Goal: Information Seeking & Learning: Learn about a topic

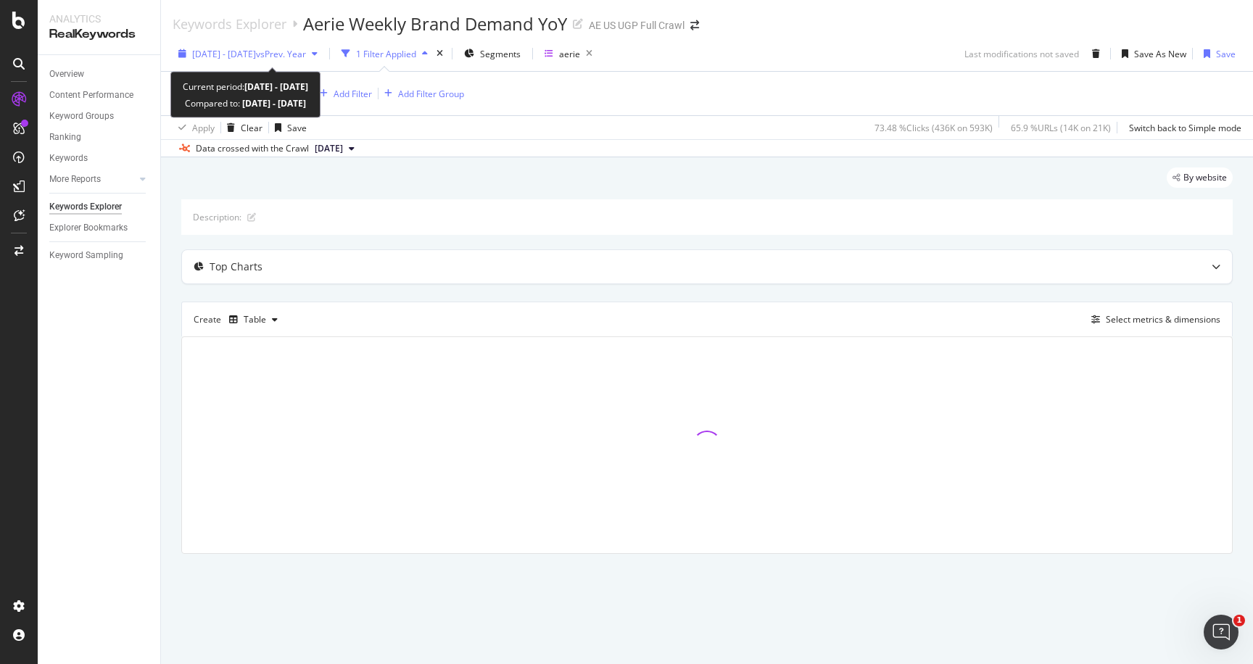
click at [256, 48] on span "[DATE] - [DATE]" at bounding box center [224, 54] width 64 height 12
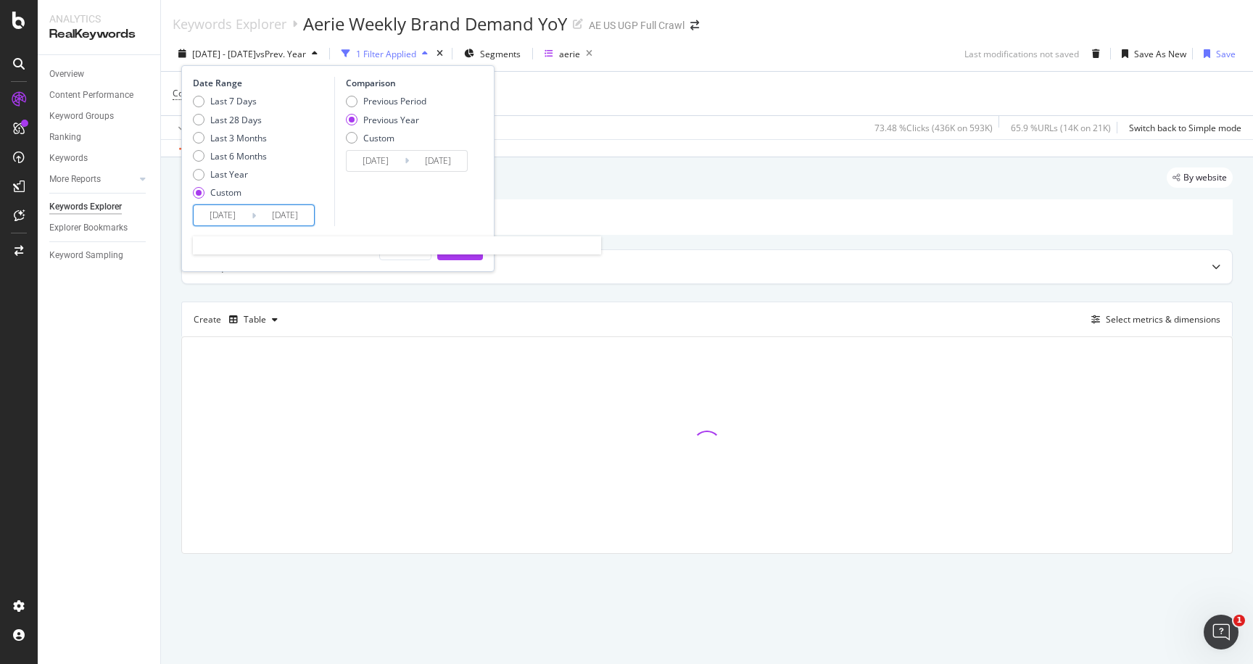
click at [234, 217] on input "[DATE]" at bounding box center [223, 215] width 58 height 20
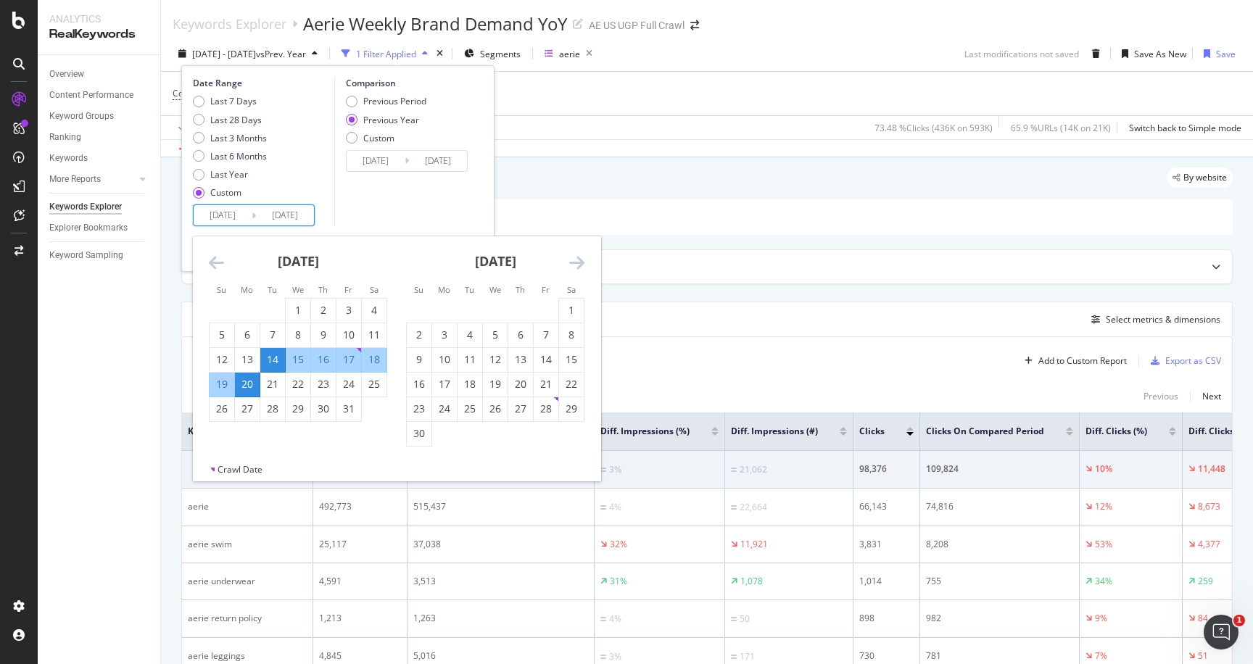
click at [582, 261] on icon "Move forward to switch to the next month." at bounding box center [576, 262] width 15 height 17
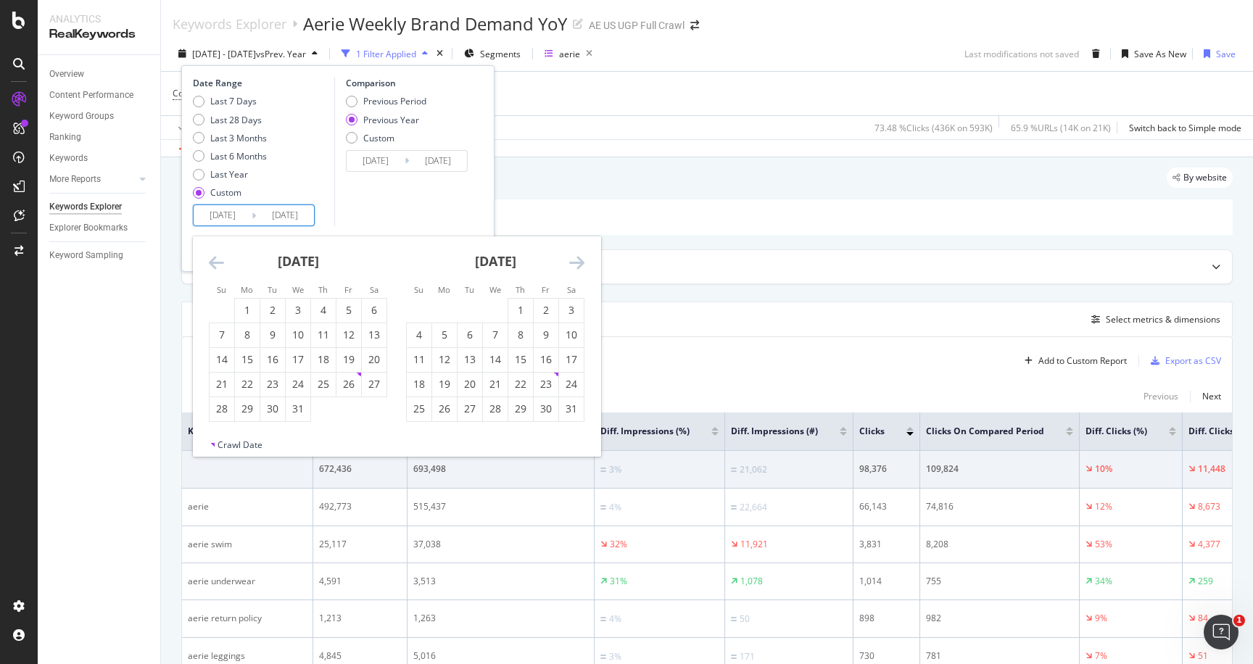
click at [582, 261] on icon "Move forward to switch to the next month." at bounding box center [576, 262] width 15 height 17
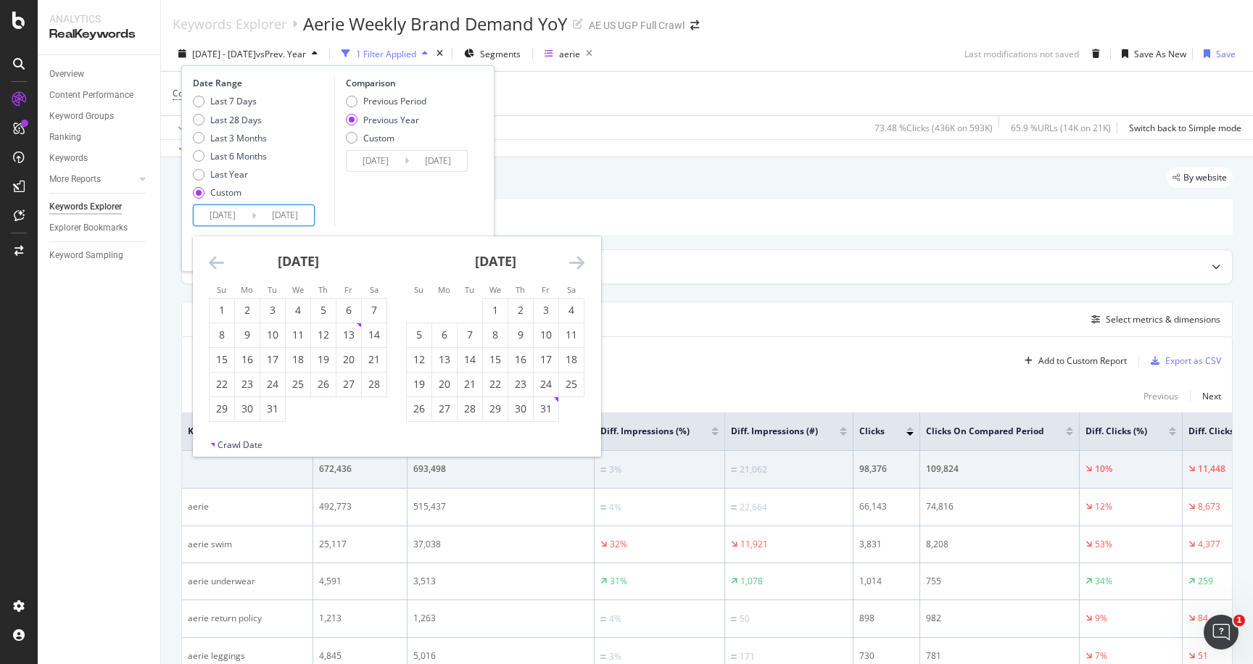
click at [582, 261] on icon "Move forward to switch to the next month." at bounding box center [576, 262] width 15 height 17
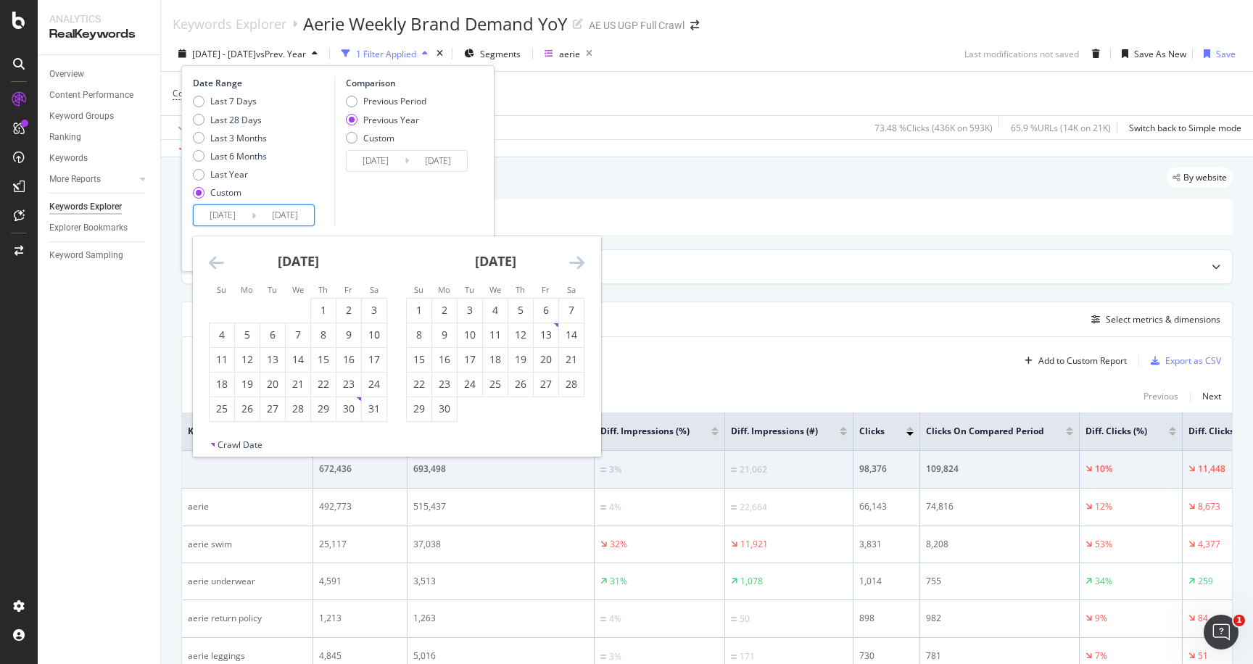
click at [582, 261] on icon "Move forward to switch to the next month." at bounding box center [576, 262] width 15 height 17
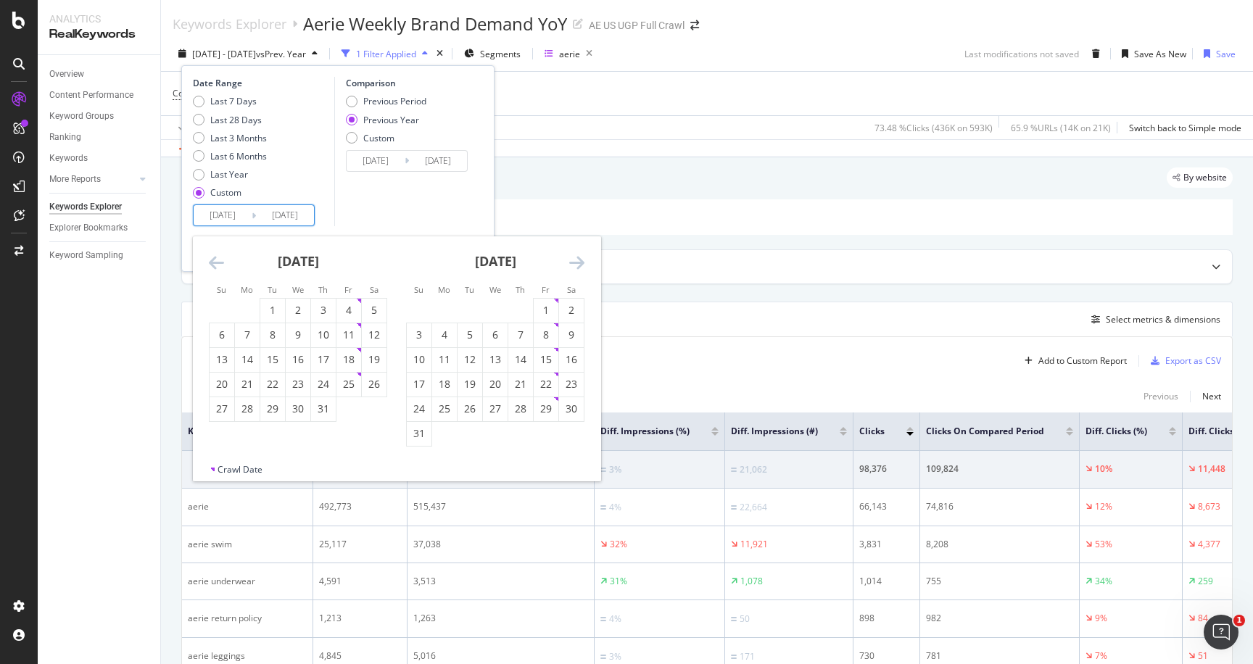
click at [582, 261] on icon "Move forward to switch to the next month." at bounding box center [576, 262] width 15 height 17
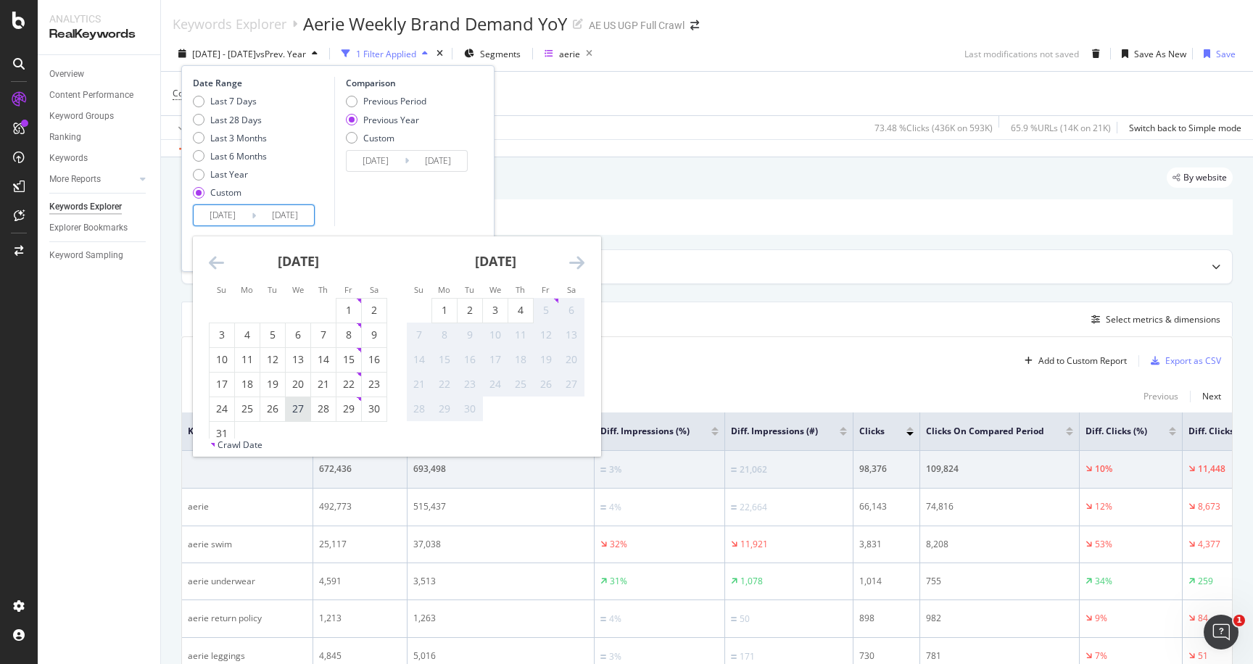
click at [302, 408] on div "27" at bounding box center [298, 409] width 25 height 14
type input "[DATE]"
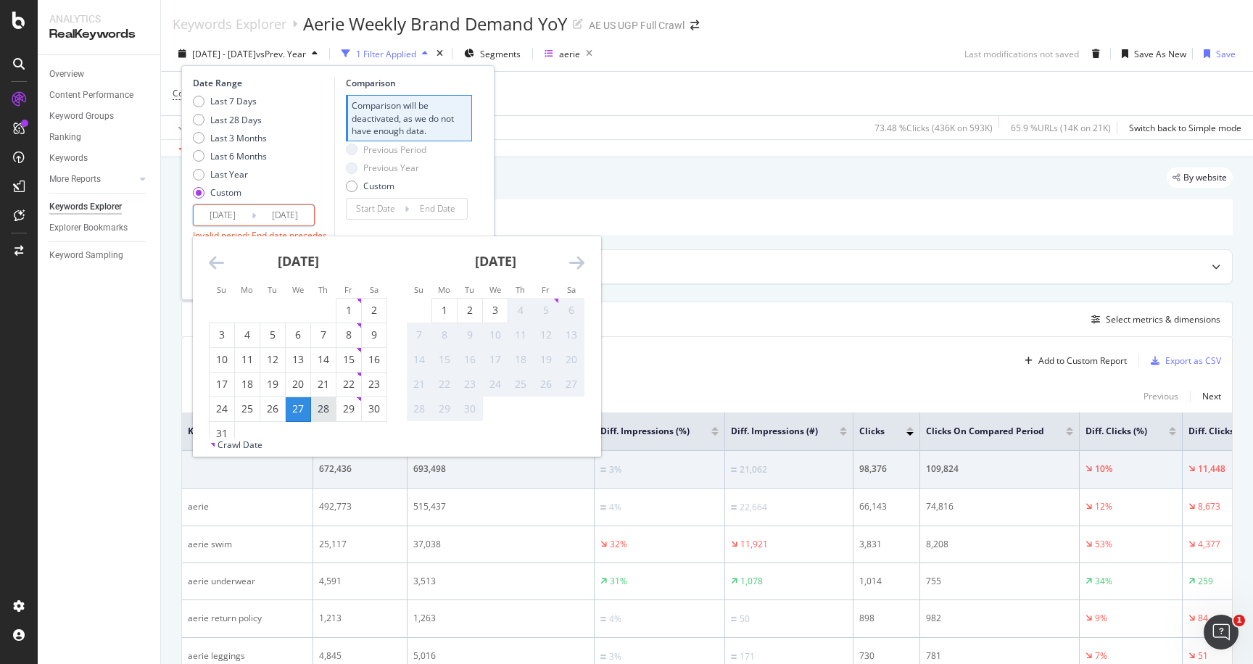
click at [324, 408] on div "28" at bounding box center [323, 409] width 25 height 14
type input "[DATE]"
type input "2025/08/25"
type input "2025/08/26"
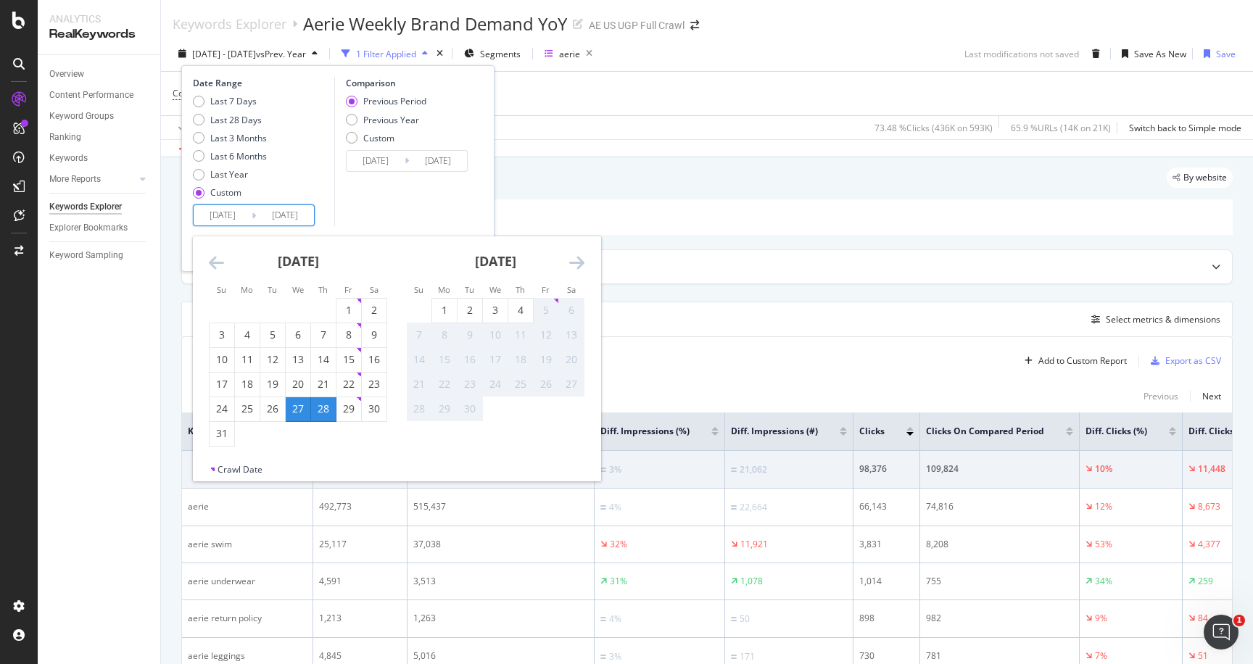
click at [241, 220] on input "[DATE]" at bounding box center [223, 215] width 58 height 20
click at [318, 409] on div "28" at bounding box center [323, 409] width 25 height 14
type input "[DATE]"
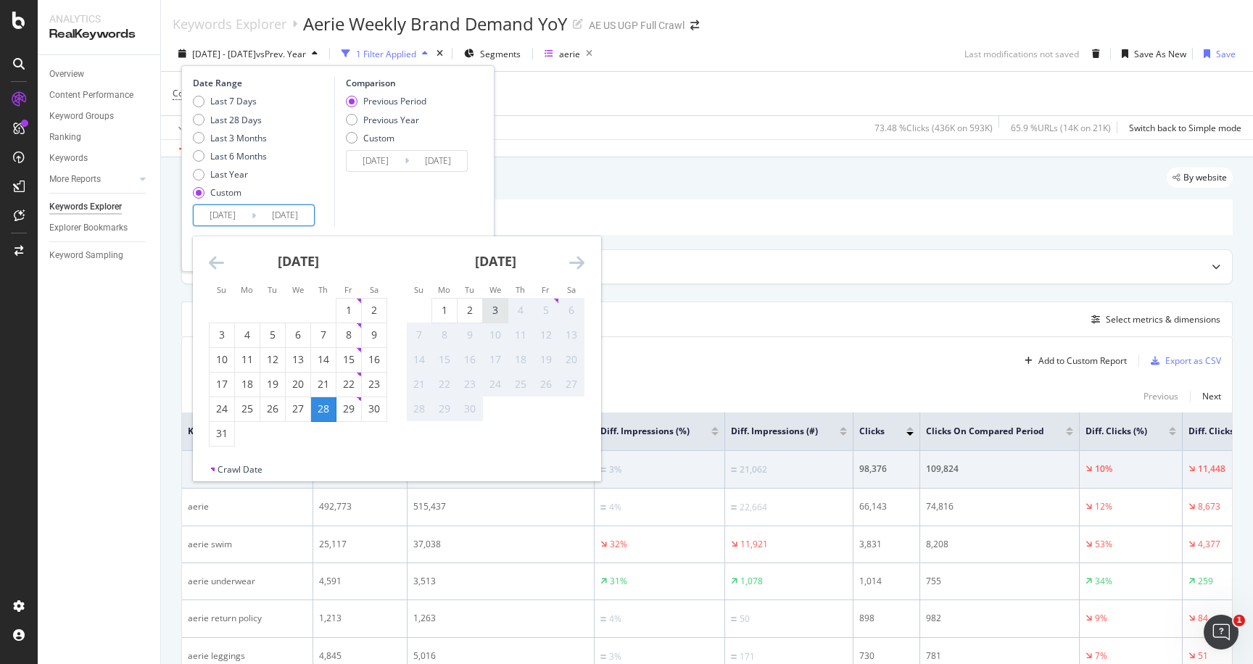
click at [489, 312] on div "3" at bounding box center [495, 310] width 25 height 14
type input "[DATE]"
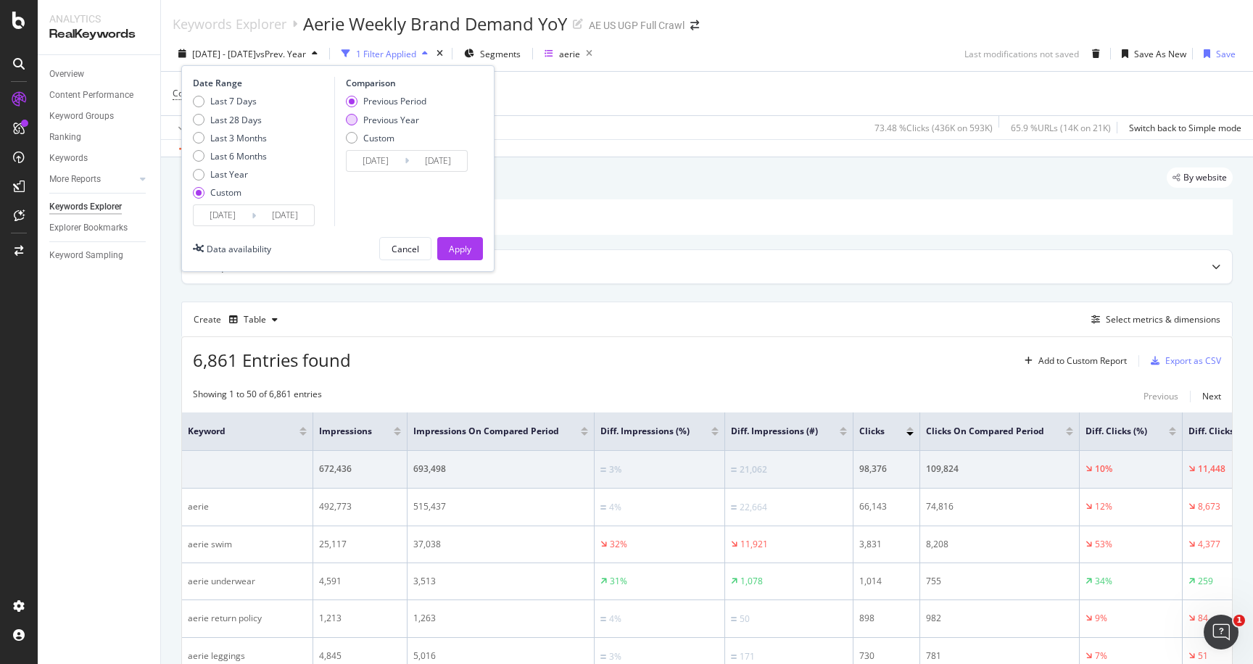
click at [394, 119] on div "Previous Year" at bounding box center [391, 120] width 56 height 12
type input "[DATE]"
click at [462, 246] on div "Apply" at bounding box center [460, 249] width 22 height 12
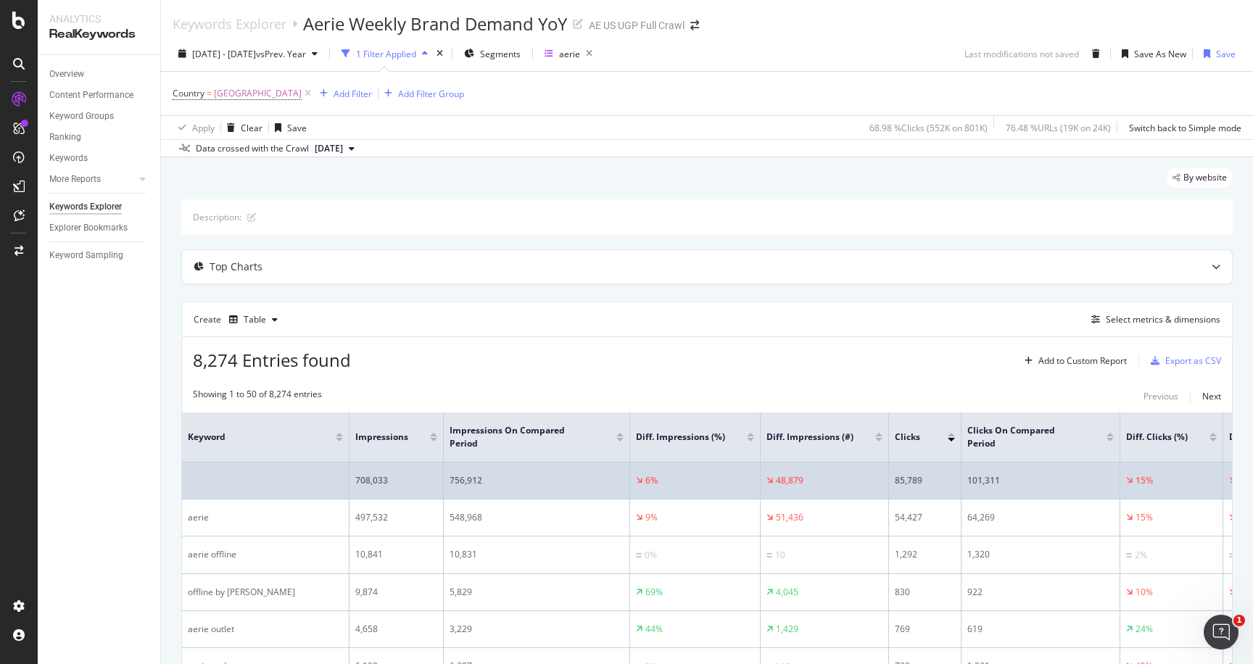
click at [375, 480] on div "708,033" at bounding box center [396, 480] width 82 height 13
copy div "708,033"
click at [370, 477] on div "708,033" at bounding box center [396, 480] width 82 height 13
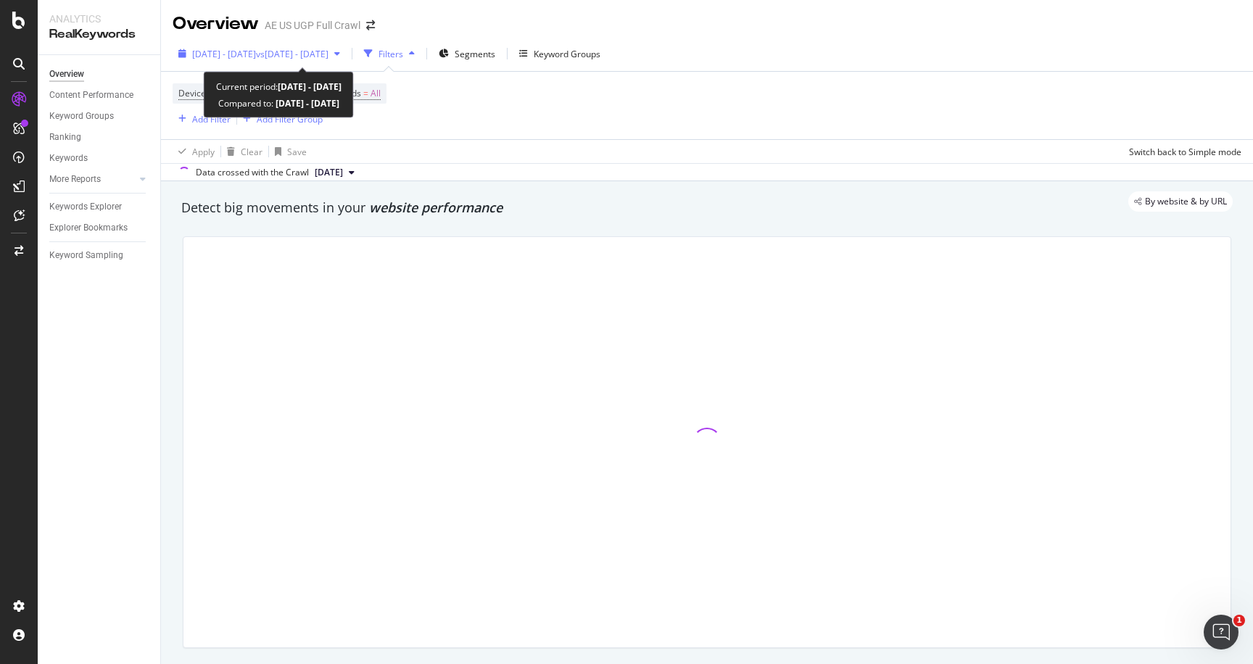
click at [324, 48] on span "vs [DATE] - [DATE]" at bounding box center [292, 54] width 72 height 12
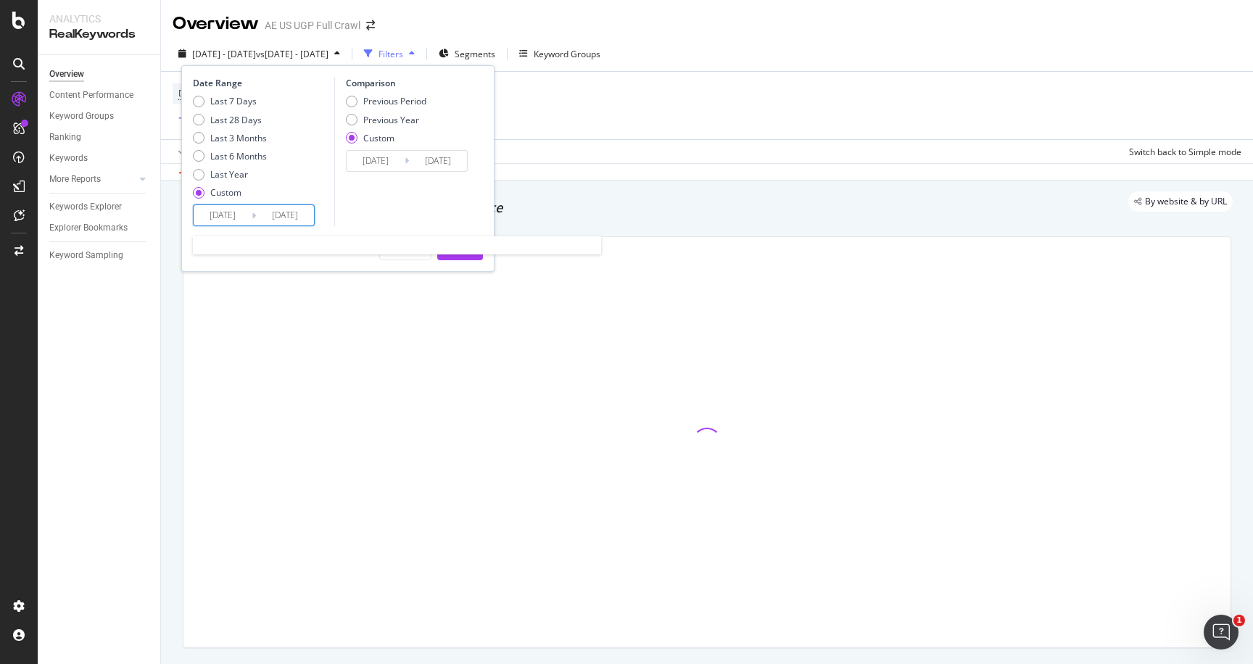
click at [238, 213] on input "[DATE]" at bounding box center [223, 215] width 58 height 20
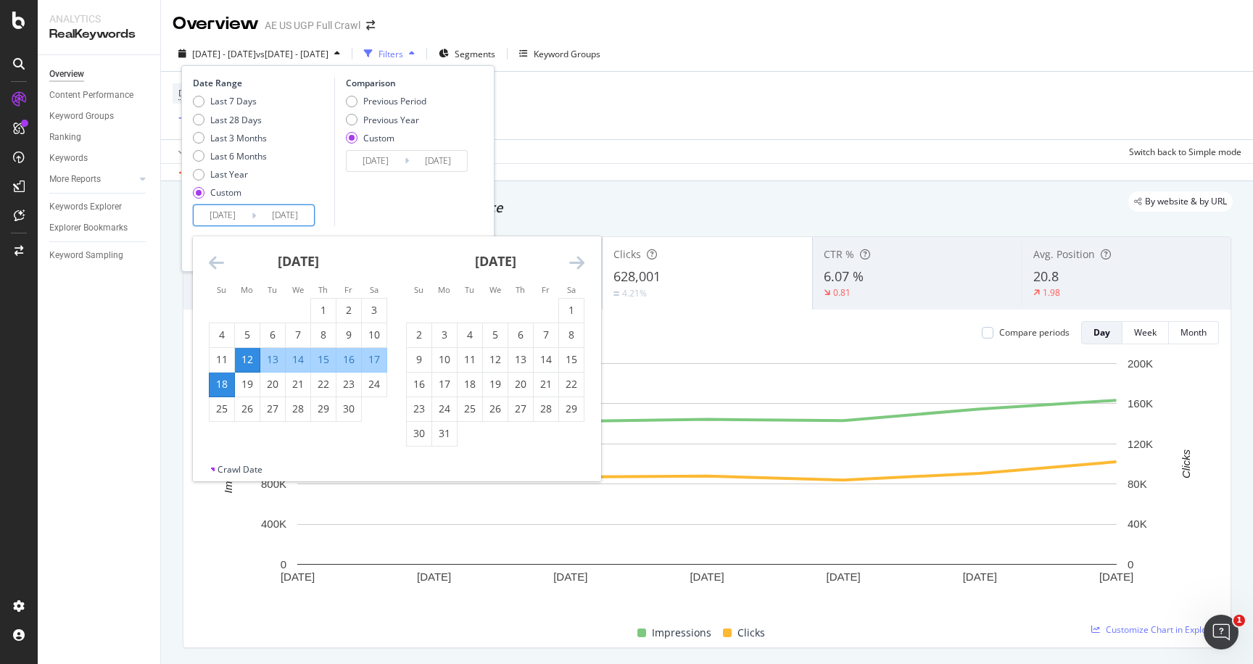
click at [576, 265] on icon "Move forward to switch to the next month." at bounding box center [576, 262] width 15 height 17
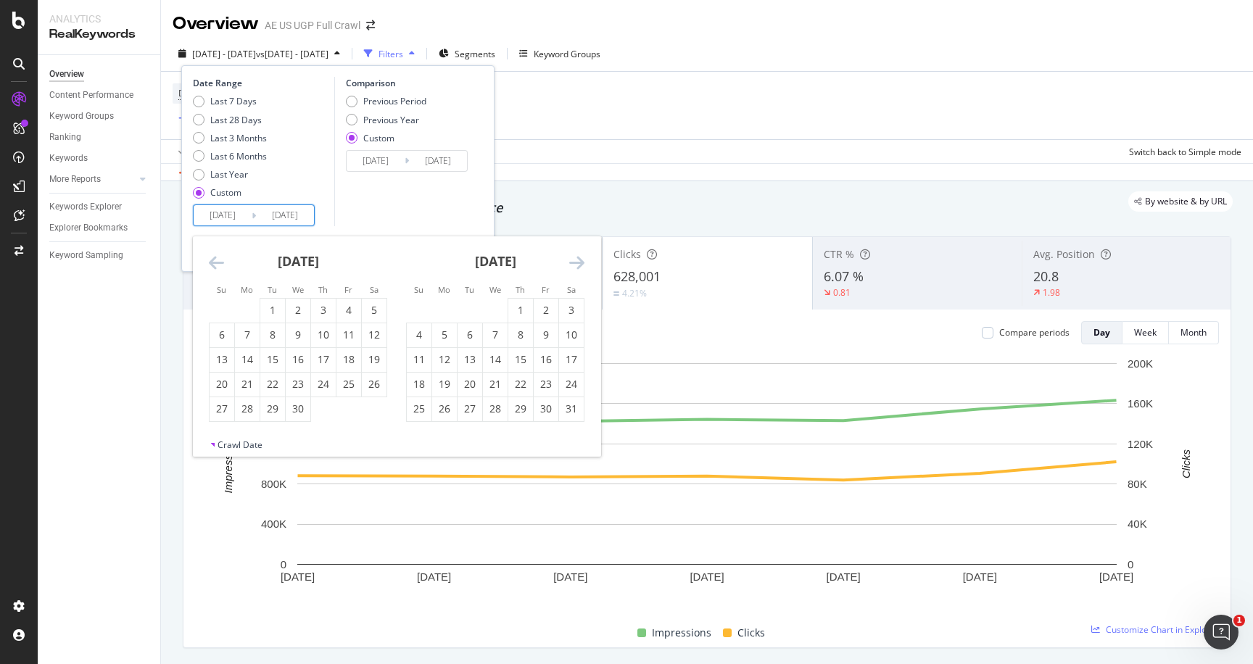
click at [576, 265] on icon "Move forward to switch to the next month." at bounding box center [576, 262] width 15 height 17
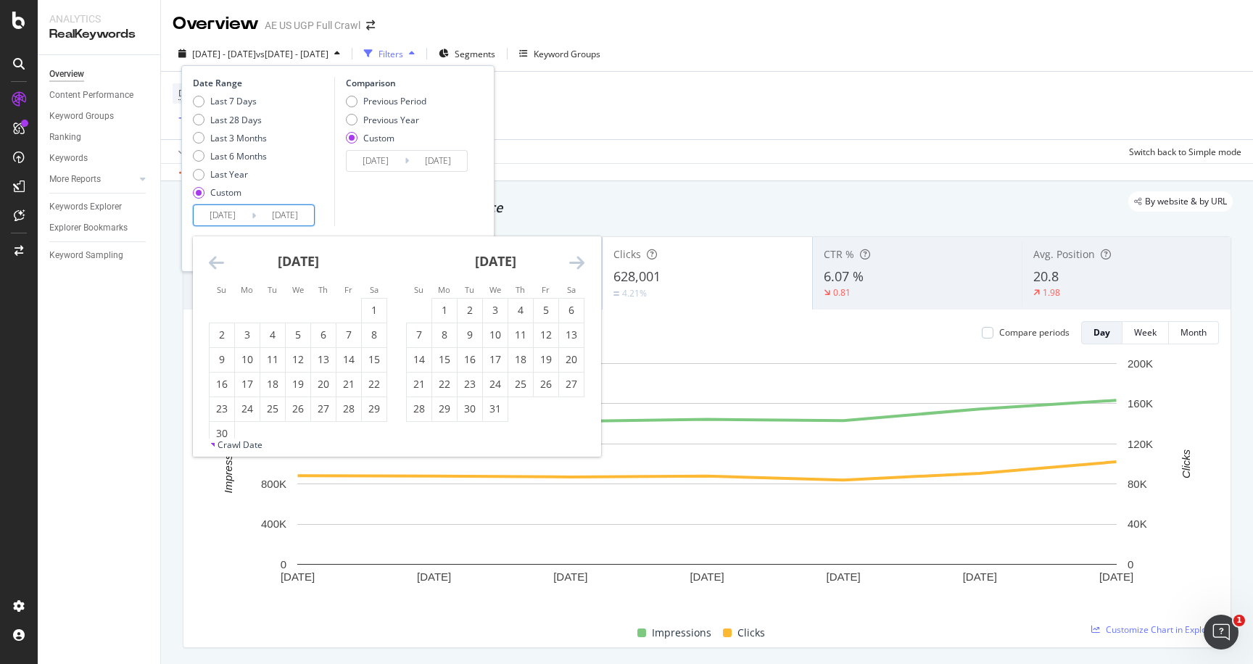
click at [576, 265] on icon "Move forward to switch to the next month." at bounding box center [576, 262] width 15 height 17
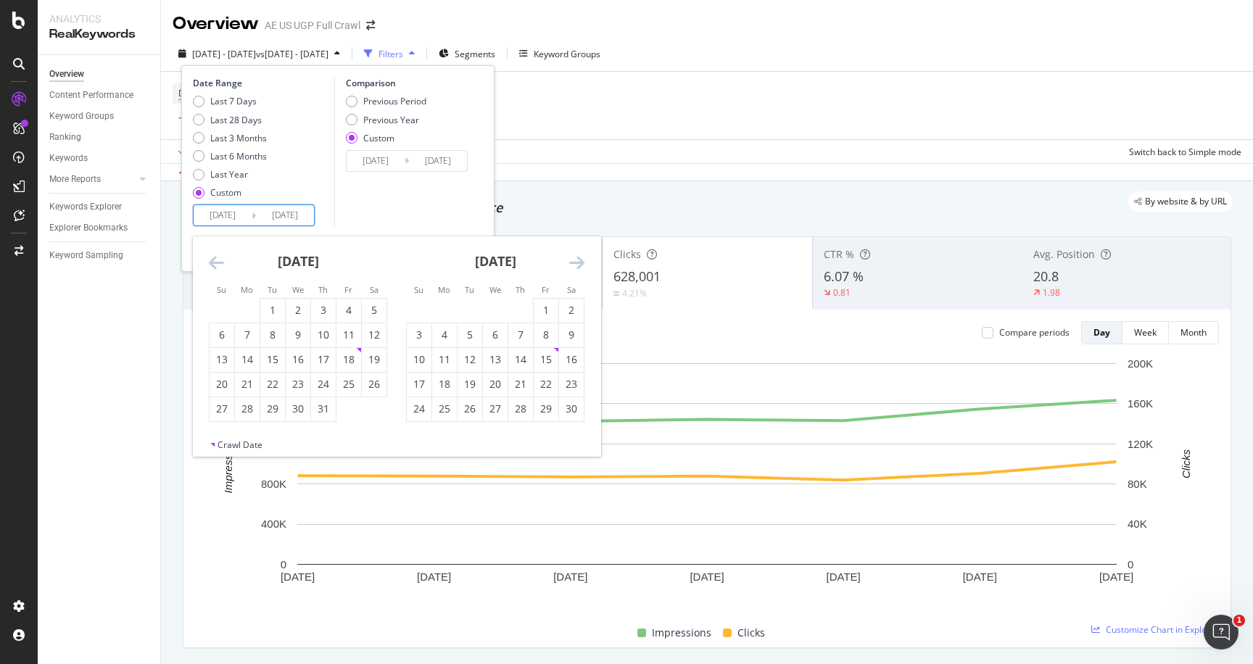
click at [576, 265] on icon "Move forward to switch to the next month." at bounding box center [576, 262] width 15 height 17
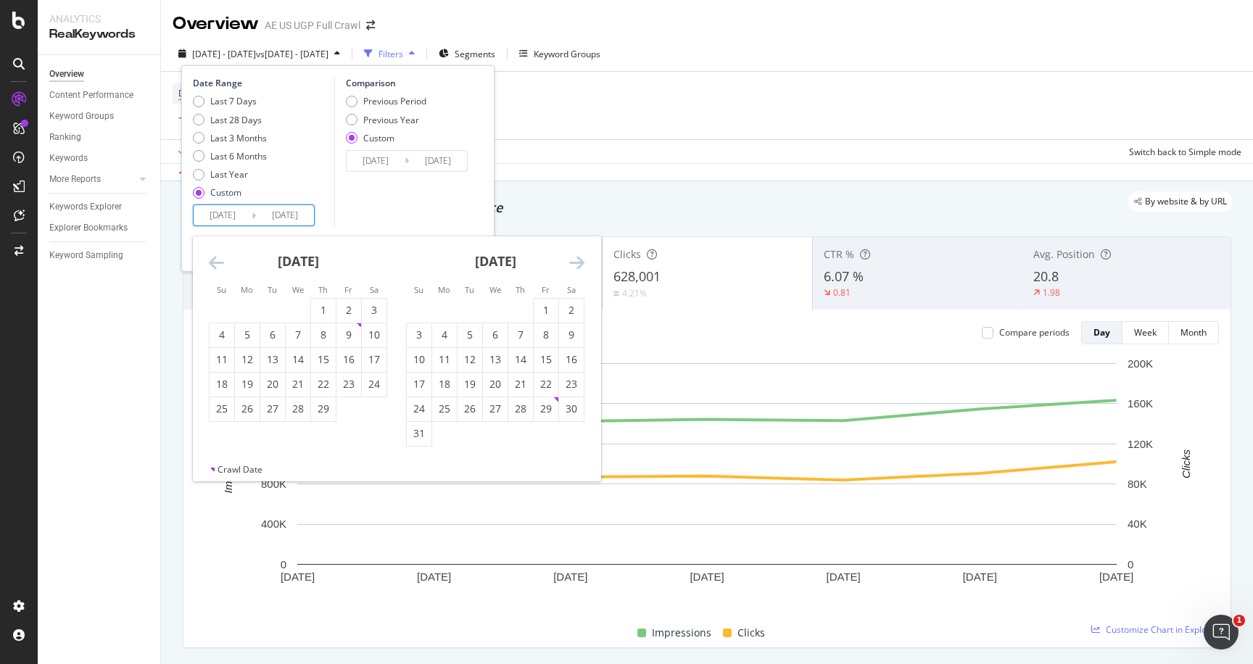
click at [576, 265] on icon "Move forward to switch to the next month." at bounding box center [576, 262] width 15 height 17
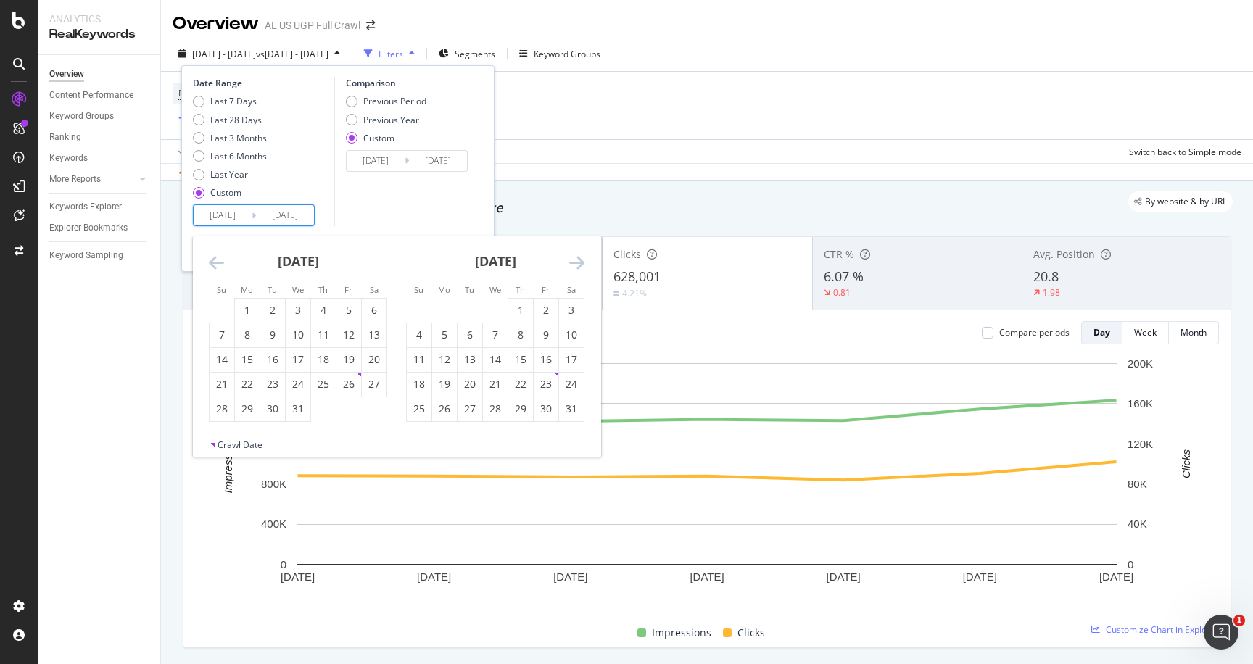
click at [576, 265] on icon "Move forward to switch to the next month." at bounding box center [576, 262] width 15 height 17
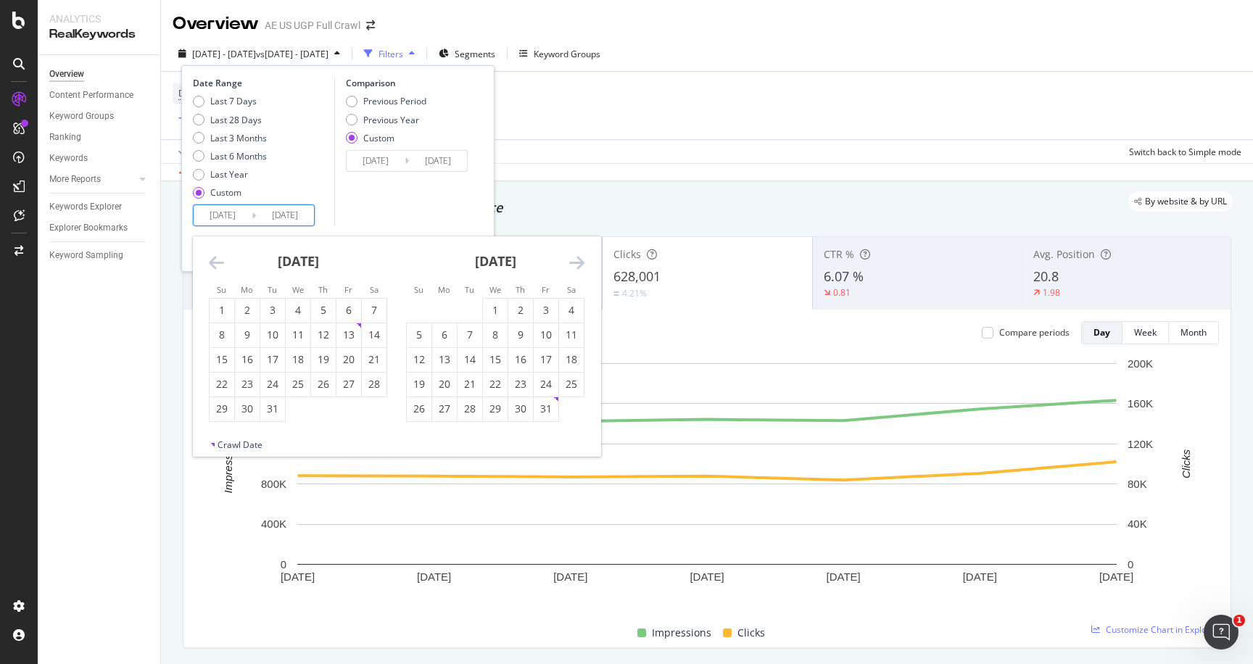
click at [576, 265] on icon "Move forward to switch to the next month." at bounding box center [576, 262] width 15 height 17
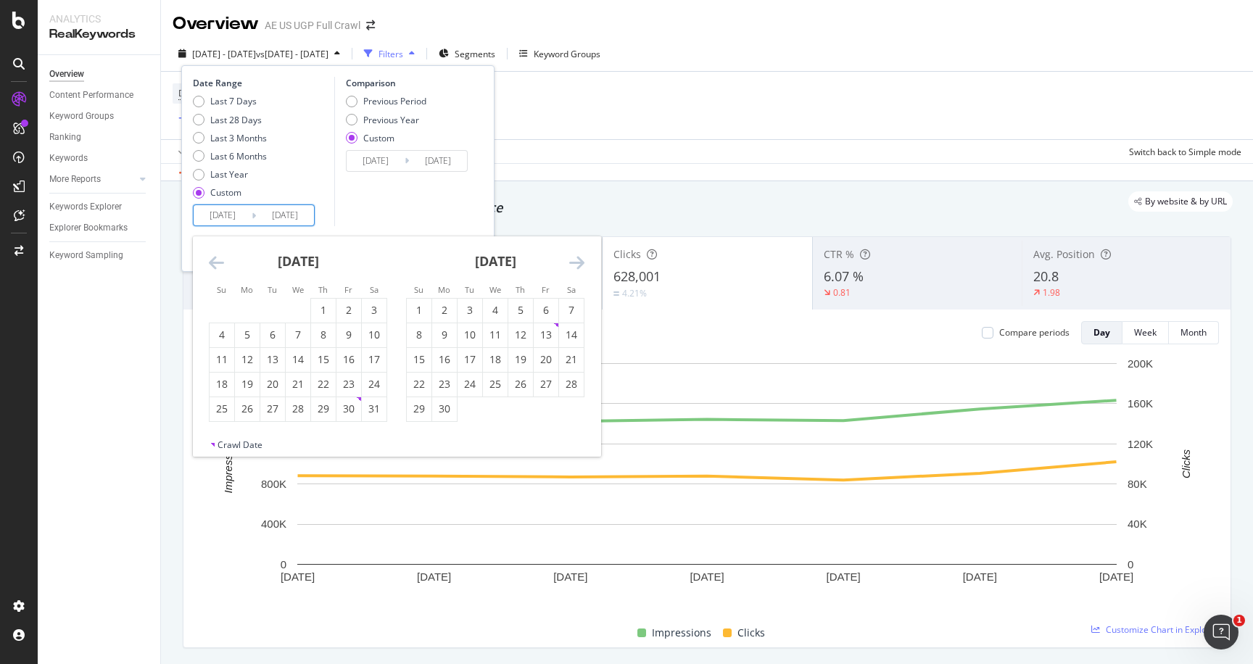
click at [576, 265] on icon "Move forward to switch to the next month." at bounding box center [576, 262] width 15 height 17
click at [314, 407] on div "28" at bounding box center [323, 409] width 25 height 14
type input "[DATE]"
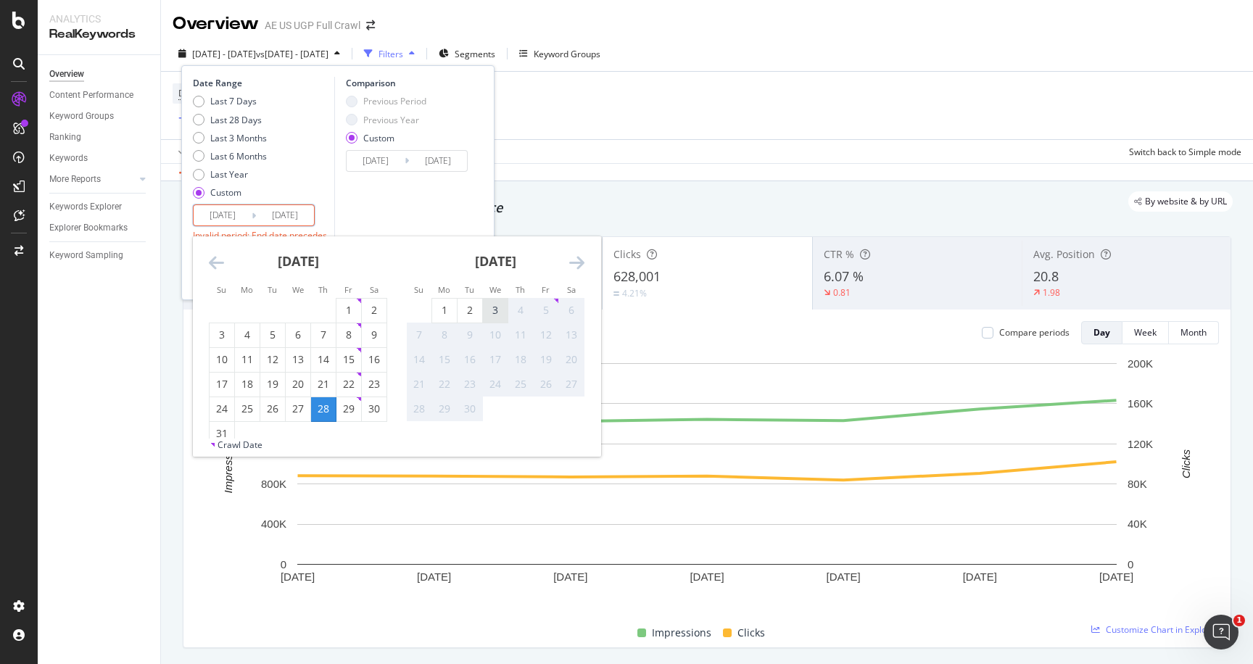
click at [484, 307] on div "3" at bounding box center [495, 310] width 25 height 14
type input "[DATE]"
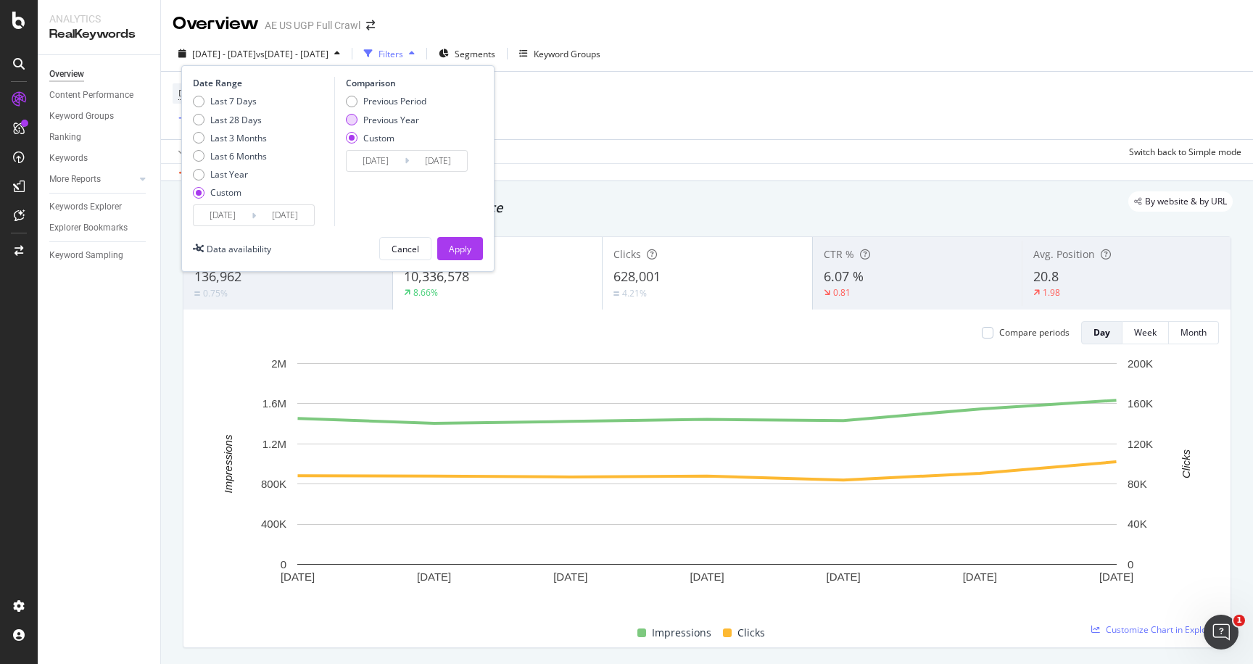
click at [391, 120] on div "Previous Year" at bounding box center [391, 120] width 56 height 12
type input "[DATE]"
click at [467, 252] on div "Apply" at bounding box center [460, 249] width 22 height 12
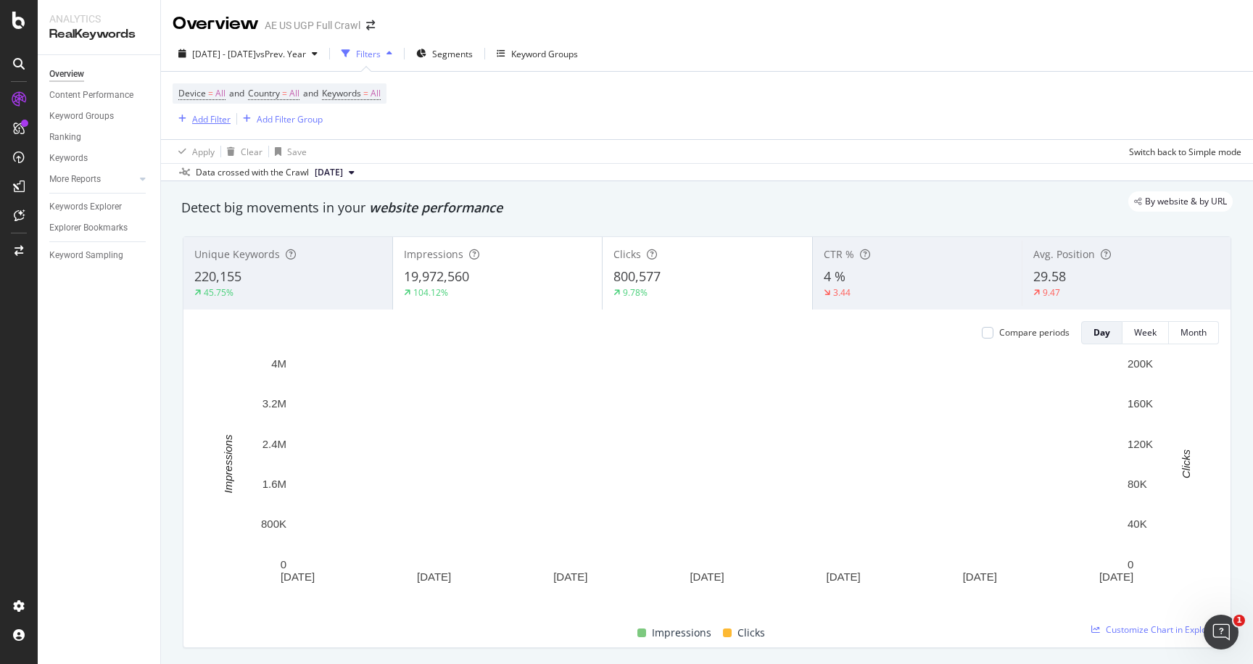
click at [207, 120] on div "Add Filter" at bounding box center [211, 119] width 38 height 12
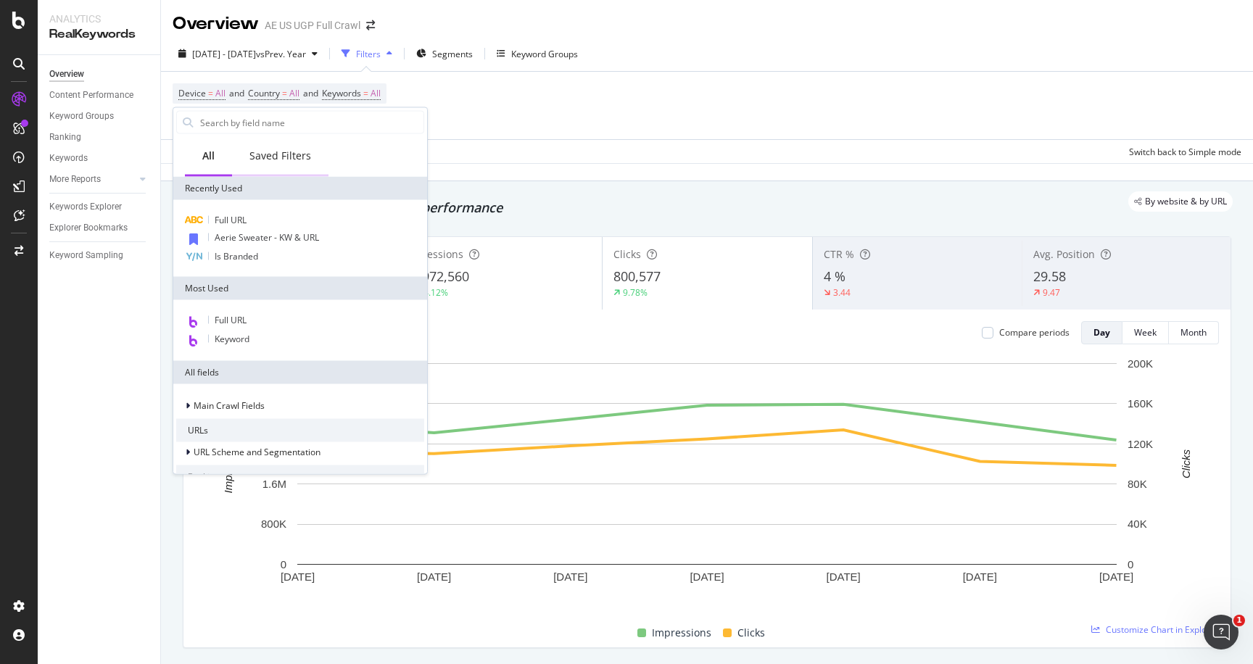
click at [286, 163] on div "Saved Filters" at bounding box center [280, 157] width 96 height 40
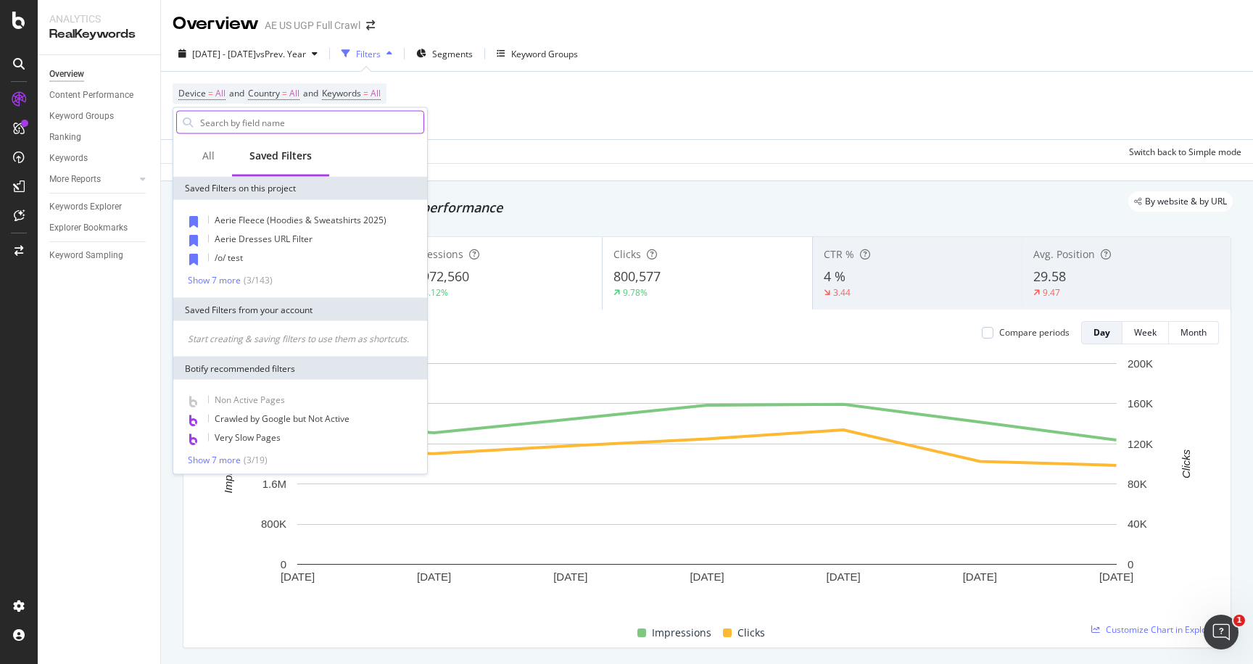
click at [270, 127] on input "text" at bounding box center [311, 123] width 225 height 22
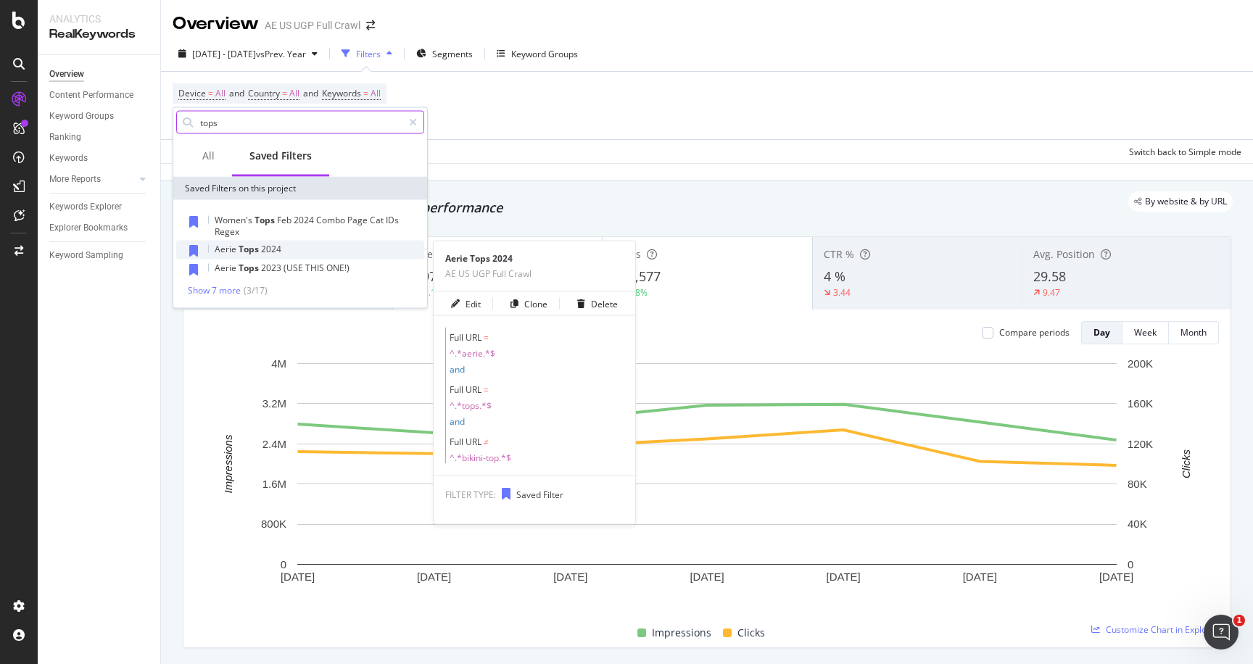
type input "tops"
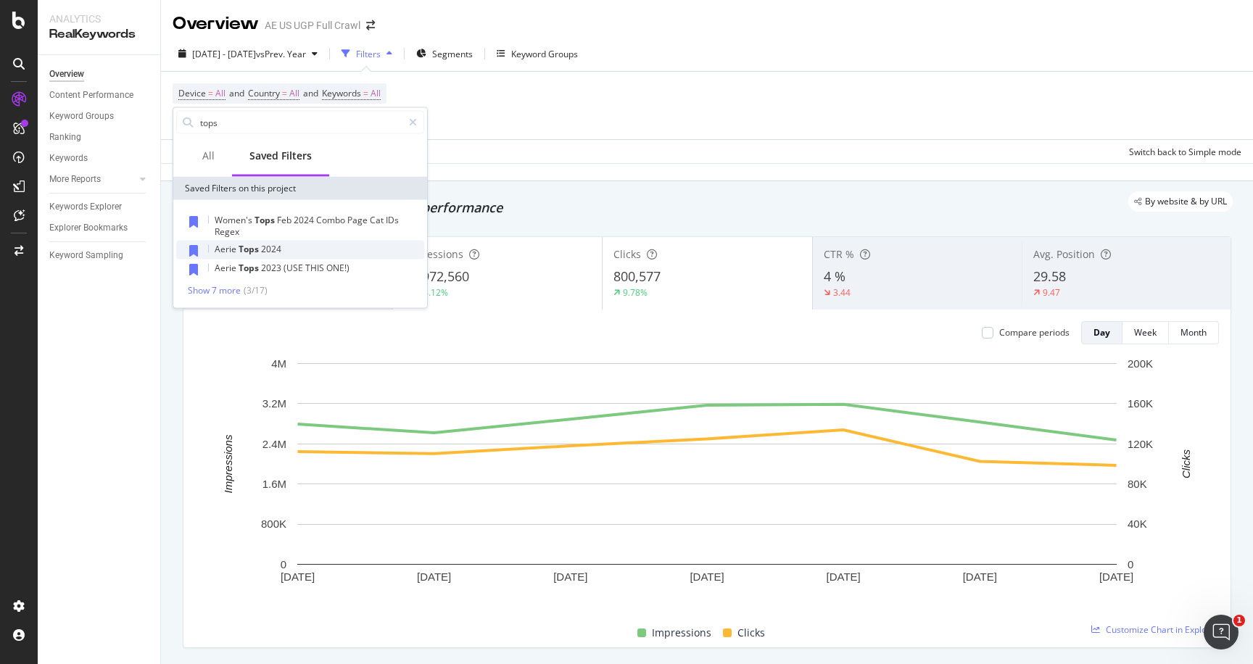
click at [250, 255] on div "Aerie Tops 2024" at bounding box center [300, 250] width 248 height 19
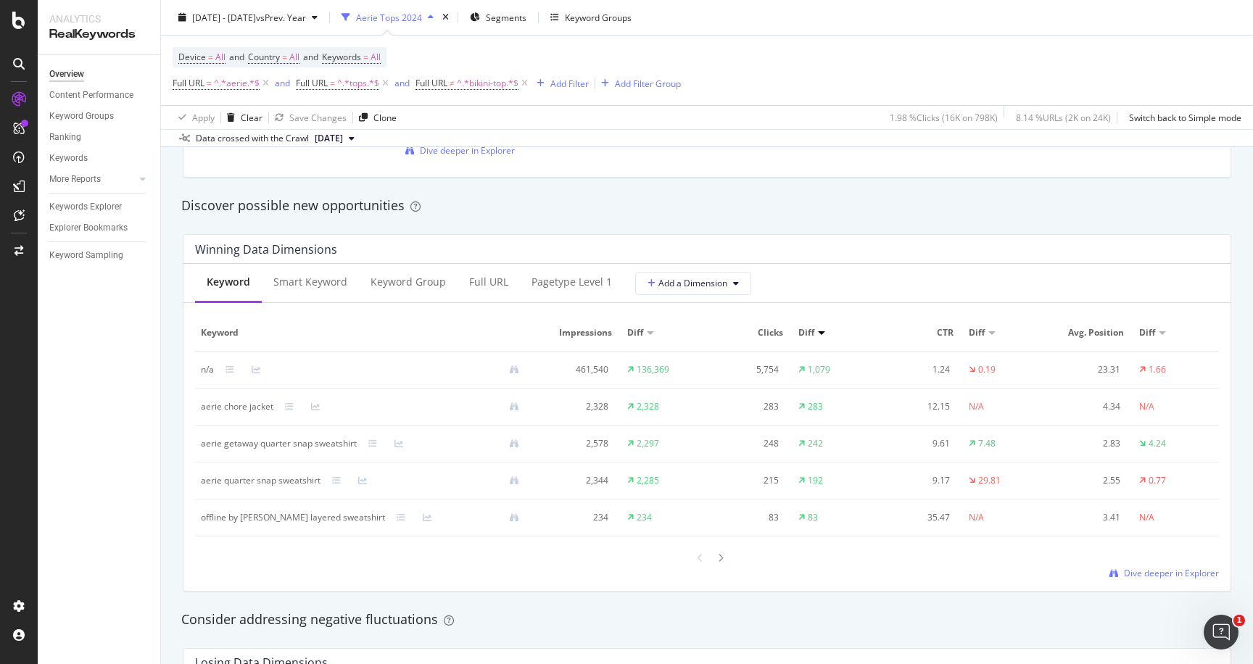
scroll to position [1226, 0]
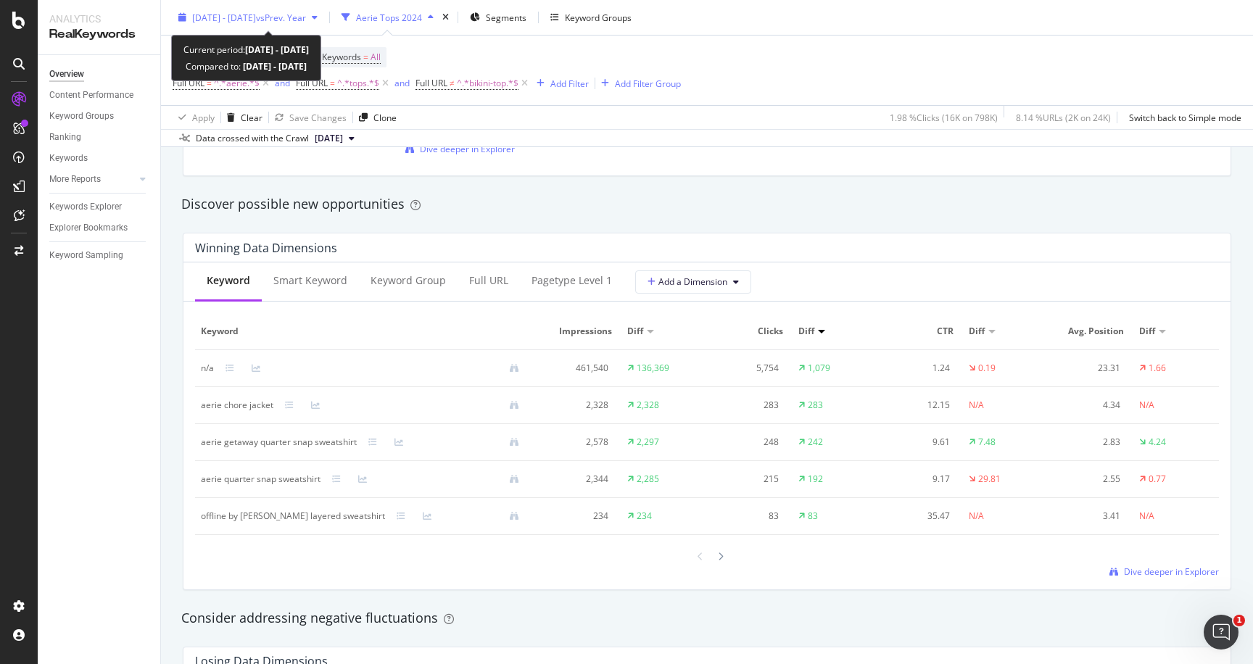
click at [306, 17] on span "vs Prev. Year" at bounding box center [281, 17] width 50 height 12
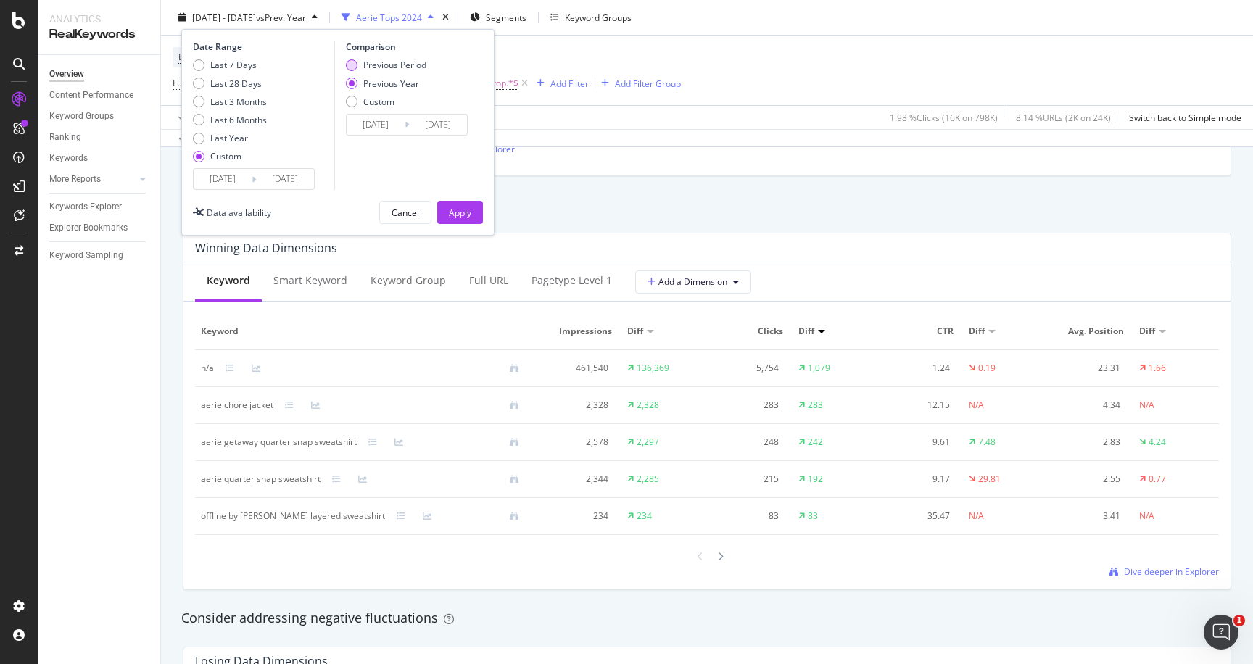
click at [394, 65] on div "Previous Period" at bounding box center [394, 65] width 63 height 12
type input "[DATE]"
click at [457, 214] on div "Apply" at bounding box center [460, 212] width 22 height 12
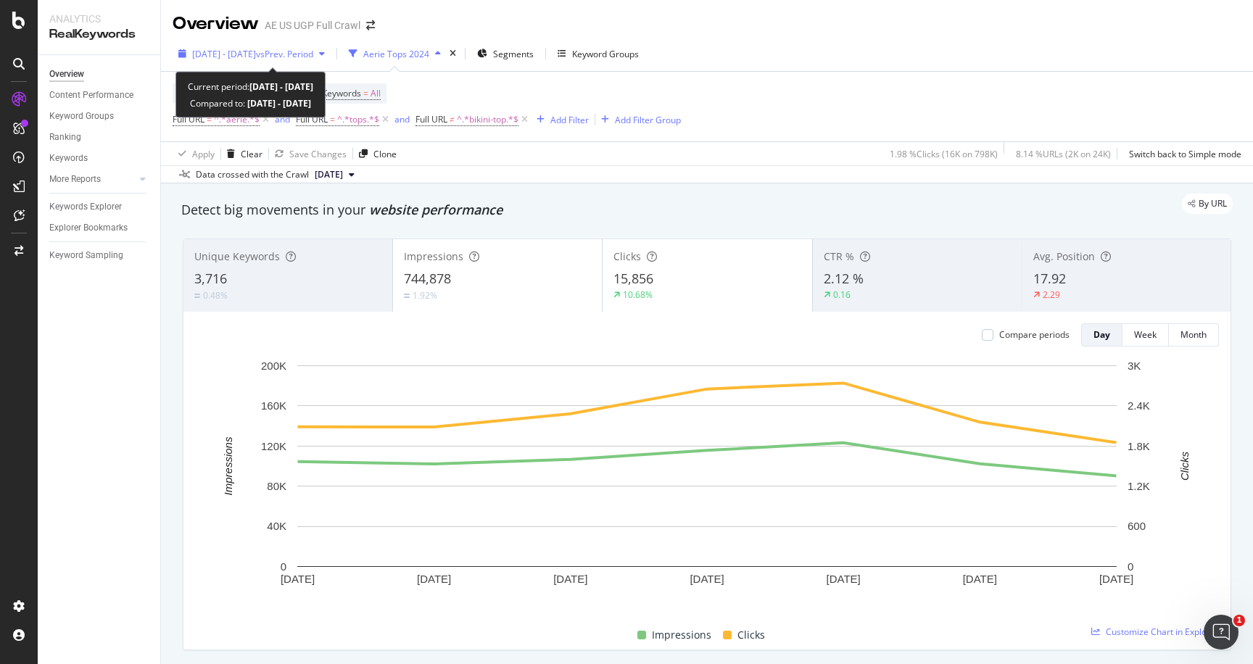
click at [331, 43] on div "[DATE] - [DATE] vs Prev. Period" at bounding box center [252, 54] width 158 height 22
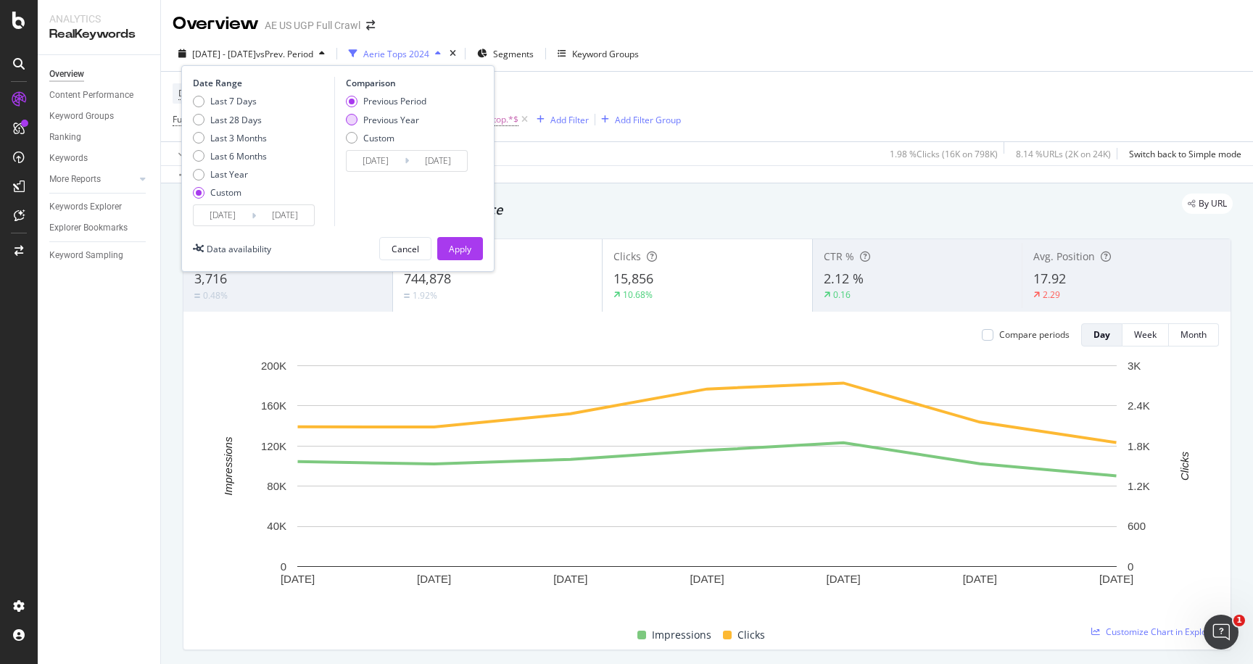
click at [383, 124] on div "Previous Year" at bounding box center [391, 120] width 56 height 12
type input "[DATE]"
click at [456, 252] on div "Apply" at bounding box center [460, 249] width 22 height 12
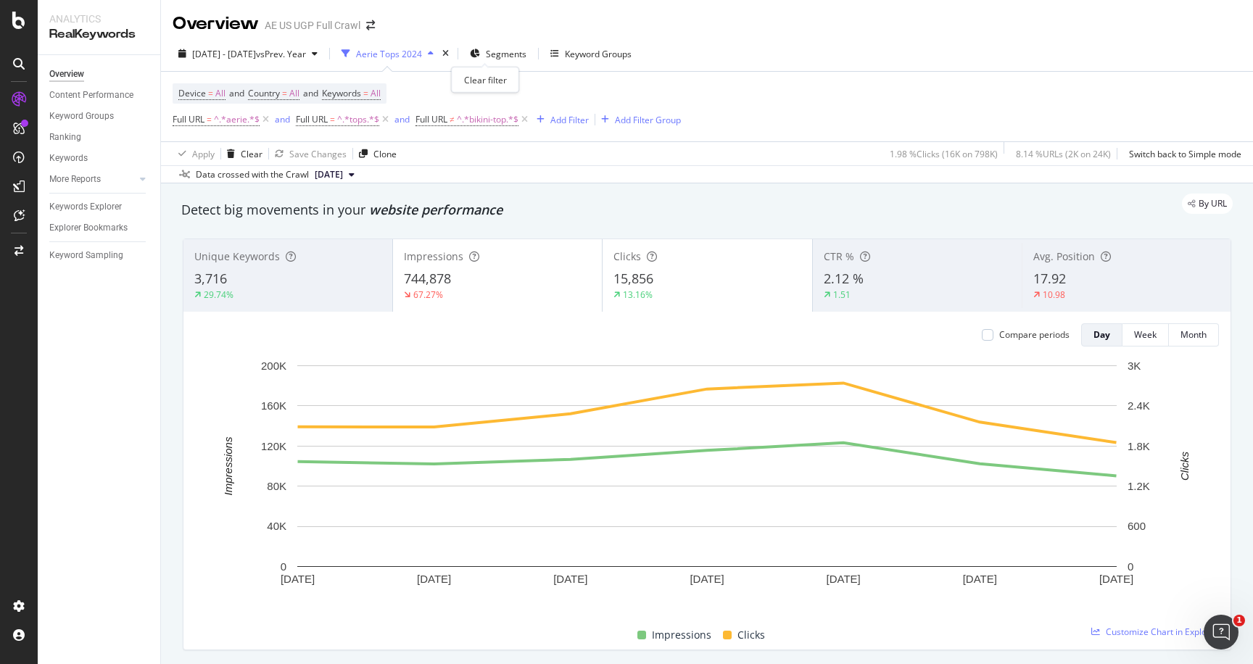
click at [452, 56] on div "times" at bounding box center [445, 53] width 12 height 14
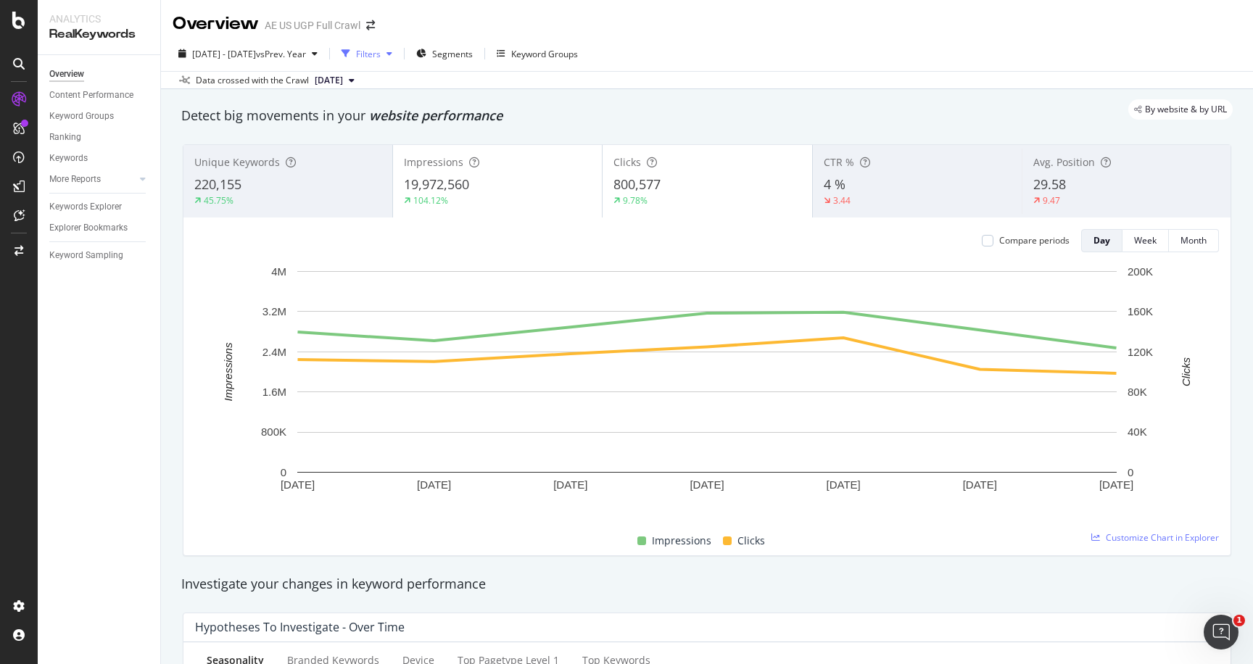
click at [381, 48] on div "Filters" at bounding box center [368, 54] width 25 height 12
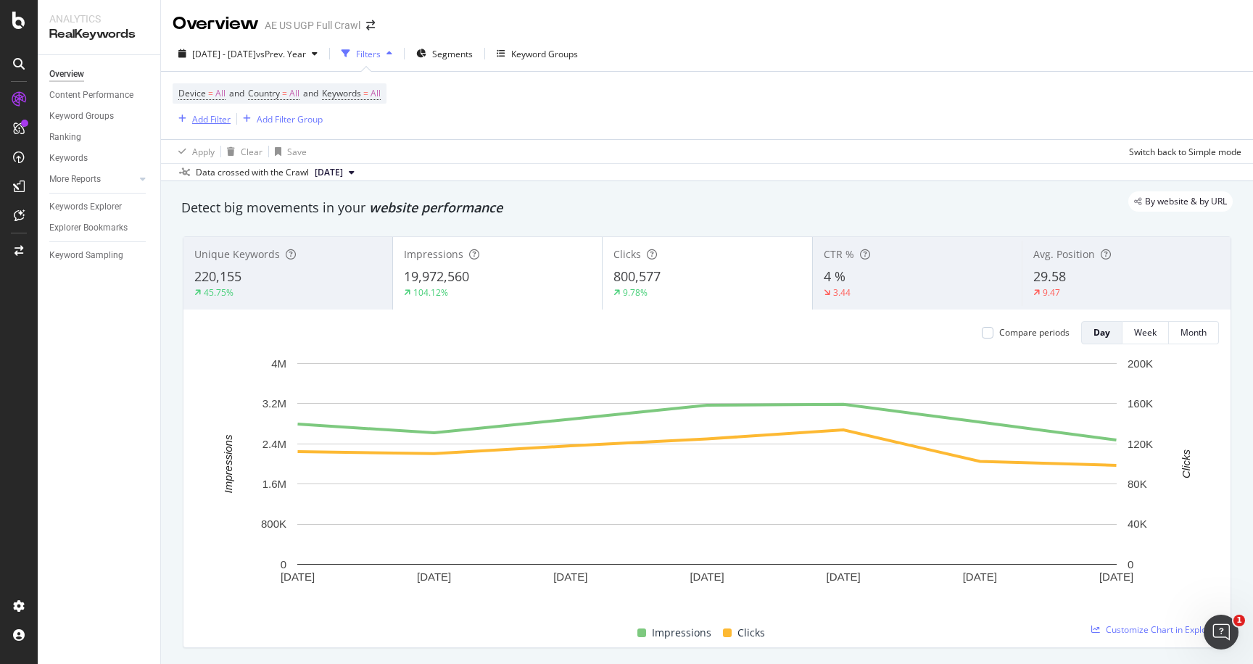
click at [202, 118] on div "Add Filter" at bounding box center [211, 119] width 38 height 12
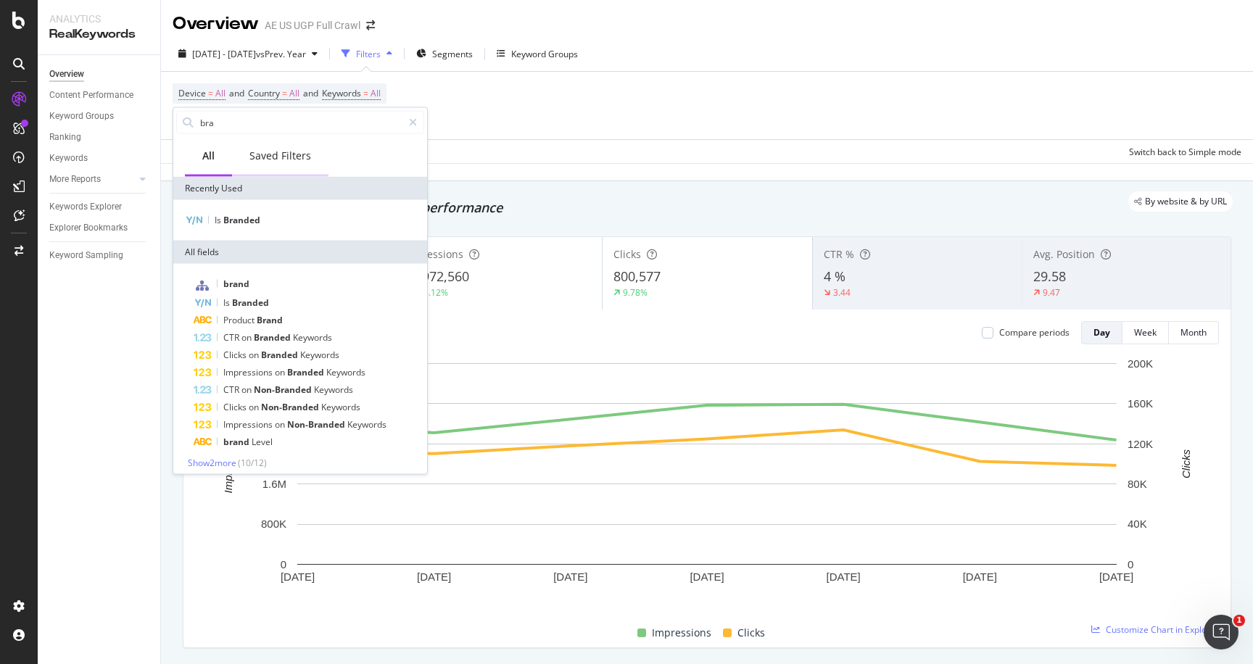
type input "bra"
click at [286, 157] on div "Saved Filters" at bounding box center [280, 156] width 62 height 14
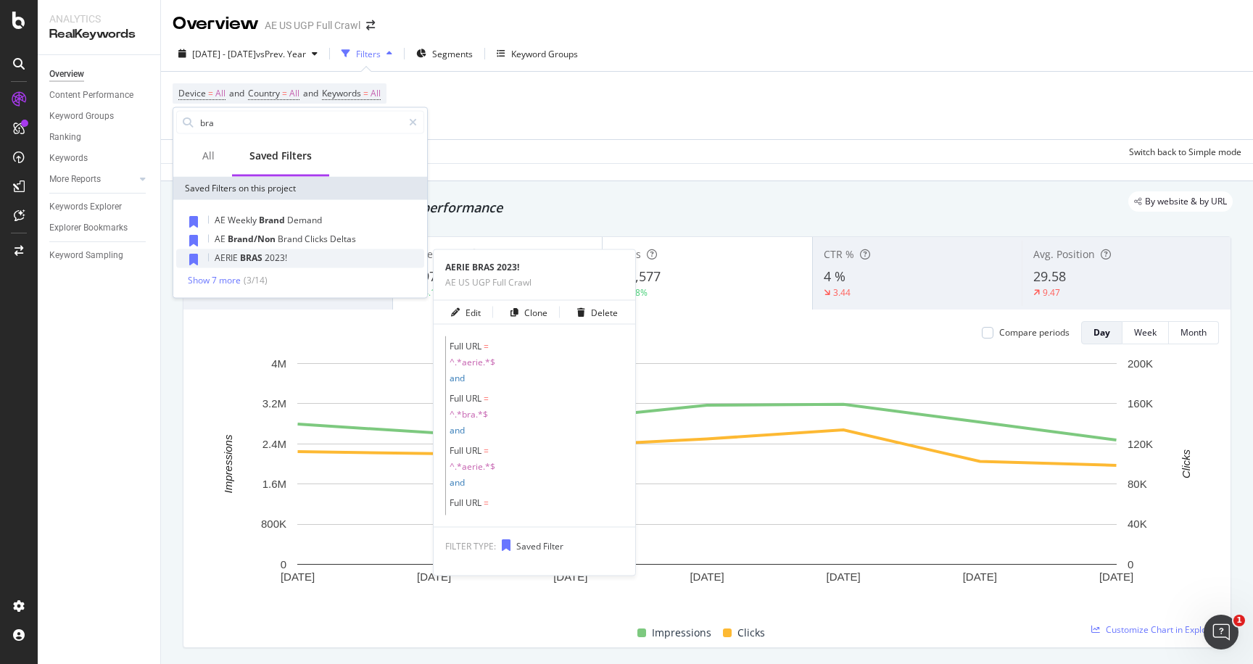
click at [269, 262] on span "2023!" at bounding box center [276, 258] width 22 height 12
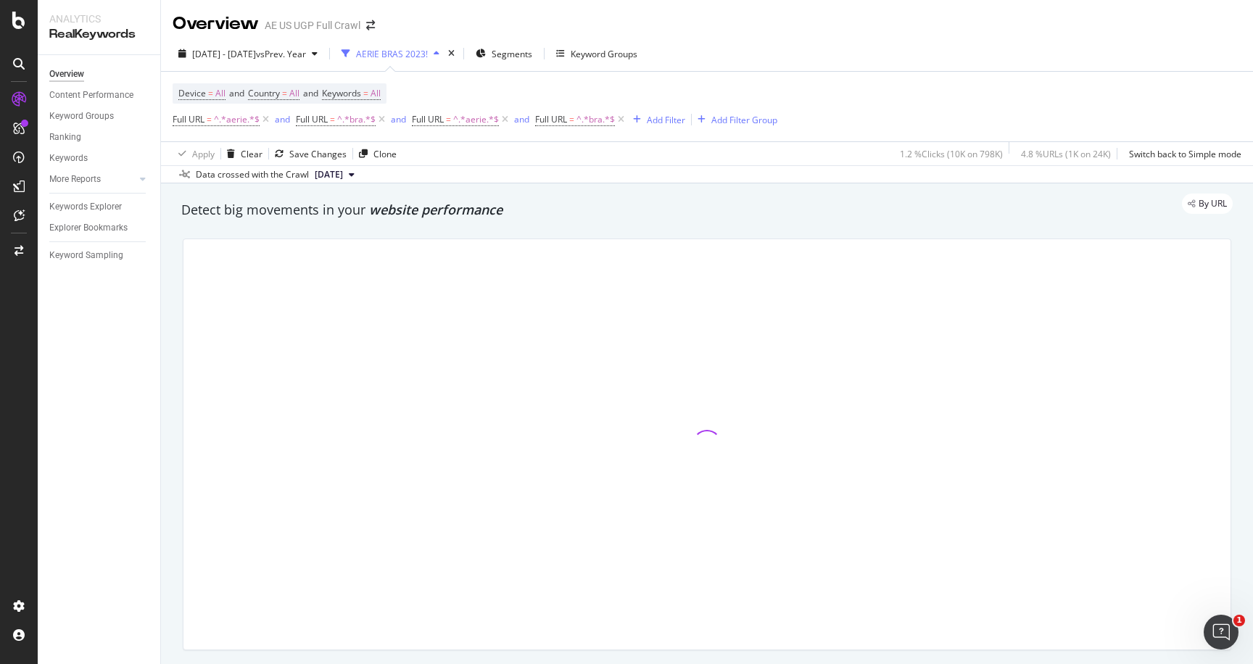
click at [428, 56] on div "AERIE BRAS 2023!" at bounding box center [392, 54] width 72 height 12
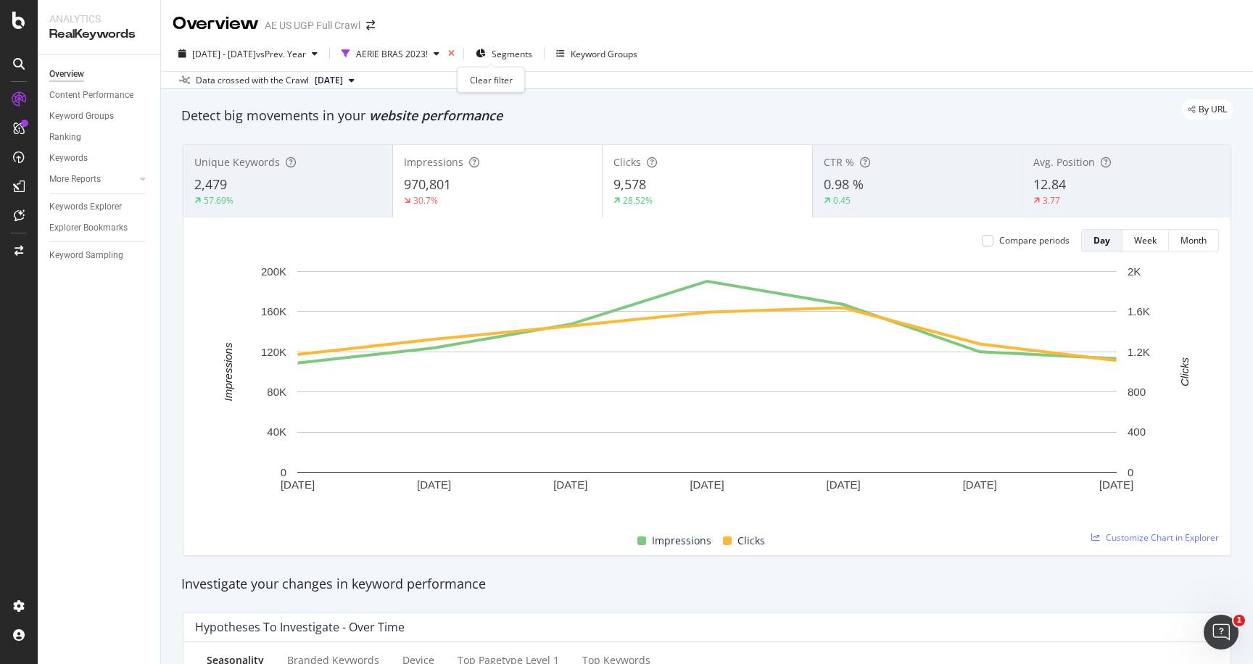
click at [455, 51] on icon "times" at bounding box center [451, 53] width 7 height 9
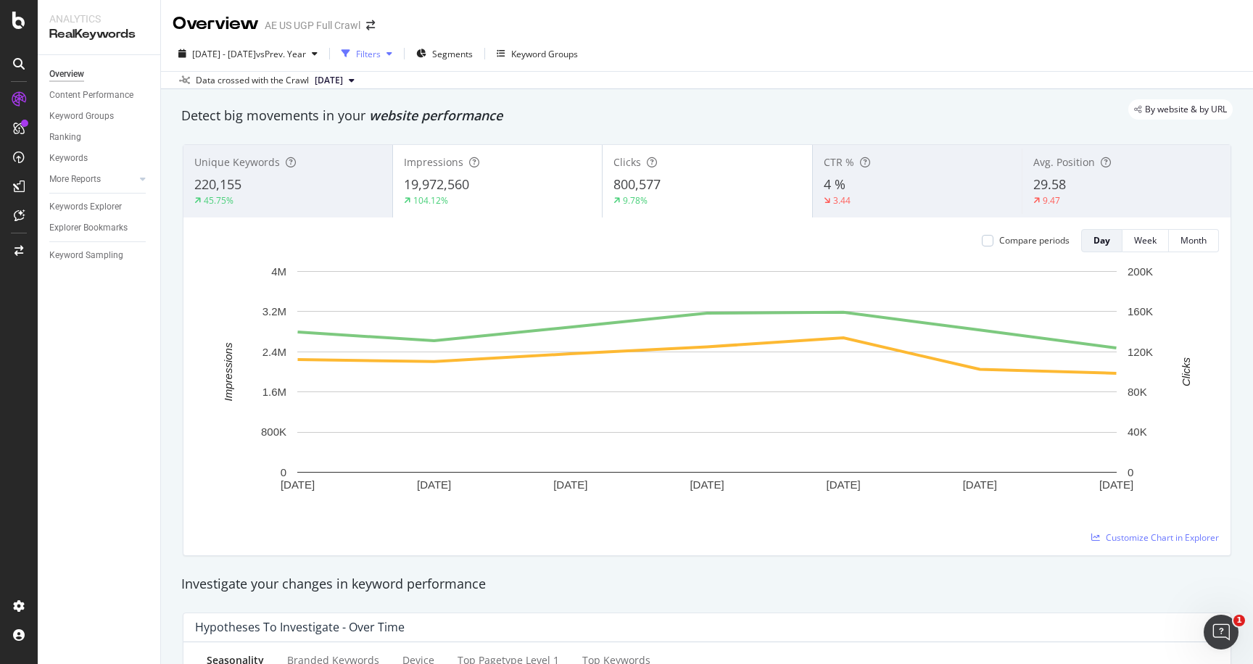
click at [381, 55] on div "Filters" at bounding box center [368, 54] width 25 height 12
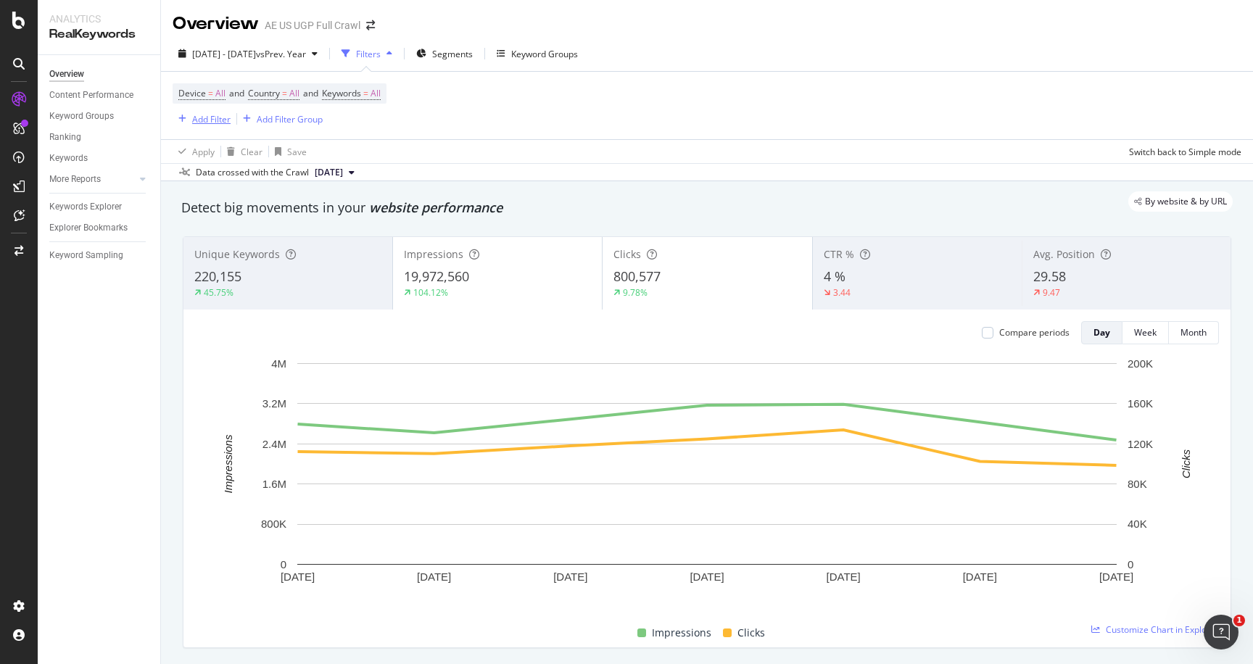
click at [215, 124] on div "Add Filter" at bounding box center [211, 119] width 38 height 12
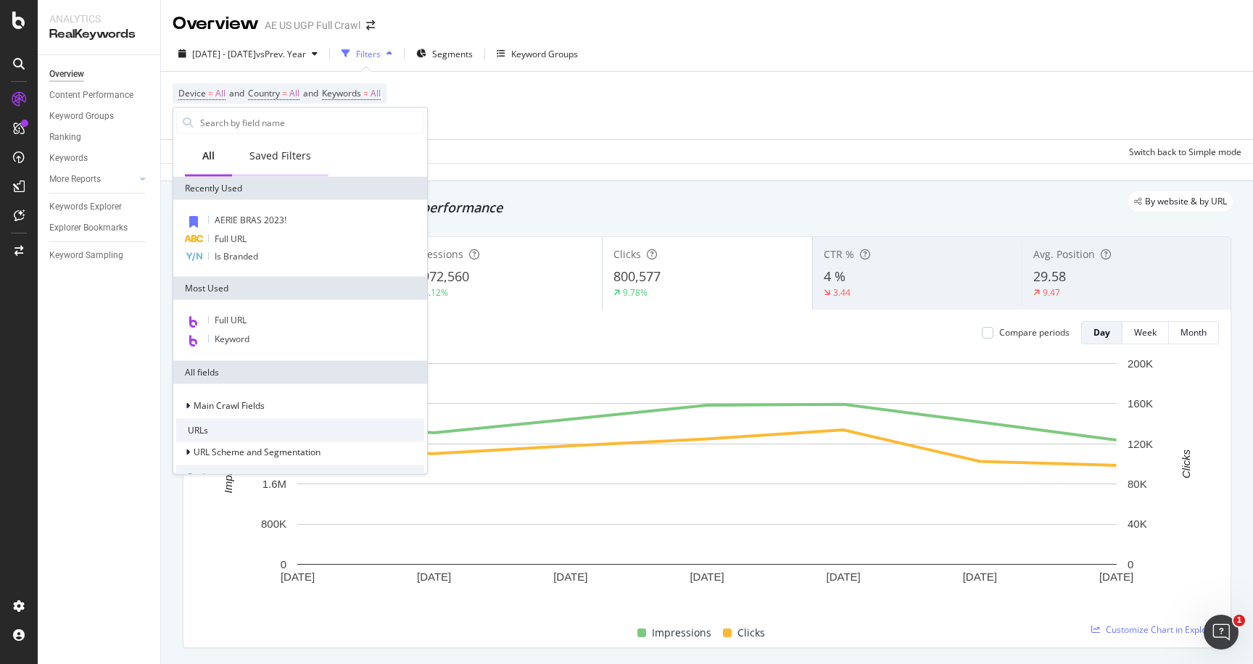
click at [281, 152] on div "Saved Filters" at bounding box center [280, 156] width 62 height 14
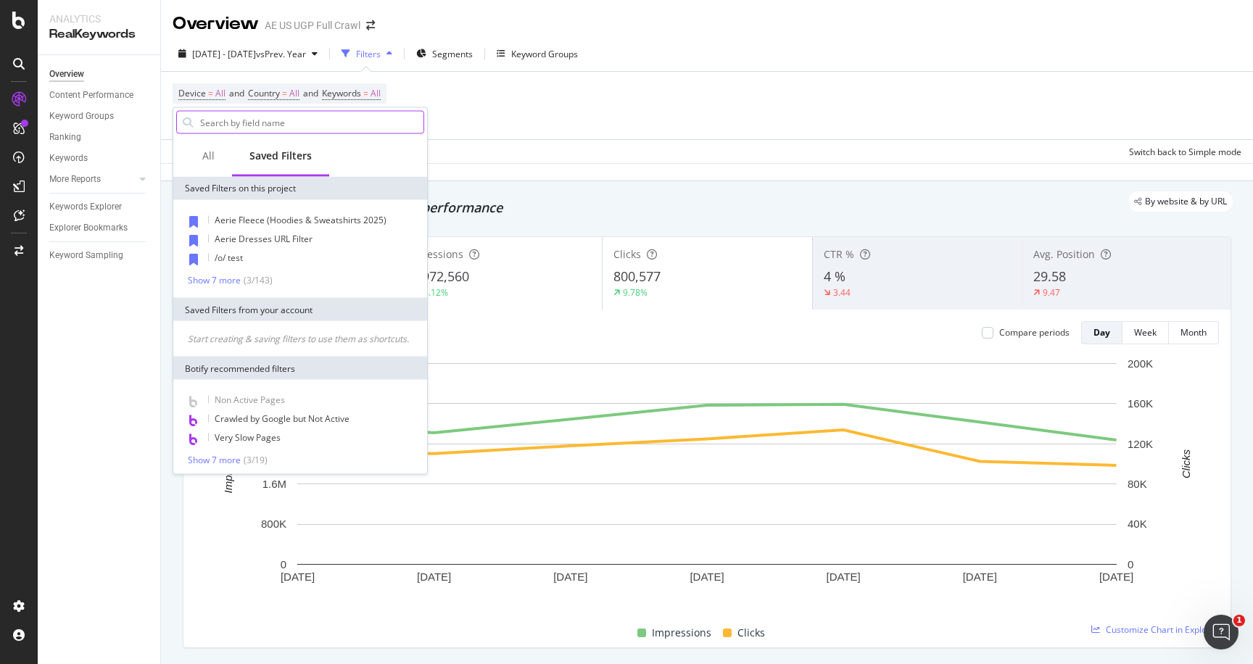
click at [283, 124] on input "text" at bounding box center [311, 123] width 225 height 22
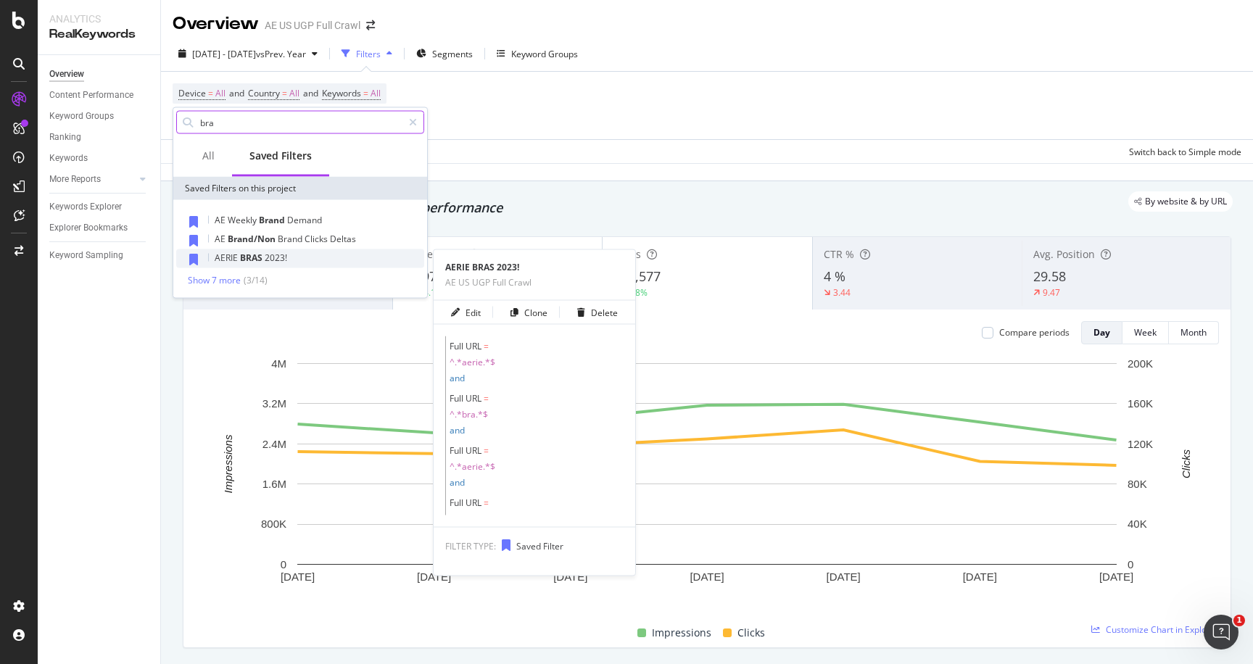
type input "bra"
click at [257, 257] on span "BRAS" at bounding box center [252, 258] width 25 height 12
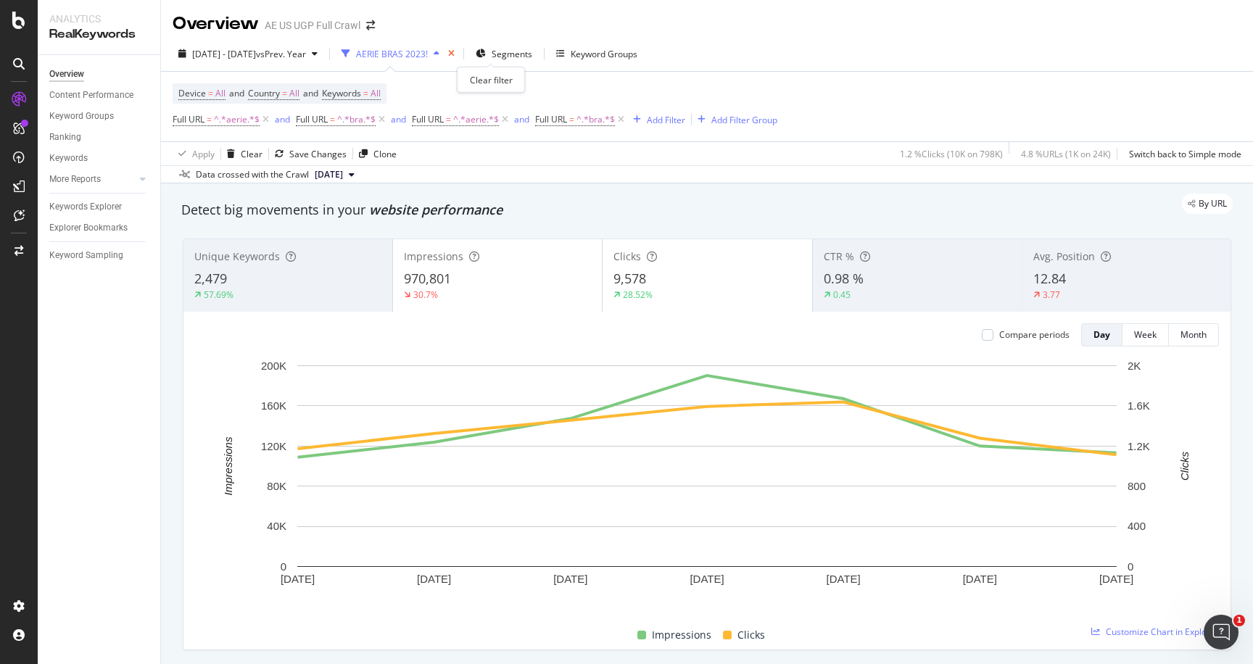
click at [455, 54] on icon "times" at bounding box center [451, 53] width 7 height 9
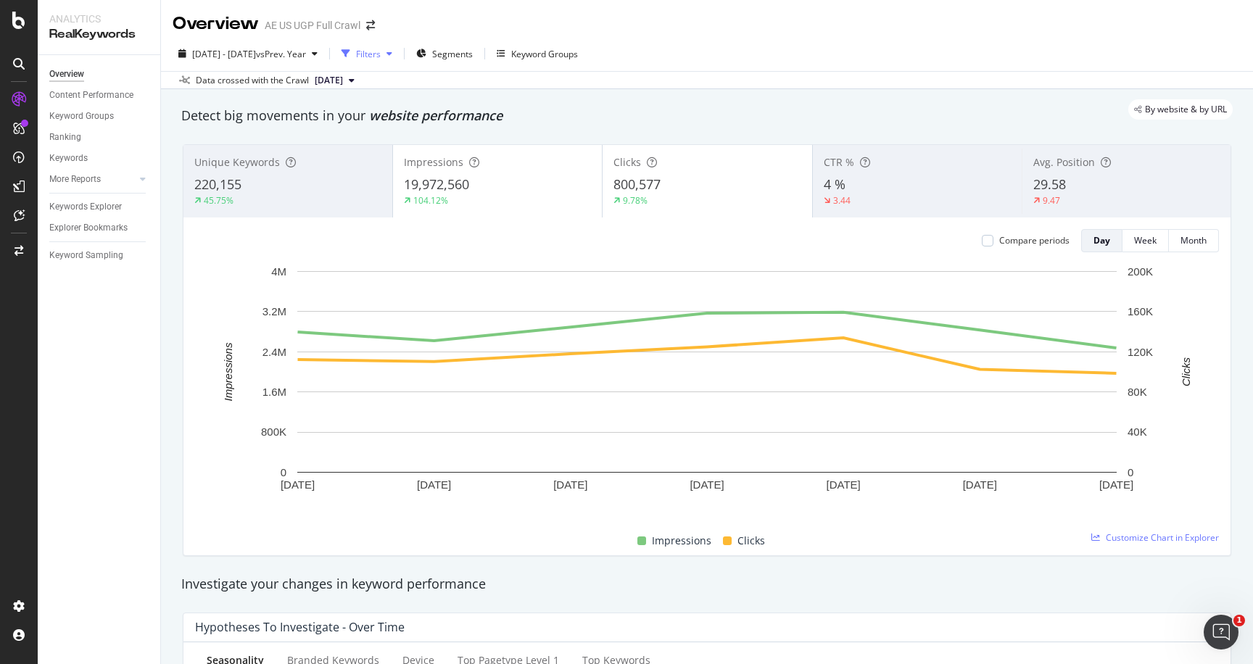
click at [381, 57] on div "Filters" at bounding box center [368, 54] width 25 height 12
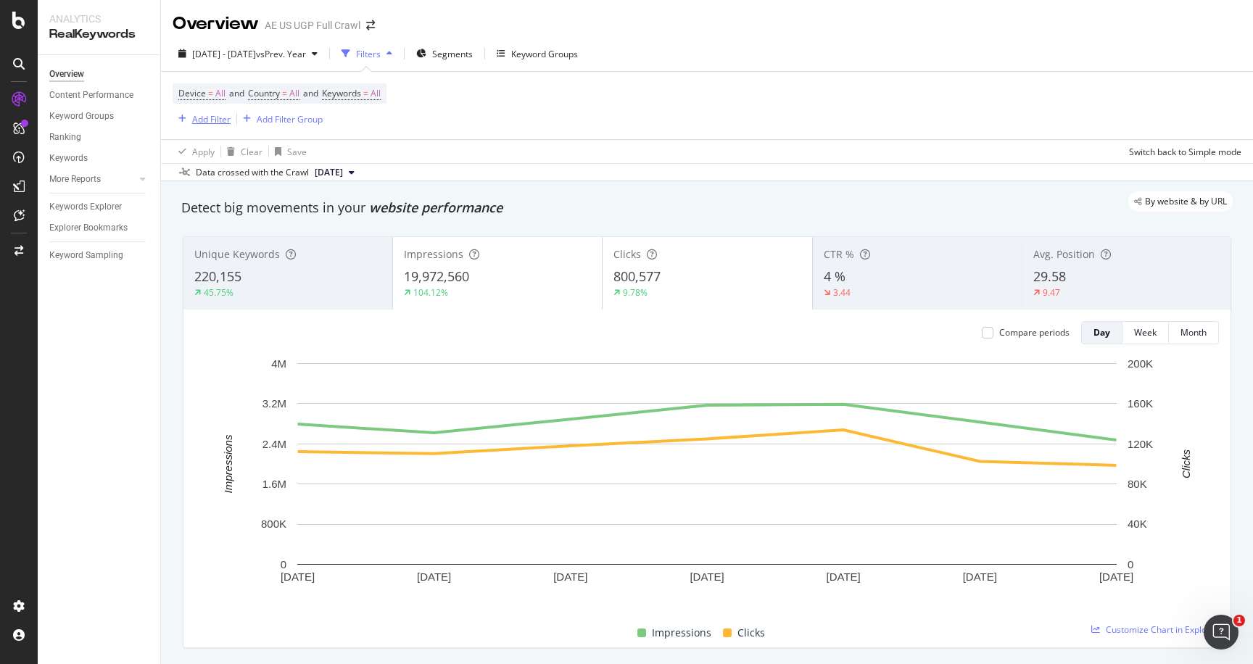
click at [197, 120] on div "Add Filter" at bounding box center [211, 119] width 38 height 12
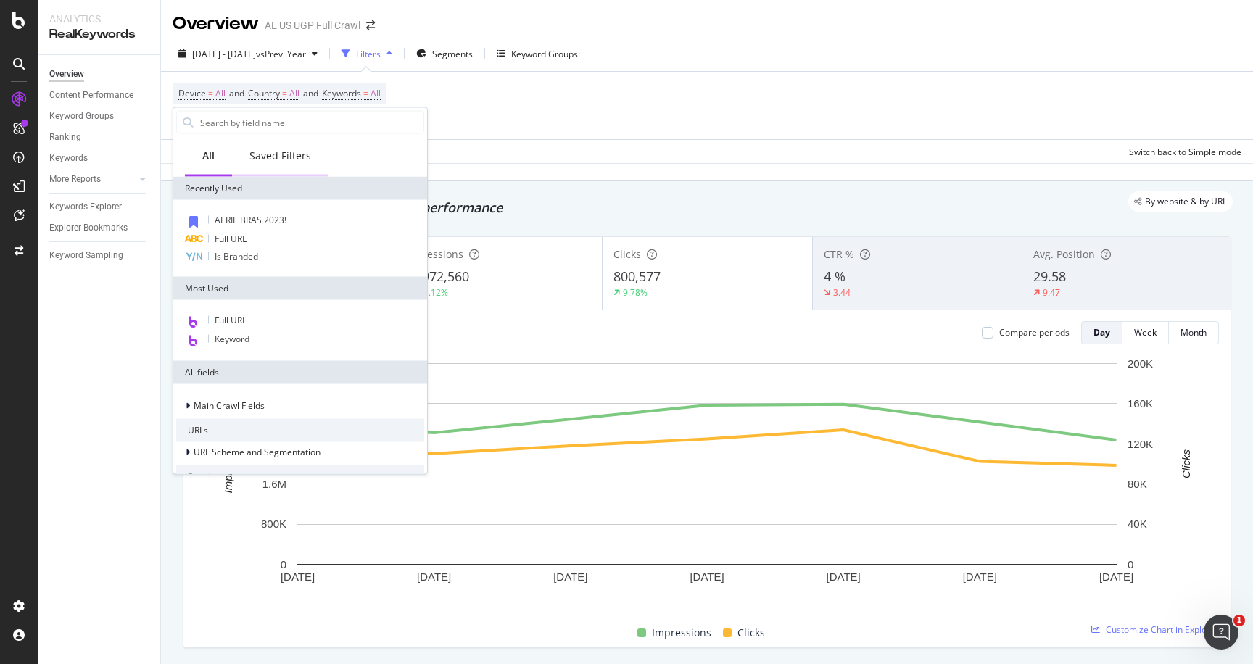
click at [293, 158] on div "Saved Filters" at bounding box center [280, 156] width 62 height 14
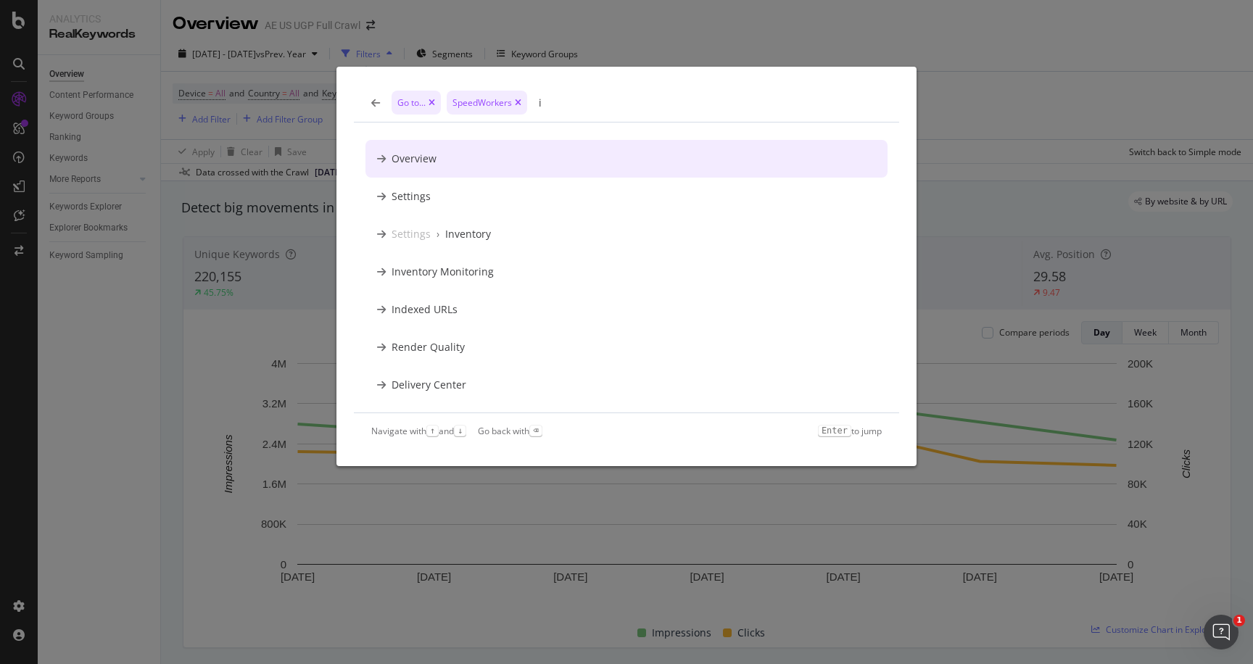
type input "i"
click at [523, 103] on div "SpeedWorkers" at bounding box center [487, 103] width 80 height 24
click at [373, 95] on div "Go to... SpeedWorkers" at bounding box center [626, 103] width 545 height 38
click at [370, 110] on div "Go to... SpeedWorkers" at bounding box center [626, 103] width 545 height 38
click at [371, 101] on icon "modal" at bounding box center [375, 103] width 9 height 10
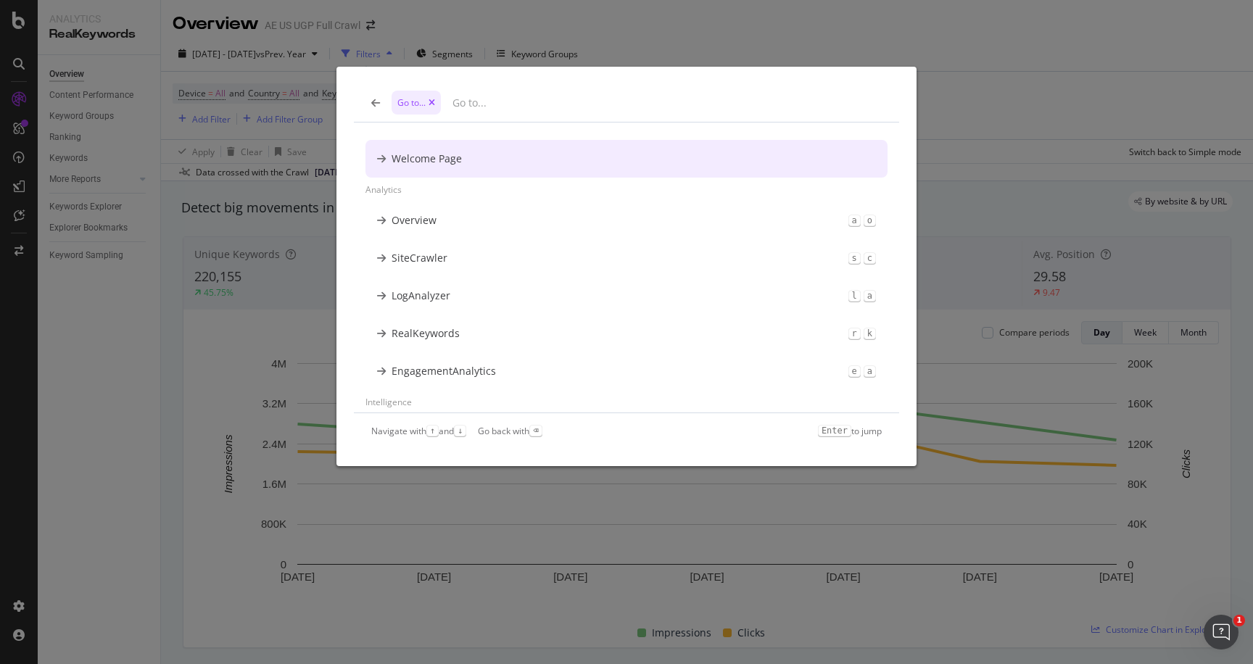
click at [371, 101] on icon "modal" at bounding box center [375, 103] width 9 height 10
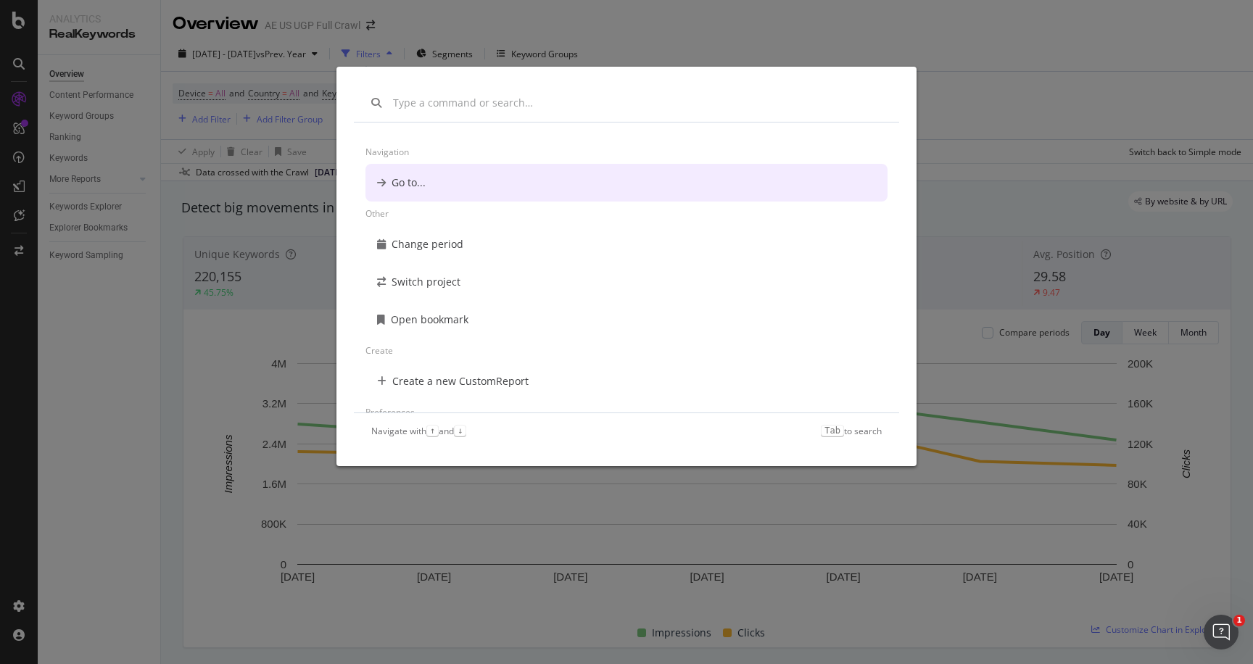
click at [371, 101] on icon "modal" at bounding box center [376, 103] width 10 height 10
click at [159, 395] on div "Navigation Go to... Other Change period Switch project Open bookmark Create Cre…" at bounding box center [626, 332] width 1253 height 664
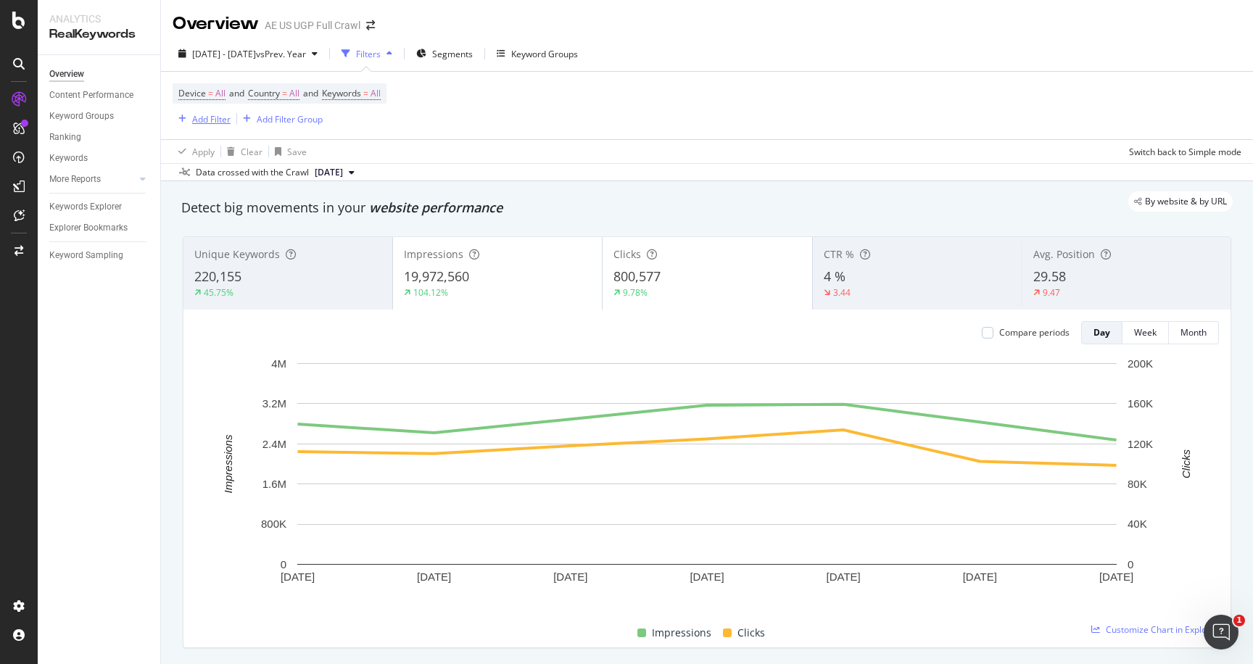
click at [217, 123] on div "Add Filter" at bounding box center [211, 119] width 38 height 12
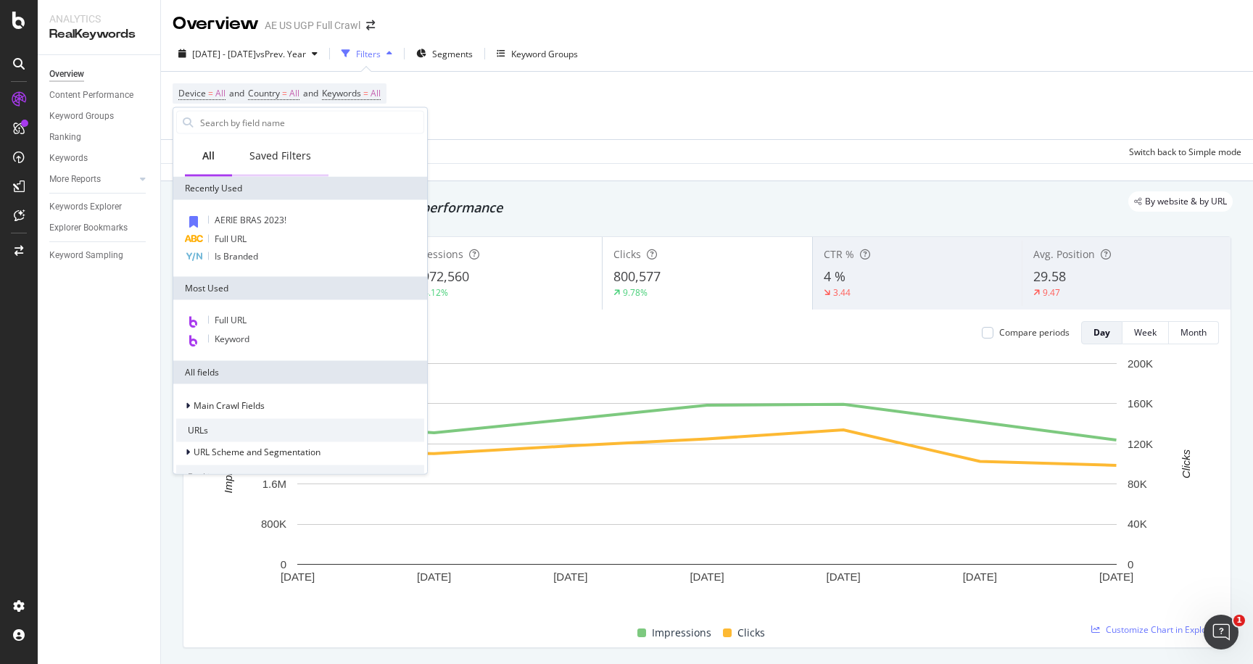
click at [283, 157] on div "Saved Filters" at bounding box center [280, 156] width 62 height 14
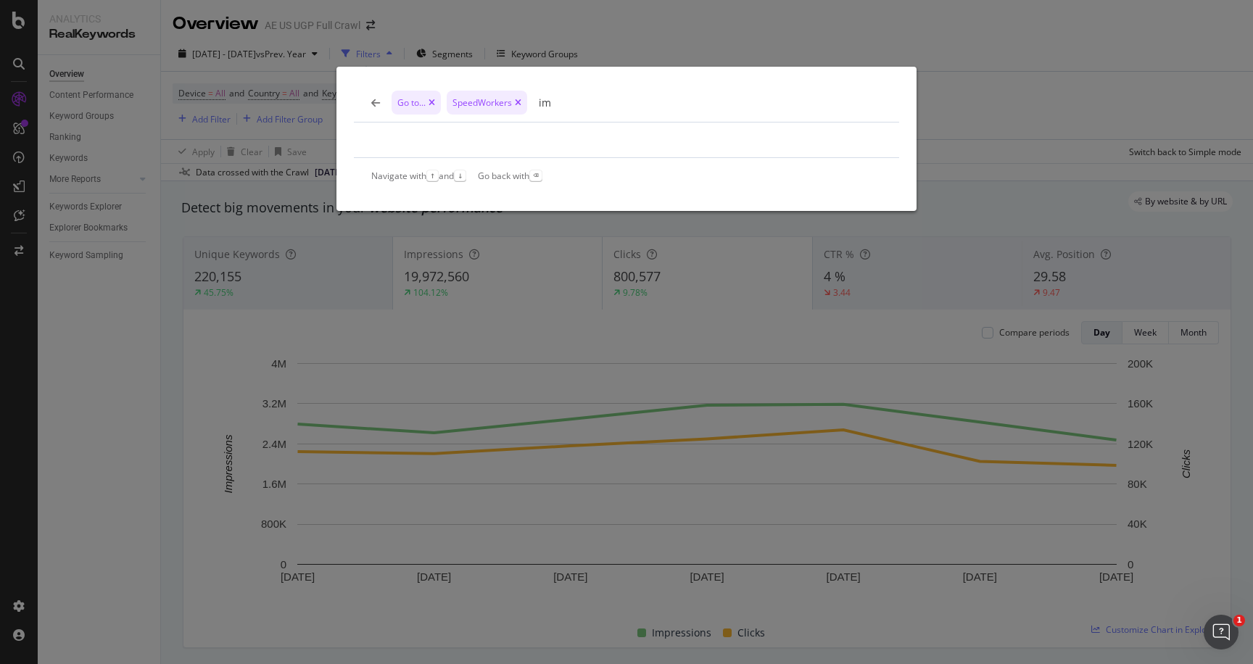
type input "im"
click at [368, 101] on div "Go to... SpeedWorkers im" at bounding box center [626, 103] width 545 height 38
click at [199, 297] on div "Go to... SpeedWorkers im Navigate with ↑ and ↓ Go back with ⌫" at bounding box center [626, 332] width 1253 height 664
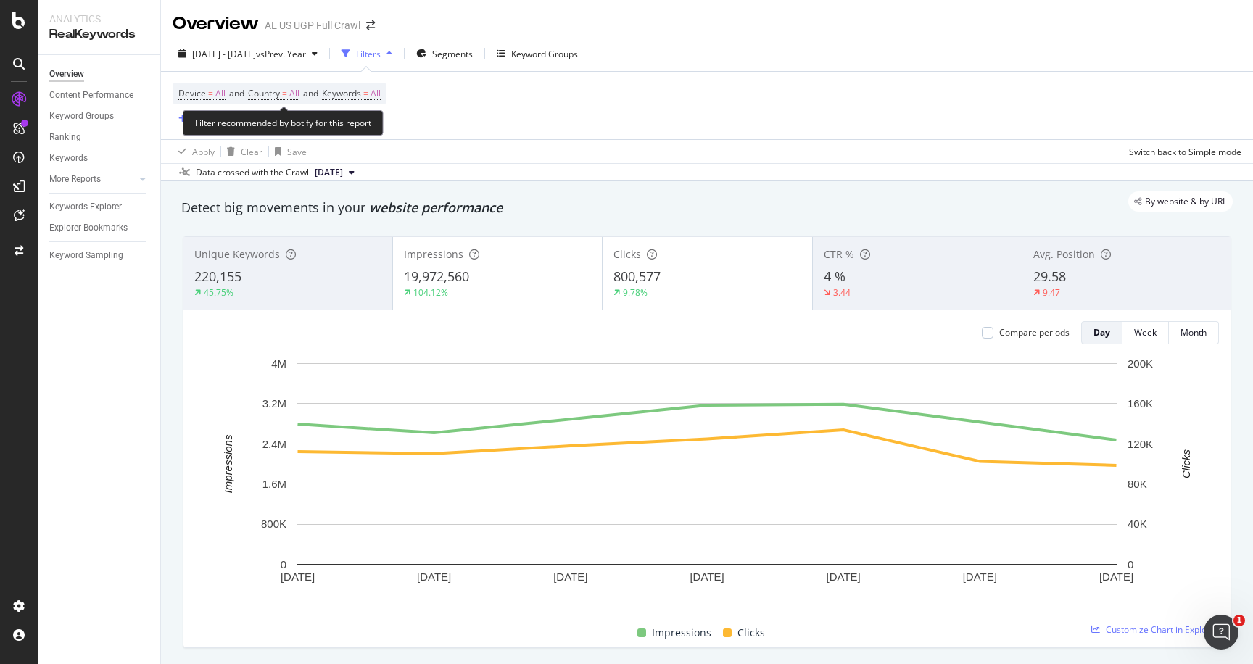
click at [223, 120] on div "Filter recommended by botify for this report" at bounding box center [283, 122] width 201 height 25
click at [207, 123] on div "Add Filter" at bounding box center [211, 119] width 38 height 12
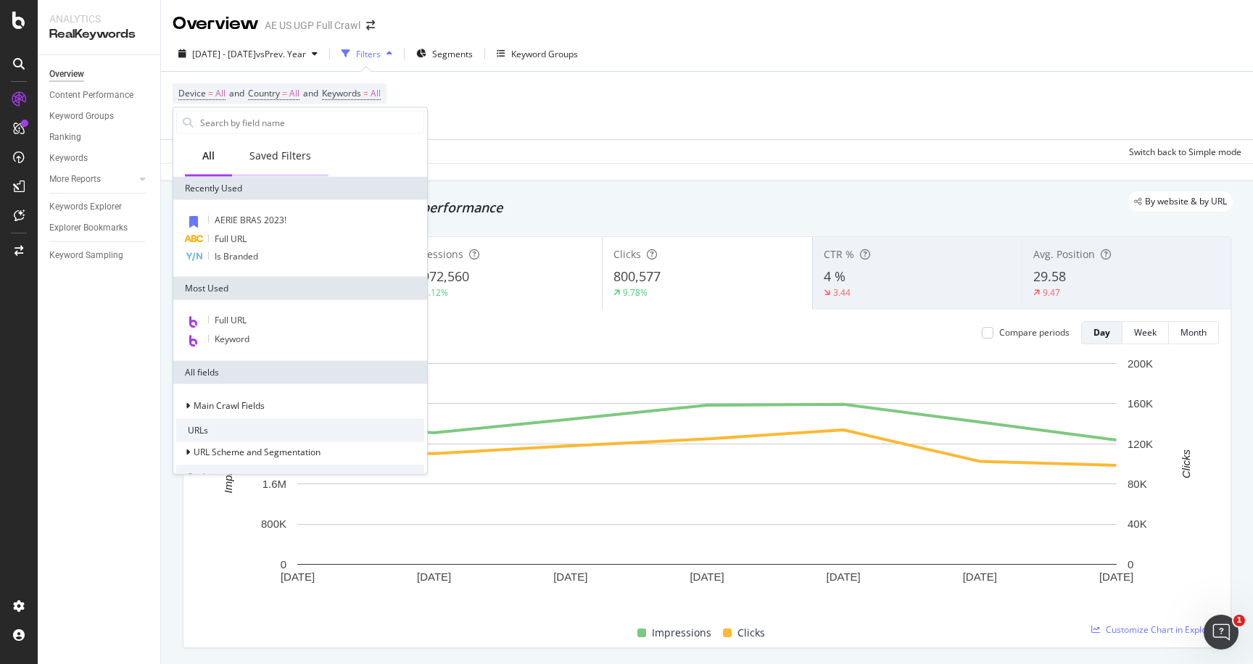
click at [270, 157] on div "Saved Filters" at bounding box center [280, 156] width 62 height 14
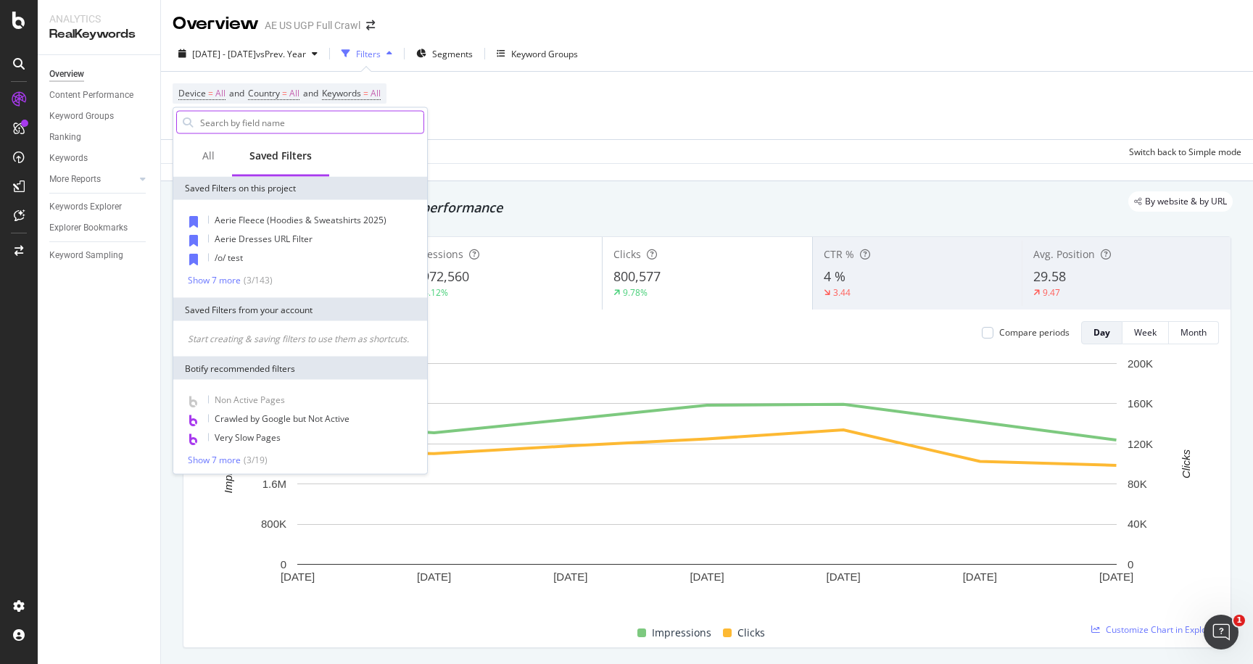
click at [274, 123] on input "text" at bounding box center [311, 123] width 225 height 22
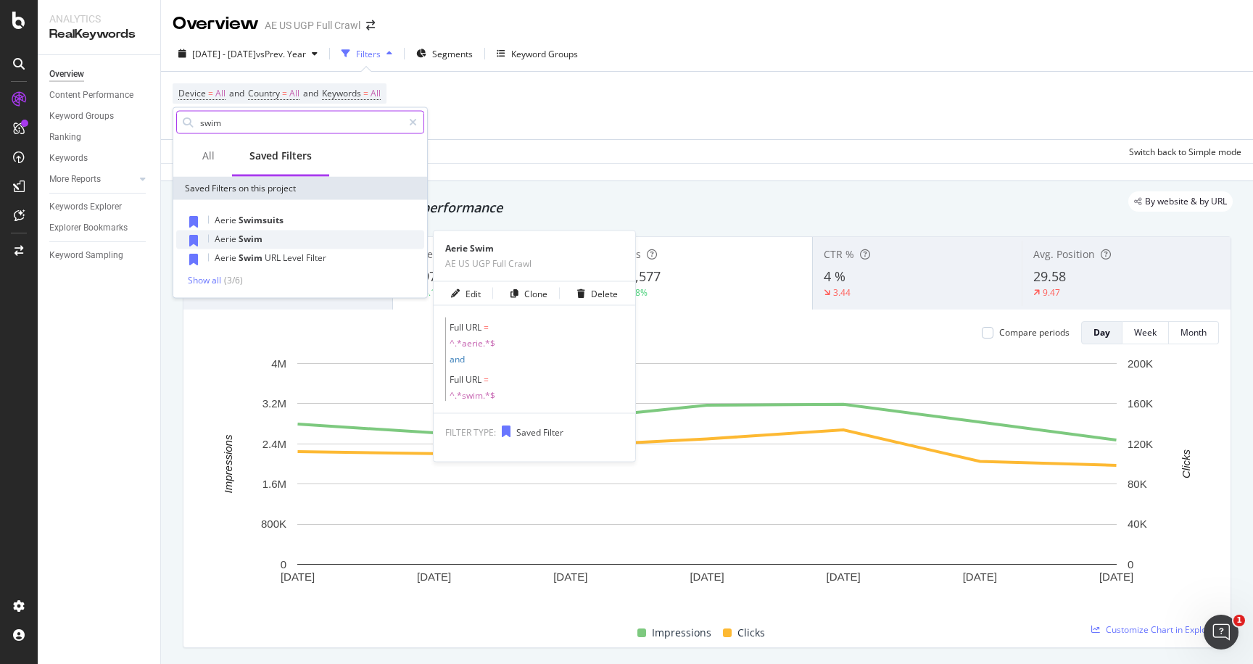
type input "swim"
click at [276, 239] on div "Aerie Swim" at bounding box center [300, 240] width 248 height 19
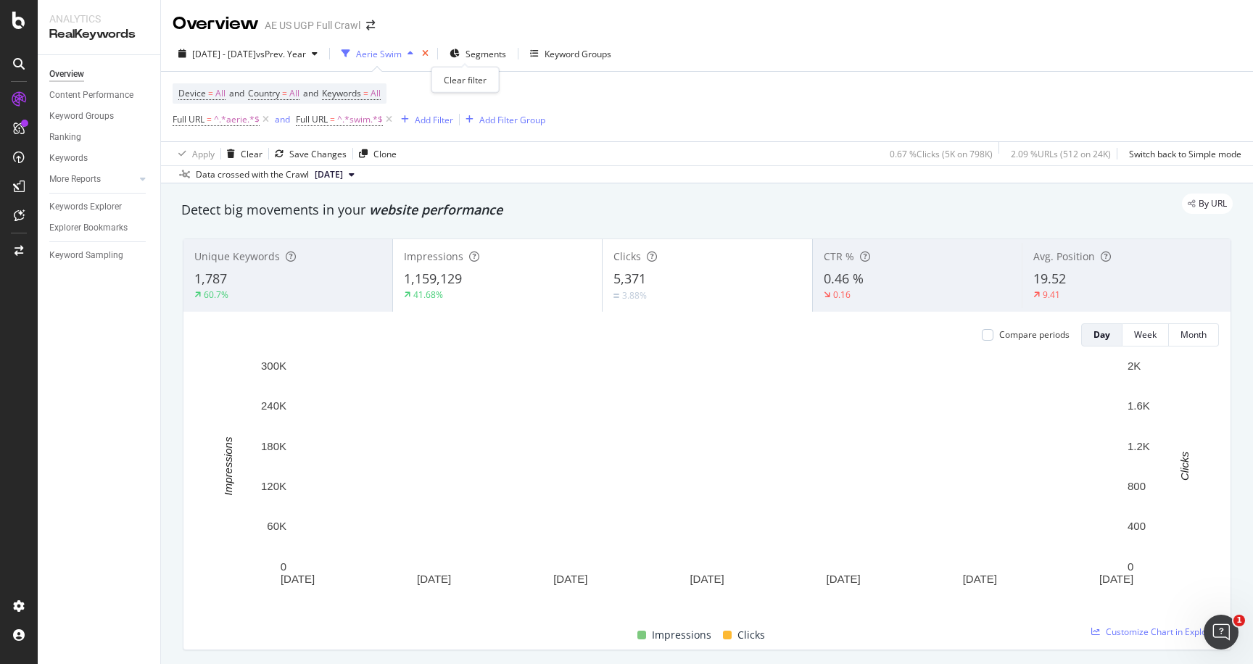
click at [428, 51] on icon "times" at bounding box center [425, 53] width 7 height 9
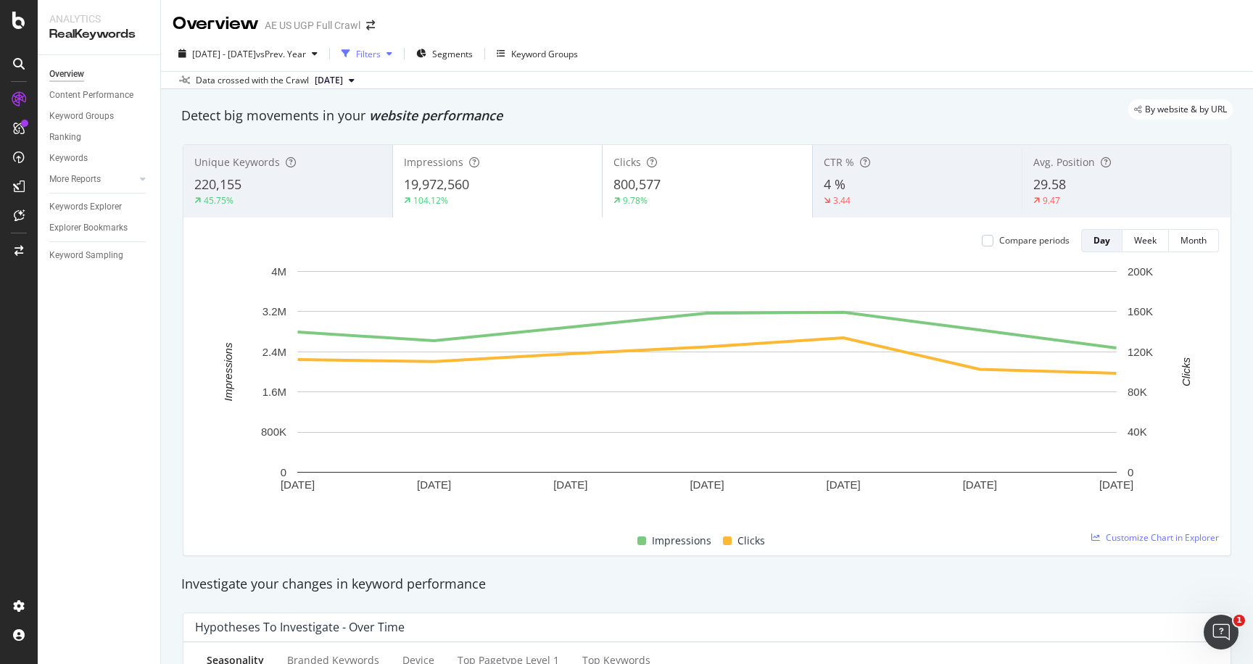
click at [398, 46] on div "Filters" at bounding box center [367, 54] width 62 height 22
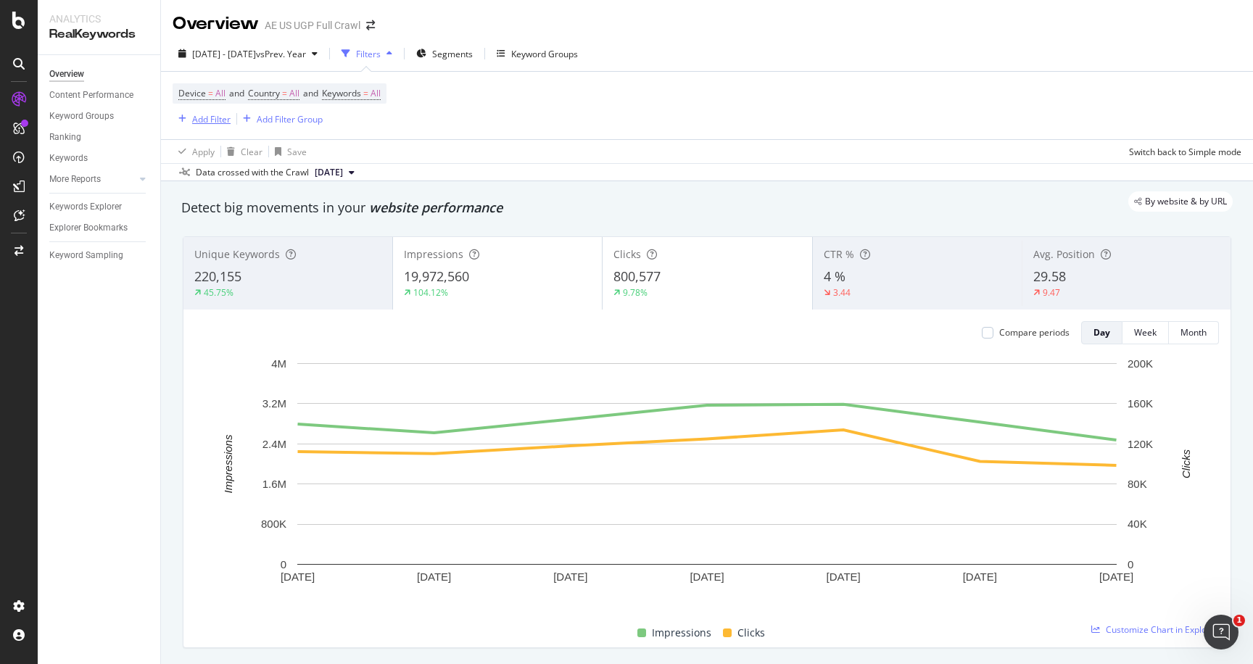
click at [214, 118] on div "Add Filter" at bounding box center [211, 119] width 38 height 12
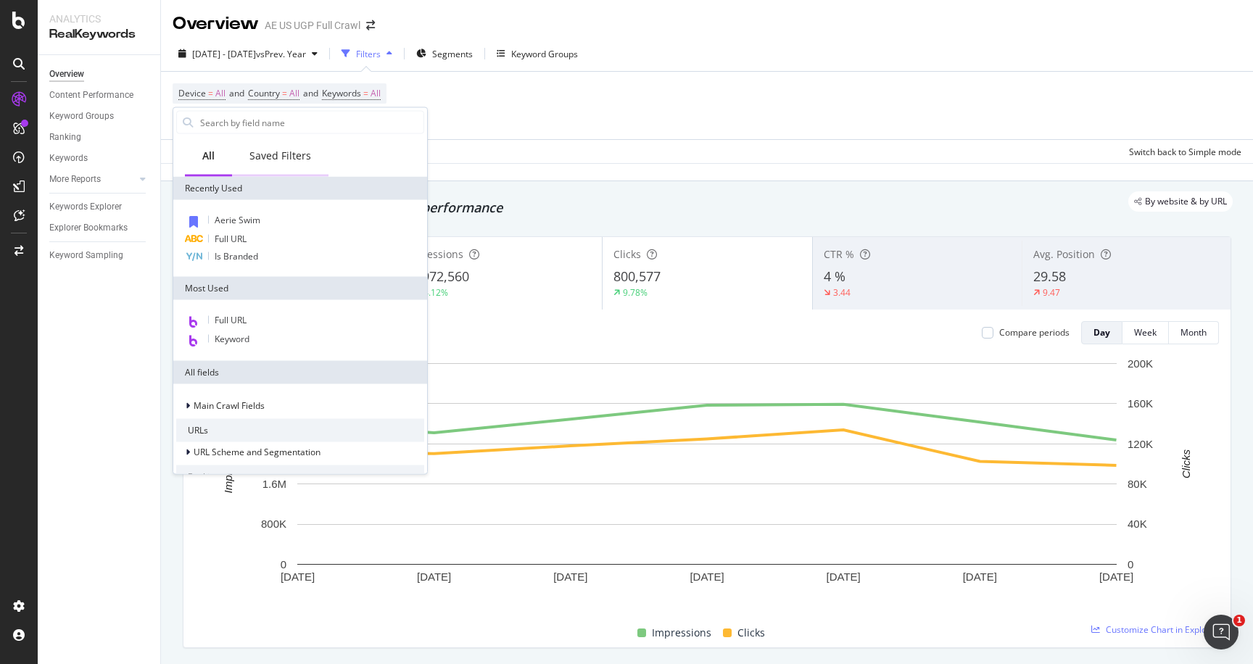
click at [276, 157] on div "Saved Filters" at bounding box center [280, 156] width 62 height 14
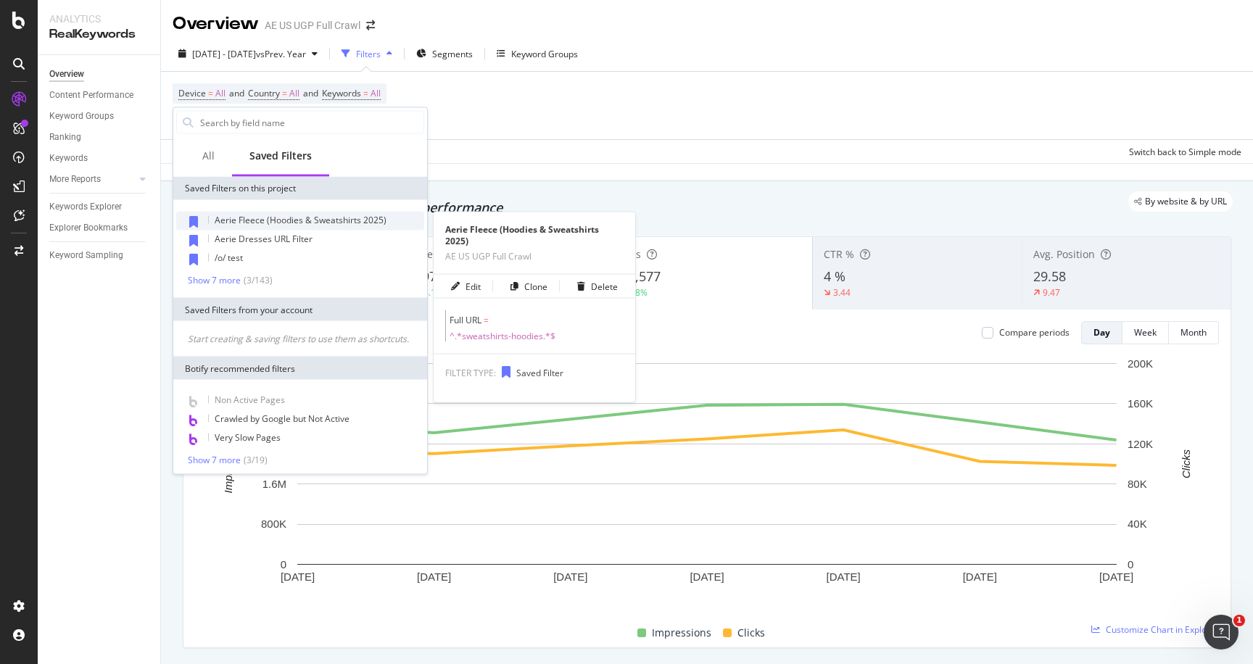
click at [298, 220] on span "Aerie Fleece (Hoodies & Sweatshirts 2025)" at bounding box center [301, 220] width 172 height 12
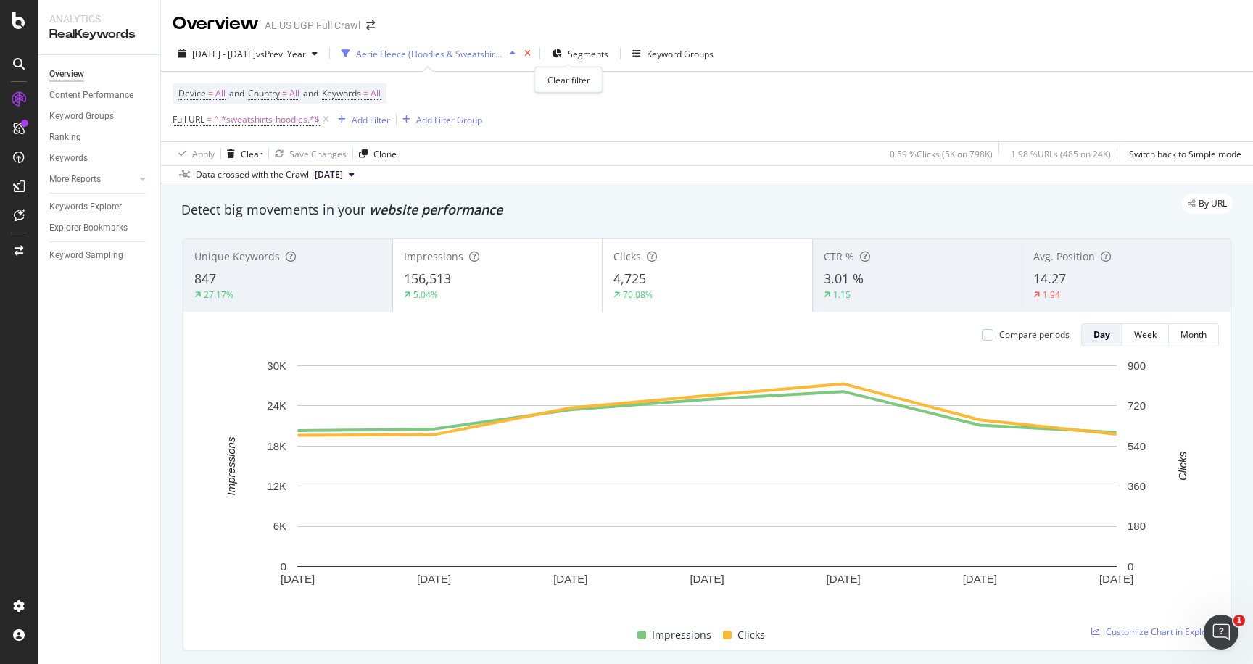
click at [531, 53] on icon "times" at bounding box center [527, 53] width 7 height 9
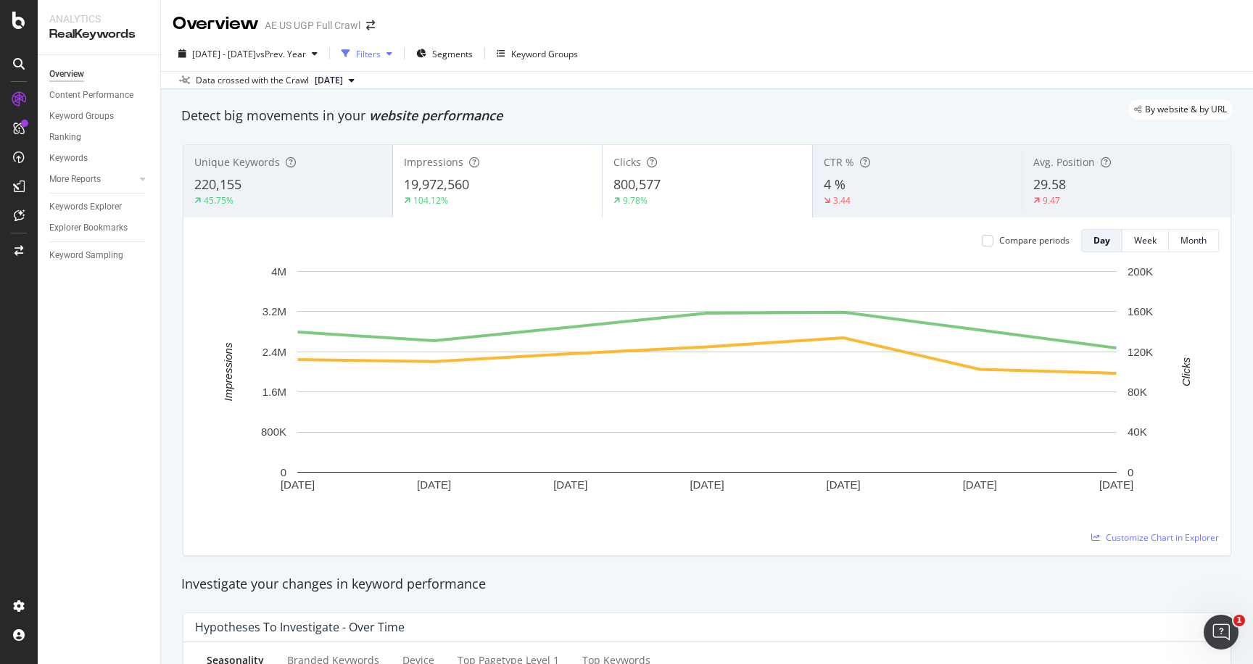
click at [398, 49] on div "Filters" at bounding box center [367, 54] width 62 height 22
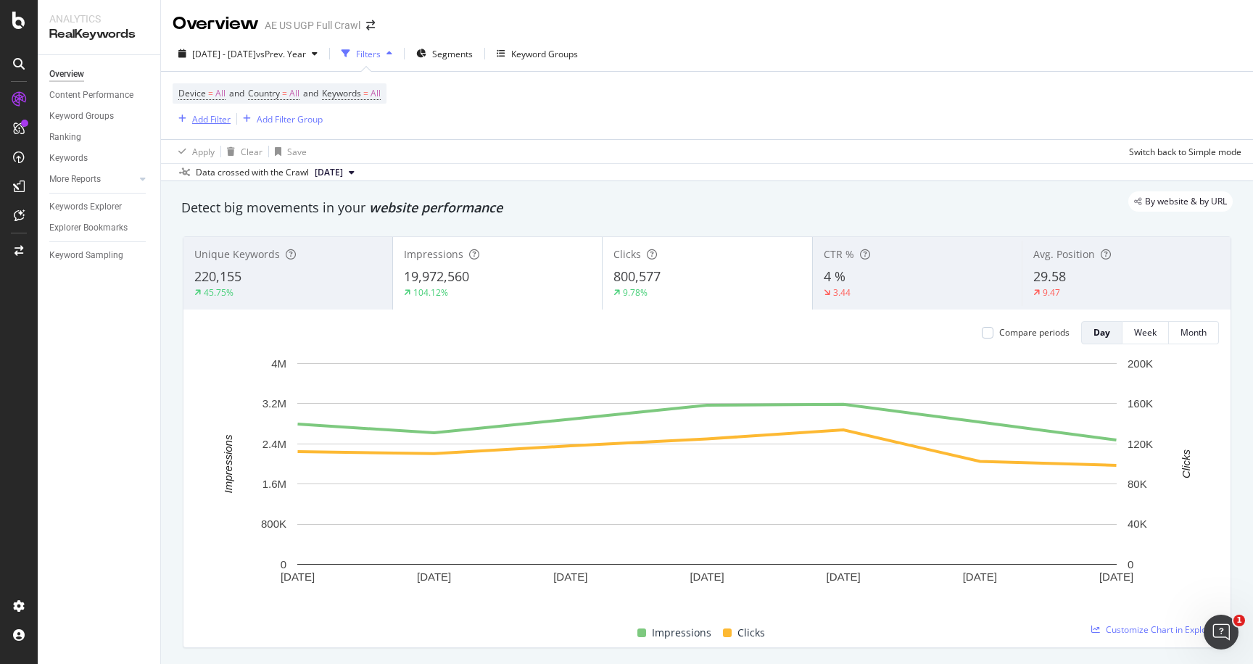
click at [220, 120] on div "Add Filter" at bounding box center [211, 119] width 38 height 12
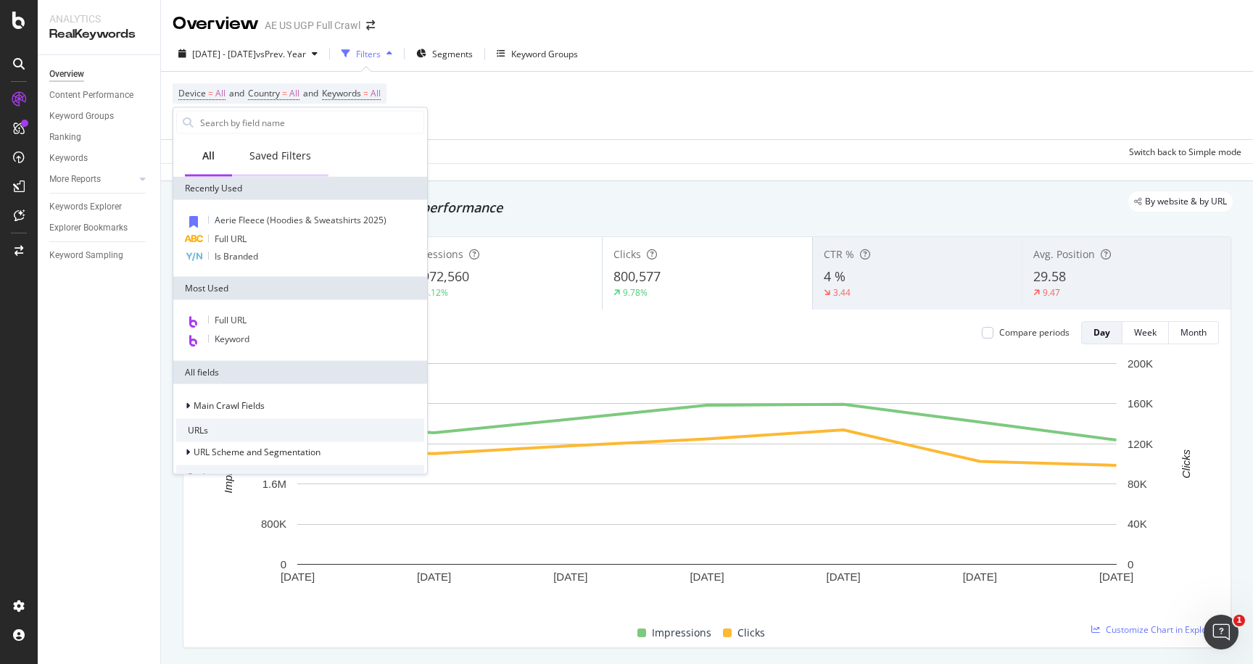
click at [286, 156] on div "Saved Filters" at bounding box center [280, 156] width 62 height 14
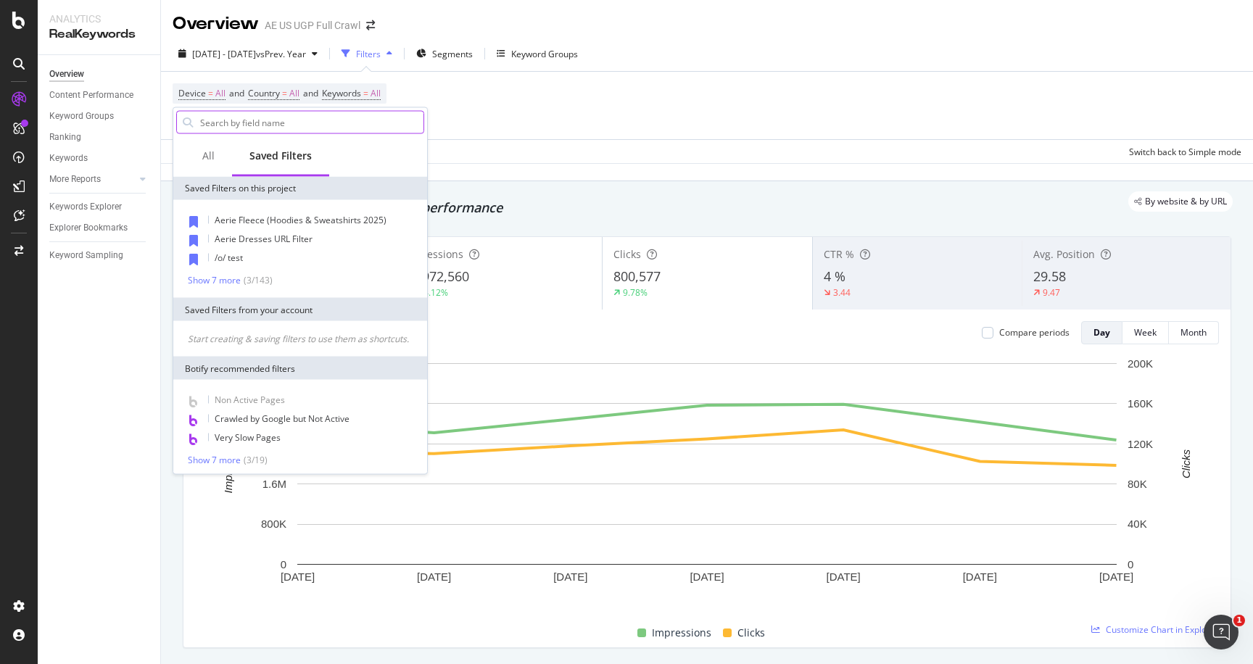
click at [302, 128] on input "text" at bounding box center [311, 123] width 225 height 22
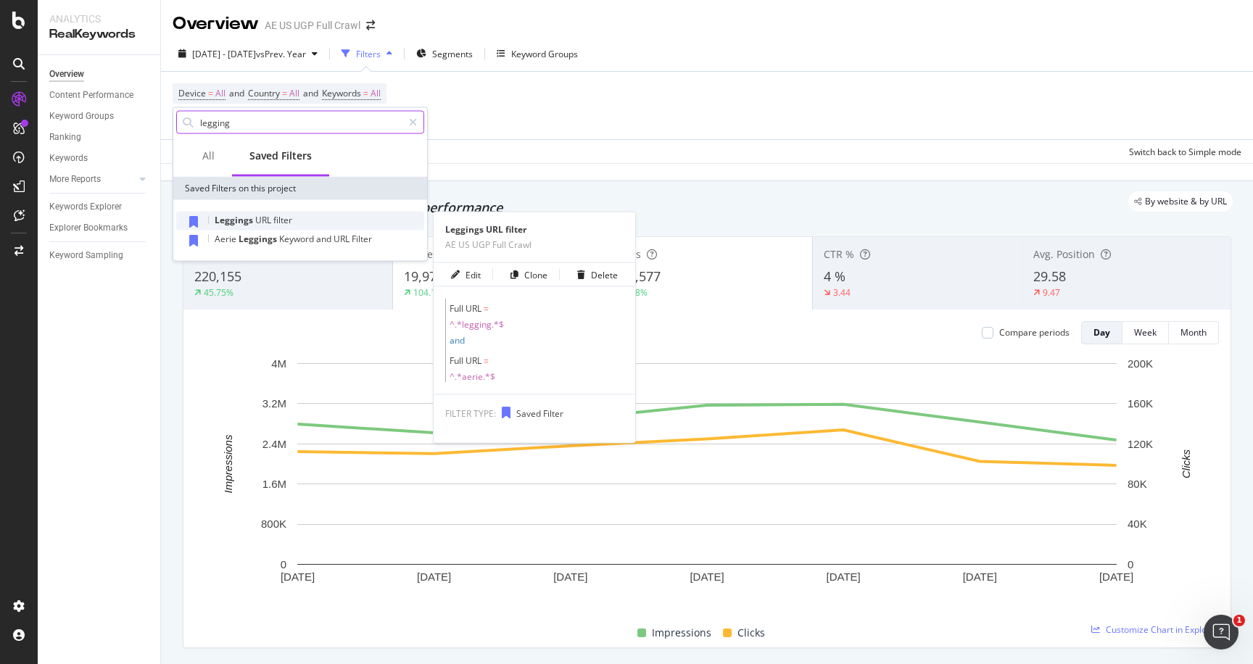
type input "legging"
click at [295, 220] on div "Leggings URL filter" at bounding box center [300, 221] width 248 height 19
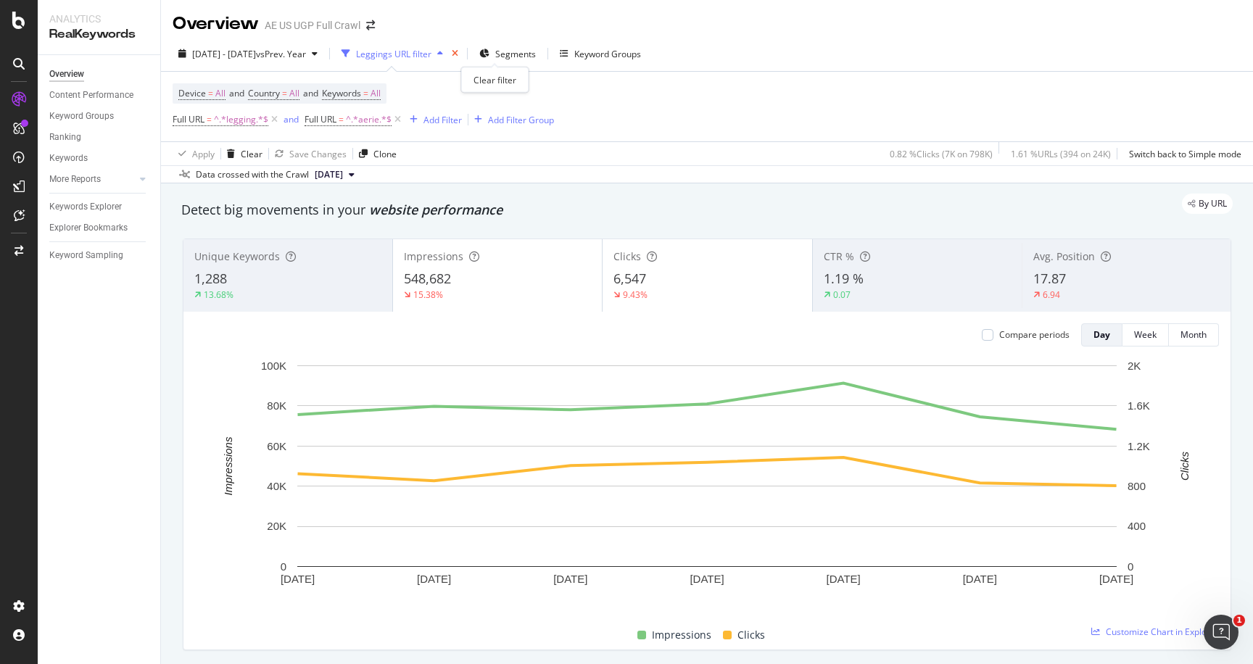
click at [458, 53] on icon "times" at bounding box center [455, 53] width 7 height 9
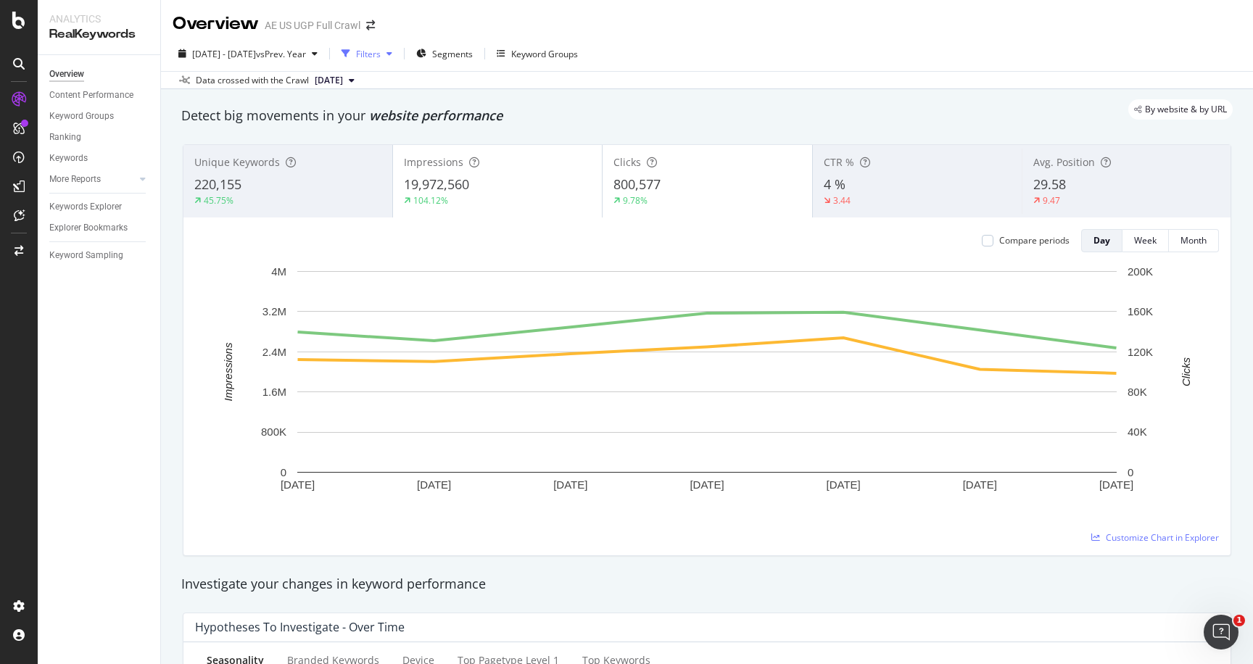
click at [381, 53] on div "Filters" at bounding box center [368, 54] width 25 height 12
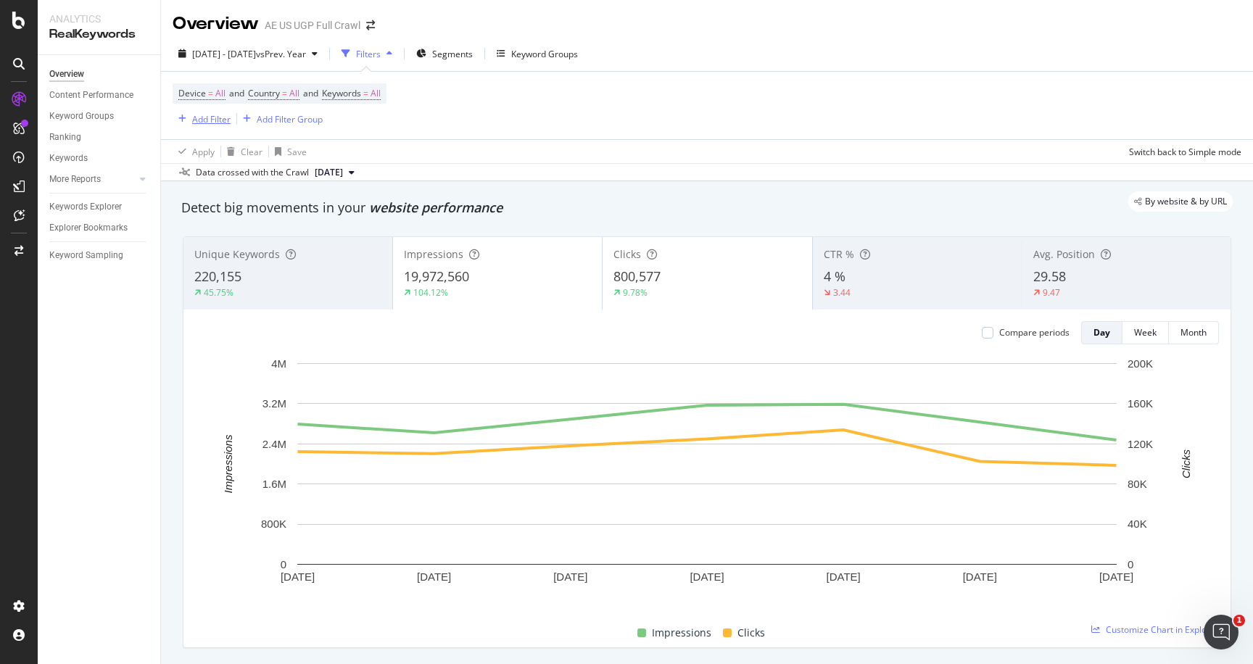
click at [219, 123] on div "Add Filter" at bounding box center [211, 119] width 38 height 12
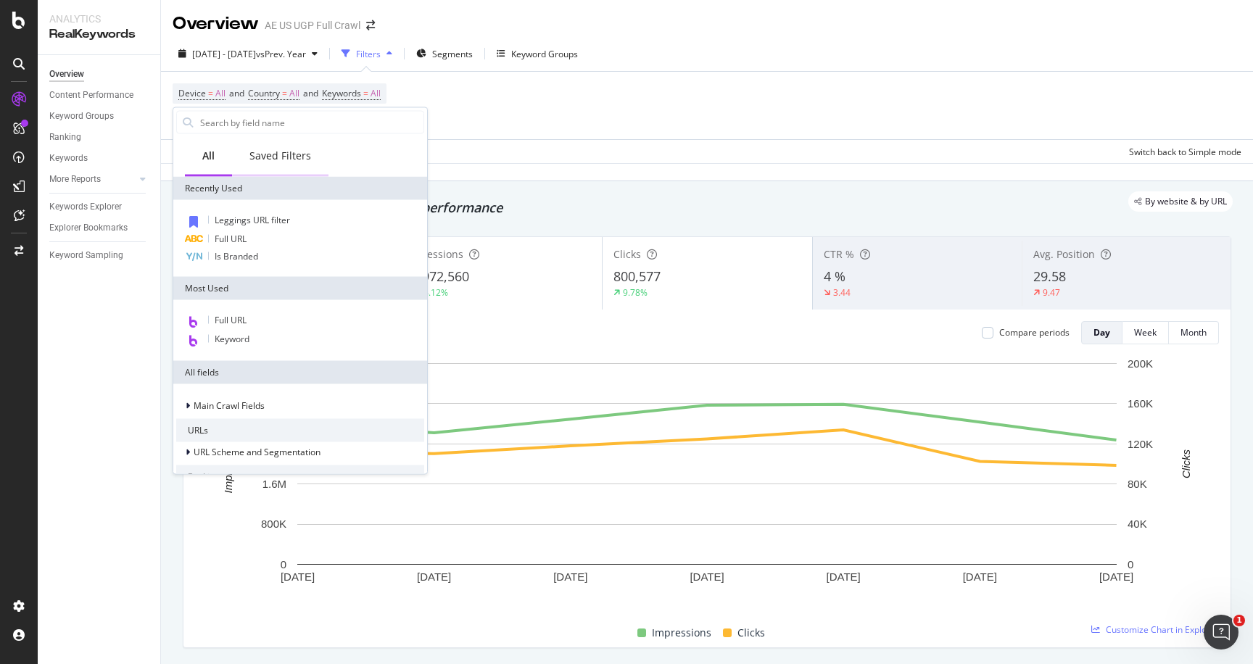
click at [278, 156] on div "Saved Filters" at bounding box center [280, 156] width 62 height 14
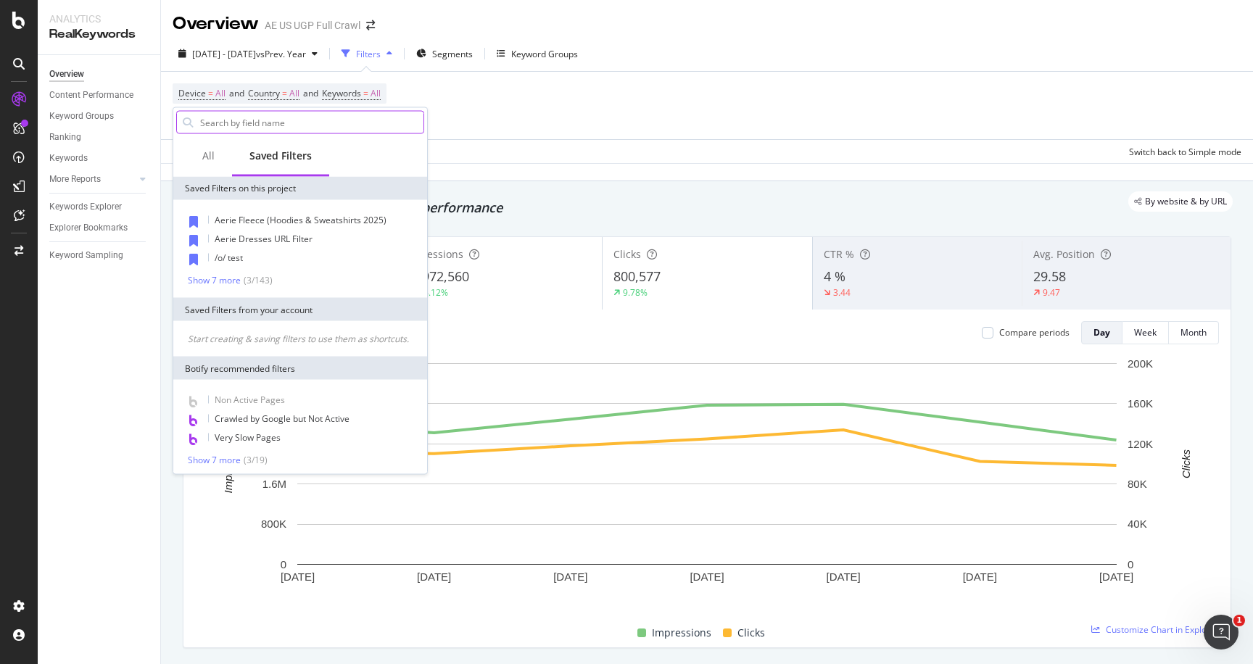
click at [270, 125] on input "text" at bounding box center [311, 123] width 225 height 22
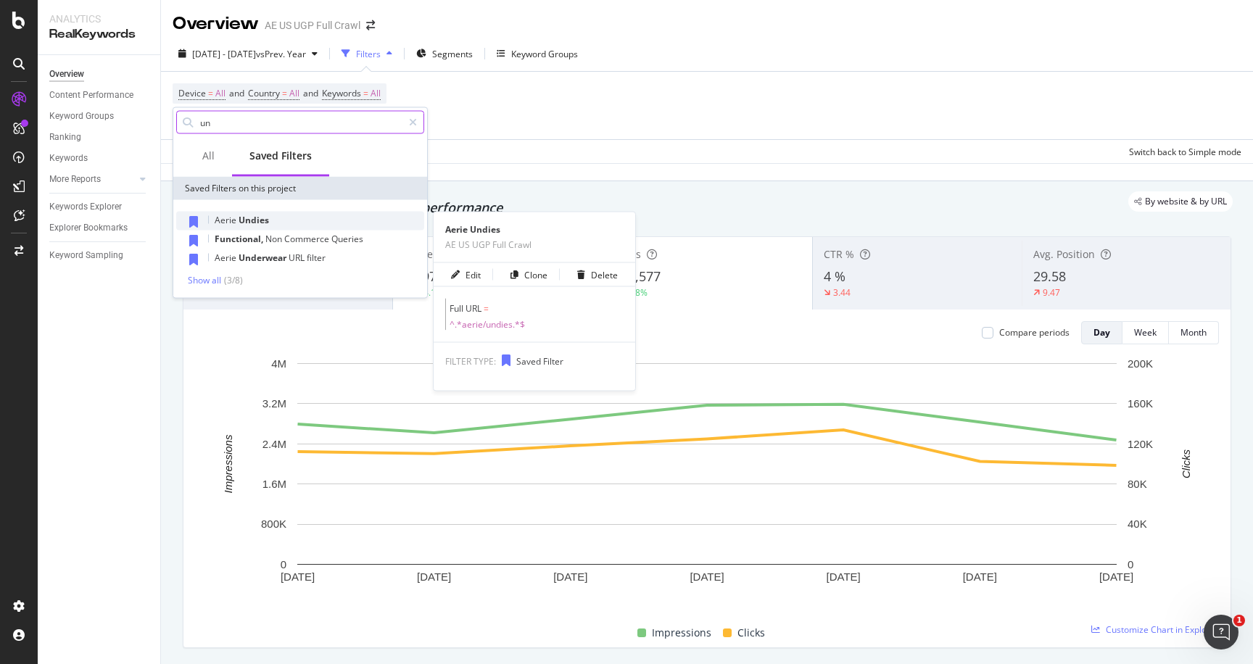
type input "un"
click at [276, 220] on div "Aerie Undies" at bounding box center [300, 221] width 248 height 19
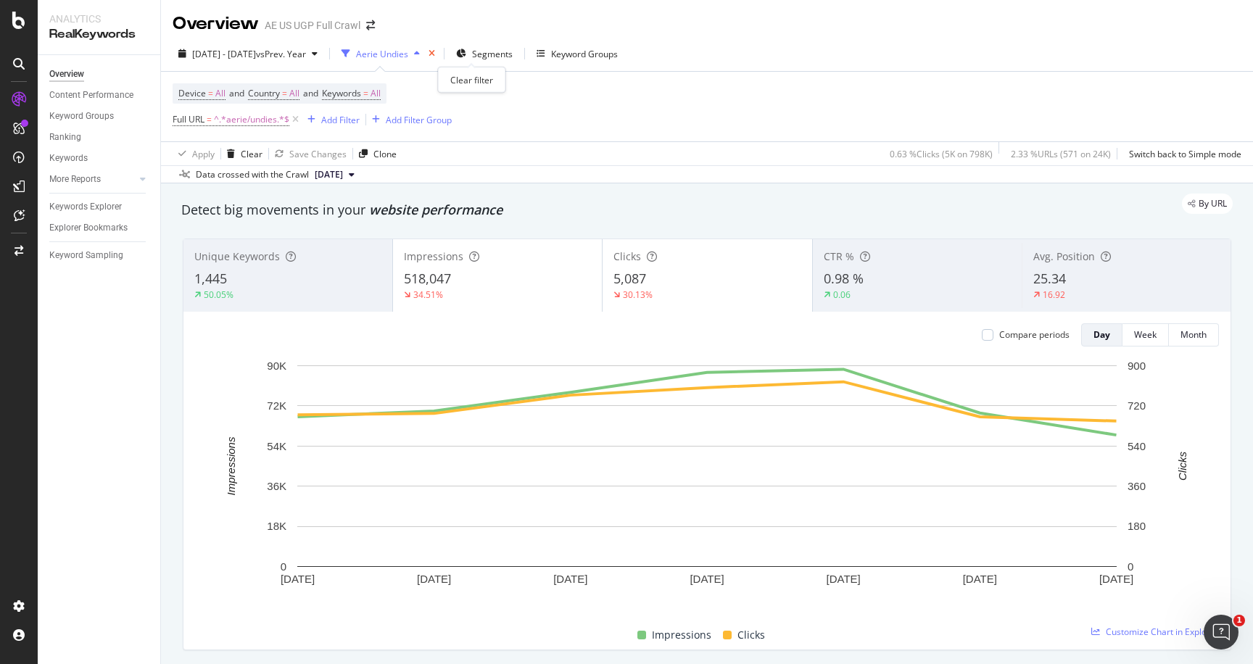
click at [435, 50] on icon "times" at bounding box center [431, 53] width 7 height 9
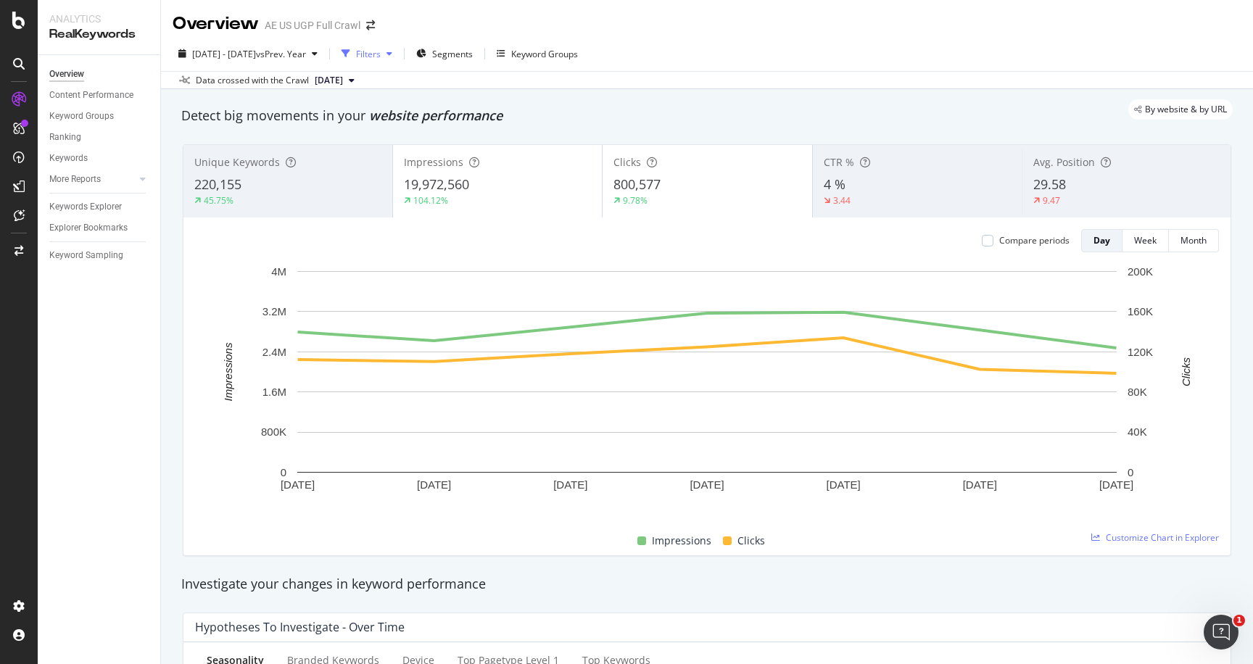
click at [356, 59] on div "button" at bounding box center [346, 53] width 20 height 20
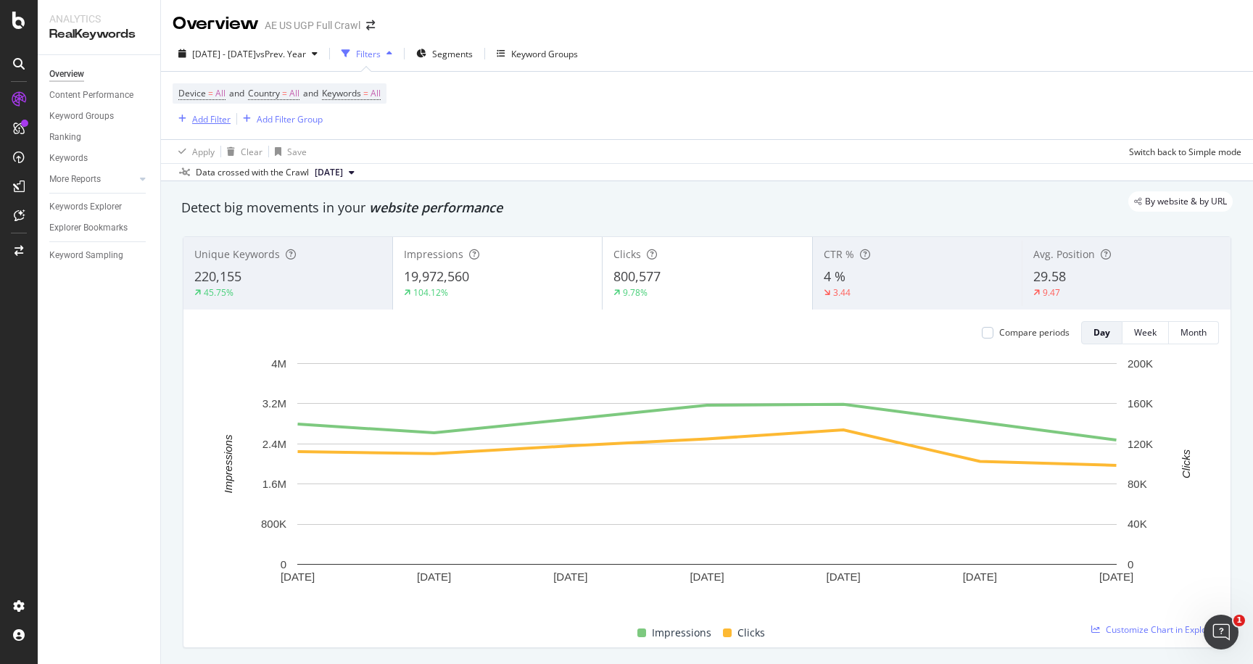
click at [209, 122] on div "Add Filter" at bounding box center [211, 119] width 38 height 12
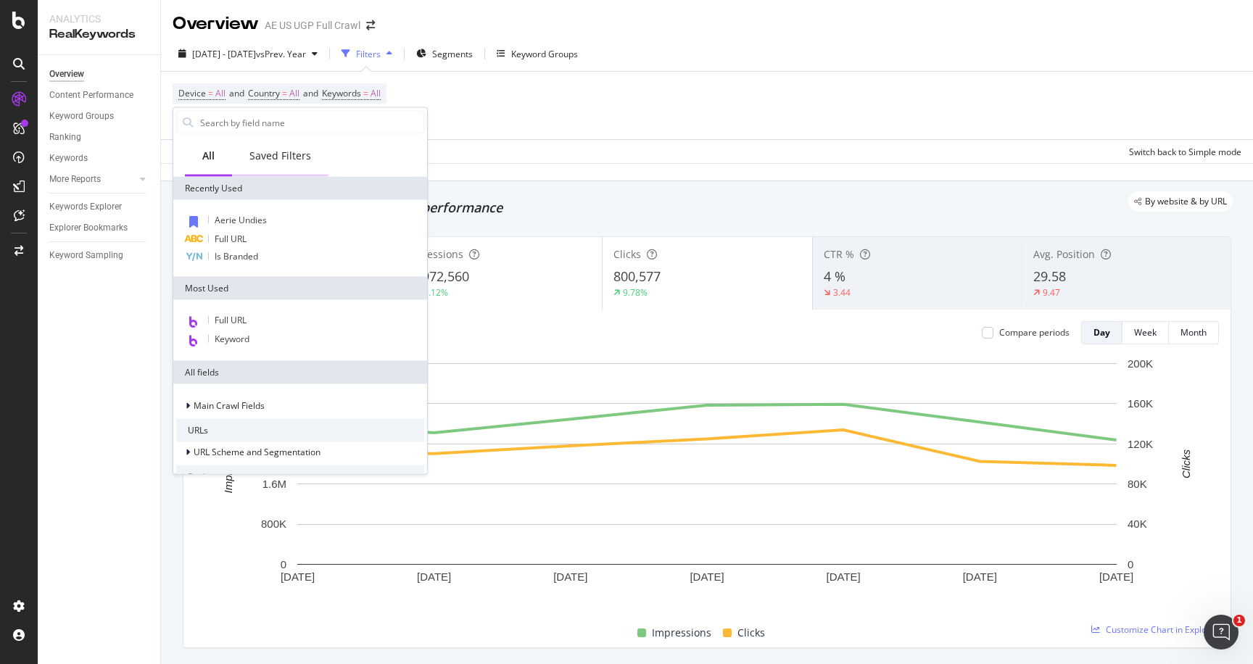
click at [278, 156] on div "Saved Filters" at bounding box center [280, 156] width 62 height 14
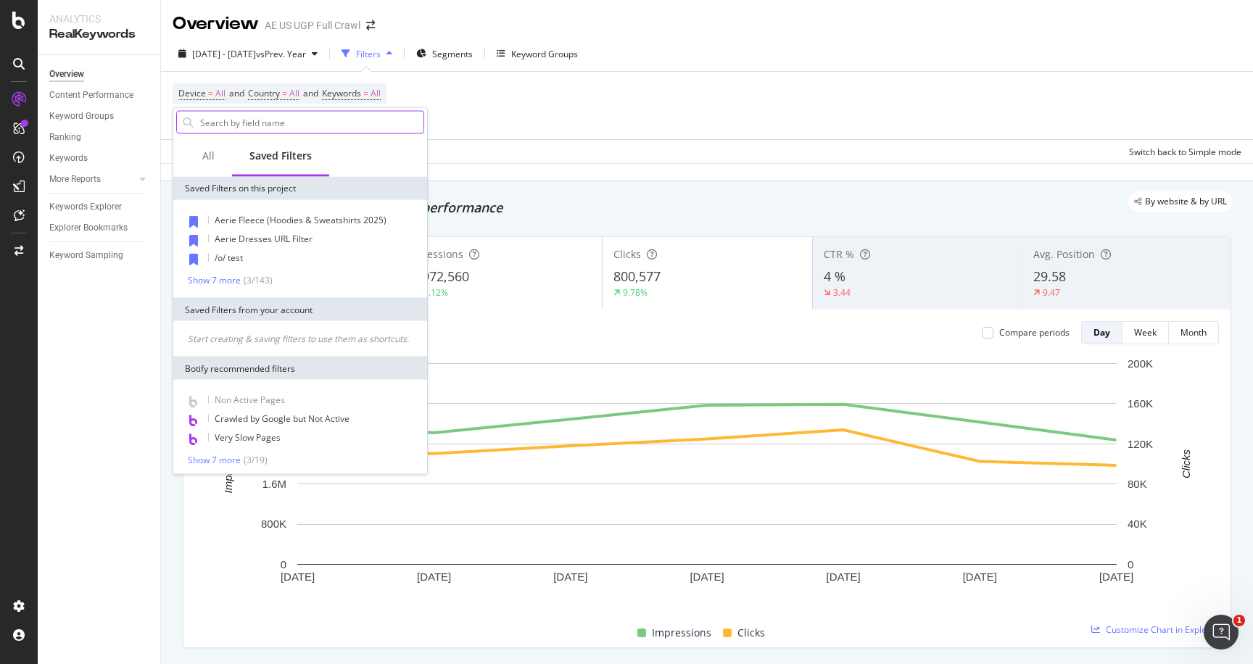
click at [260, 127] on input "text" at bounding box center [311, 123] width 225 height 22
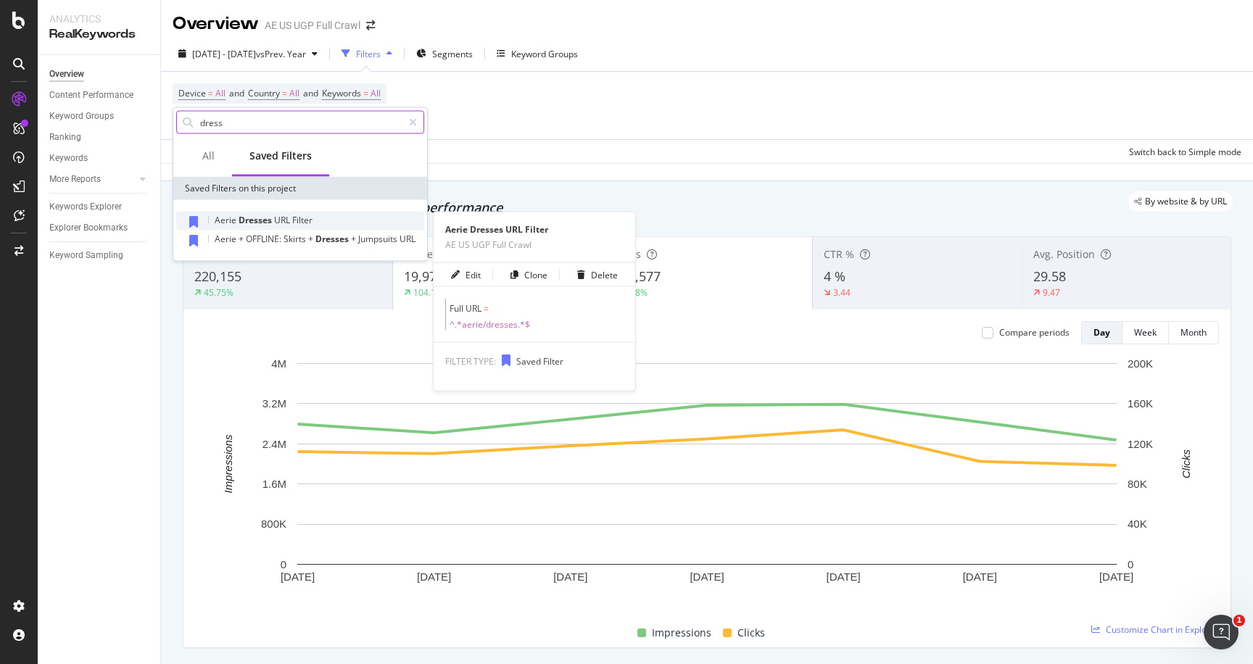
type input "dress"
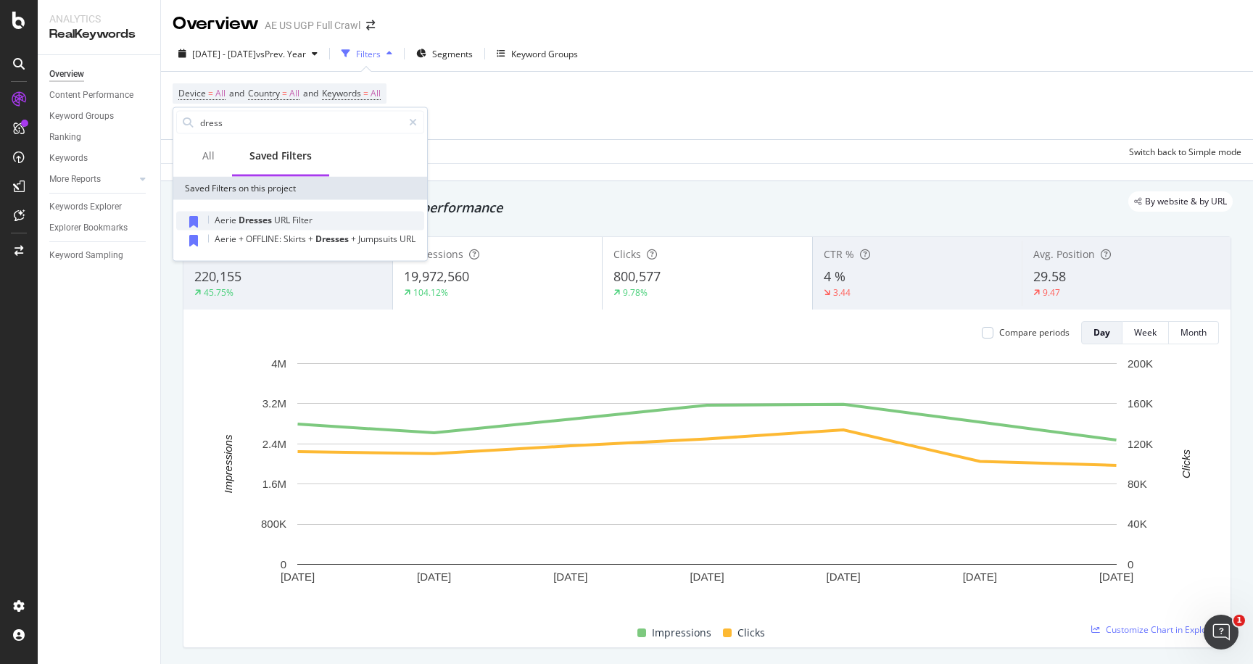
click at [282, 223] on span "URL" at bounding box center [283, 220] width 18 height 12
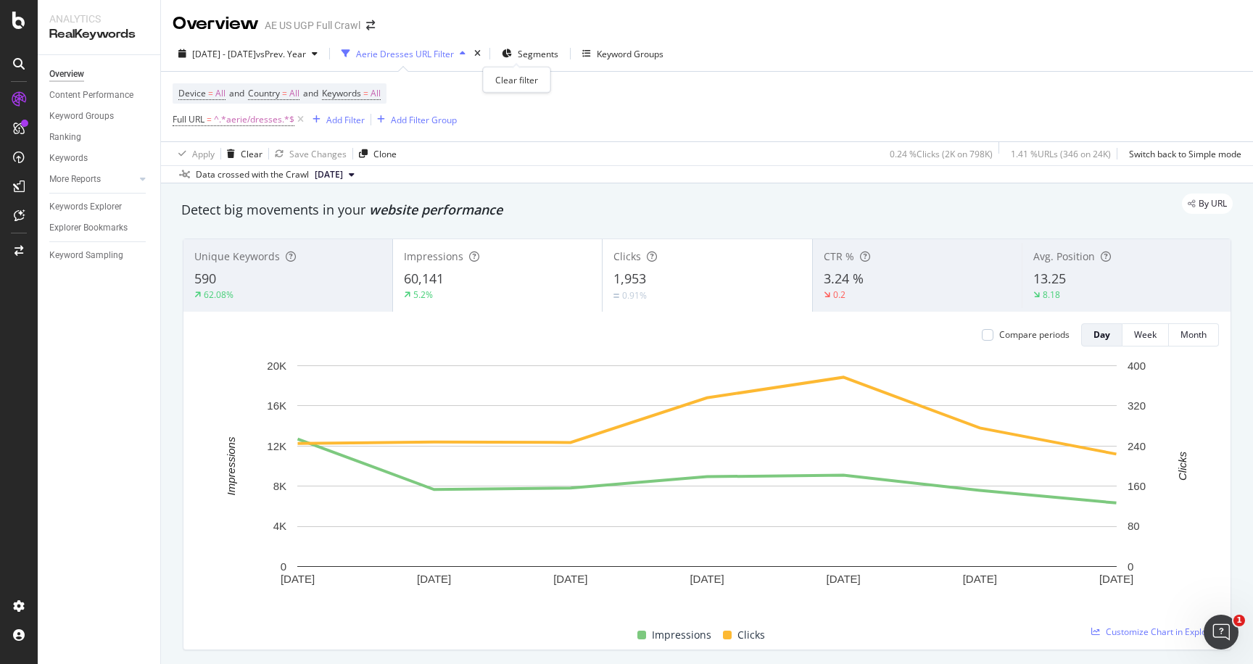
click at [481, 54] on icon "times" at bounding box center [477, 53] width 7 height 9
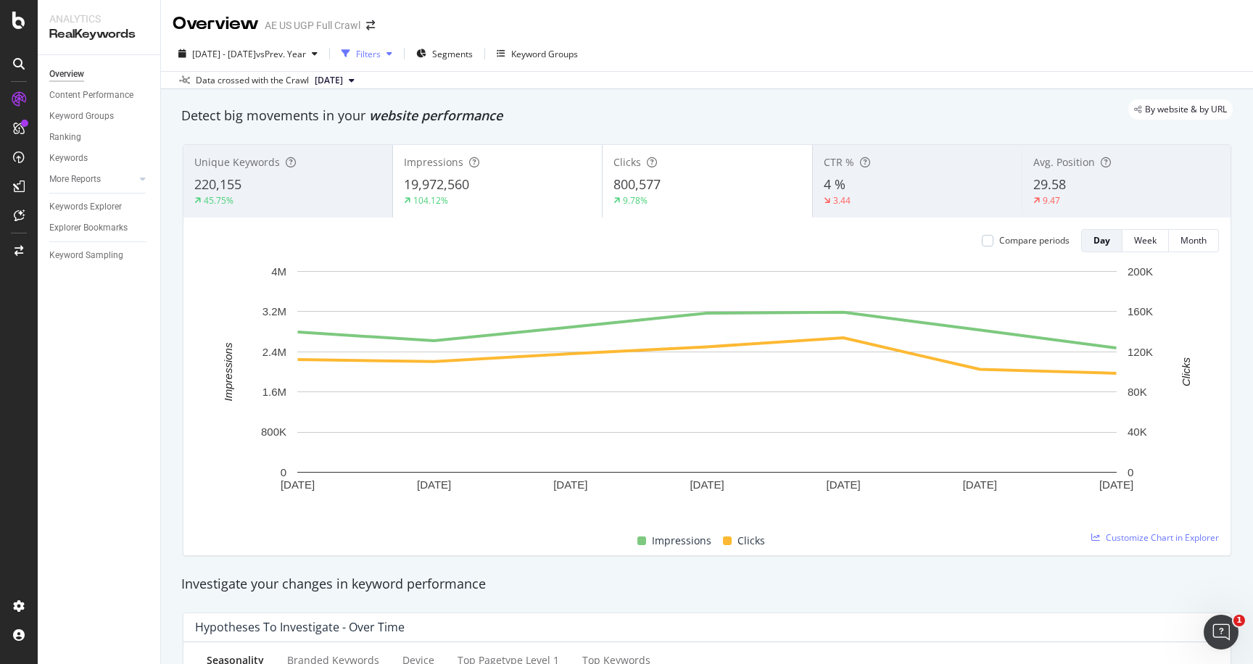
click at [398, 56] on div "button" at bounding box center [389, 53] width 17 height 9
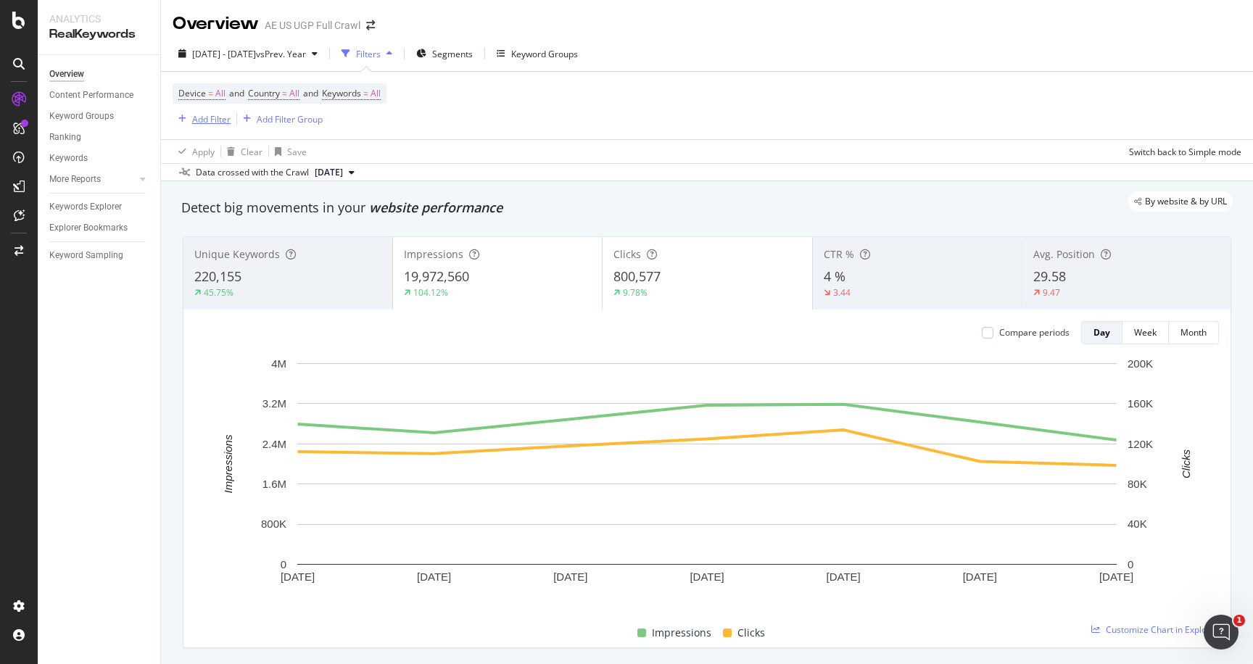
click at [209, 120] on div "Add Filter" at bounding box center [211, 119] width 38 height 12
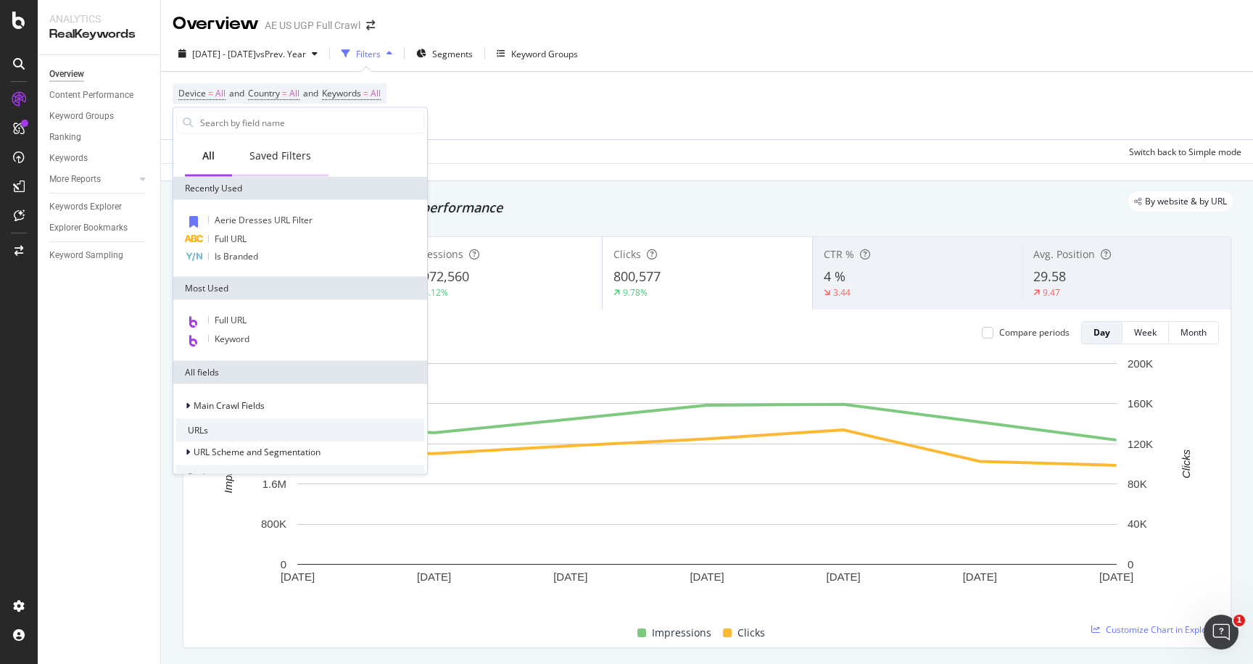
click at [279, 146] on div "Saved Filters" at bounding box center [280, 157] width 96 height 40
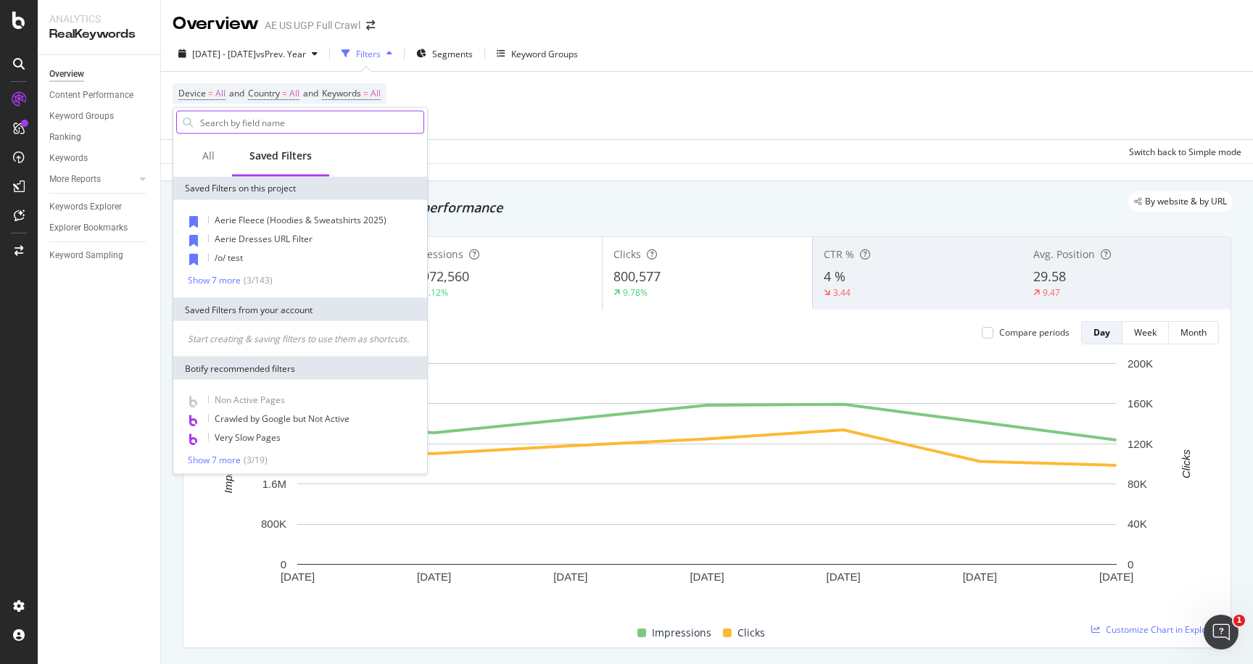
click at [267, 129] on input "text" at bounding box center [311, 123] width 225 height 22
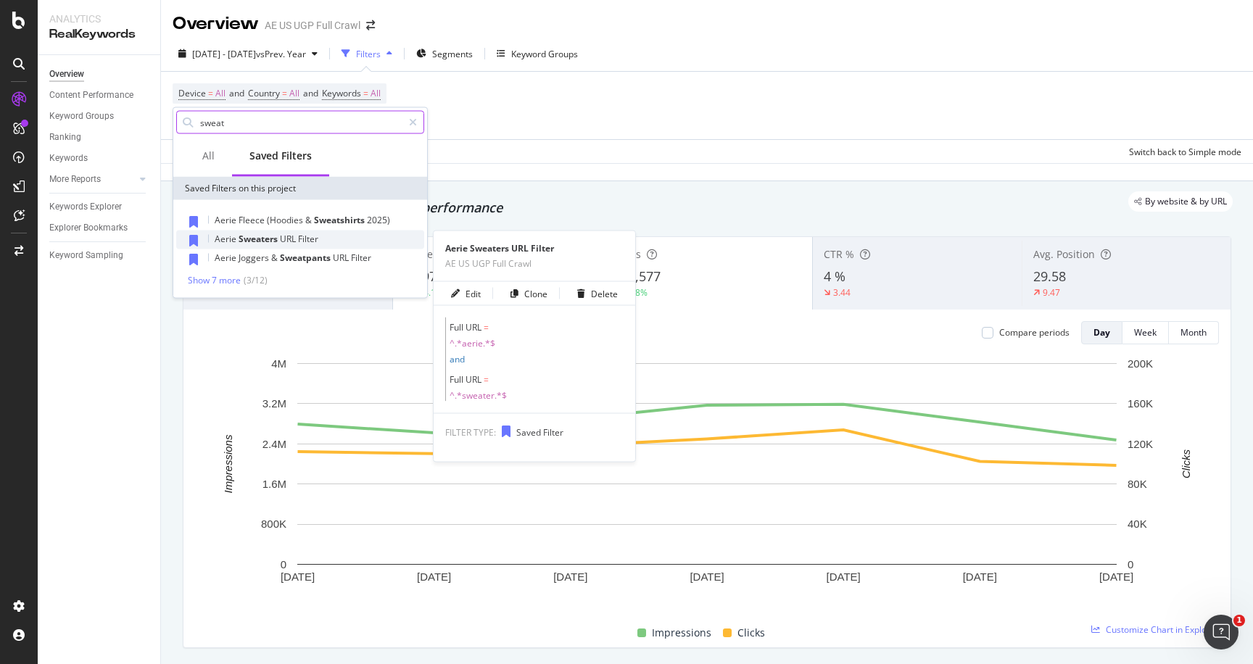
type input "sweat"
click at [281, 243] on span "URL" at bounding box center [289, 239] width 18 height 12
